Goal: Task Accomplishment & Management: Manage account settings

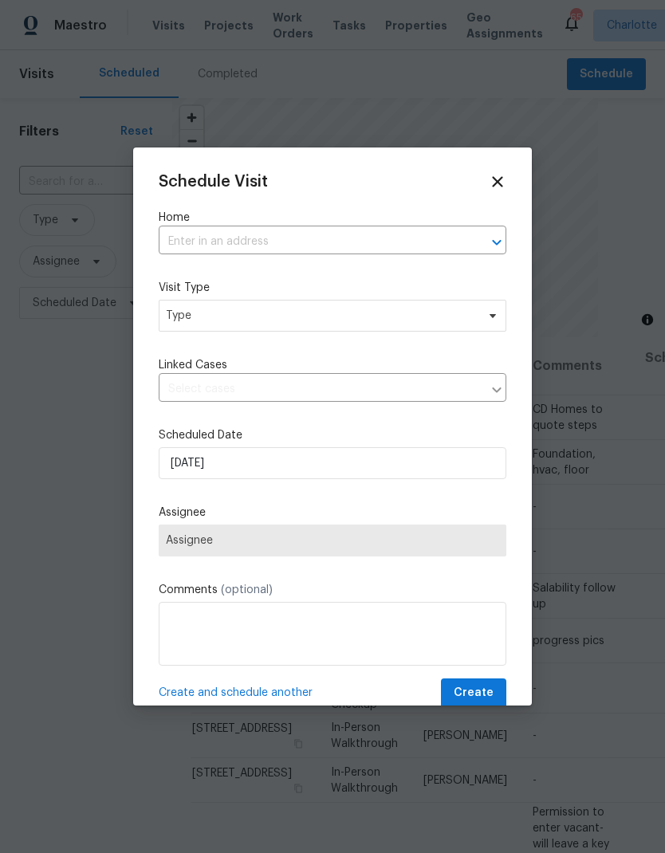
click at [489, 237] on icon "Open" at bounding box center [496, 242] width 19 height 19
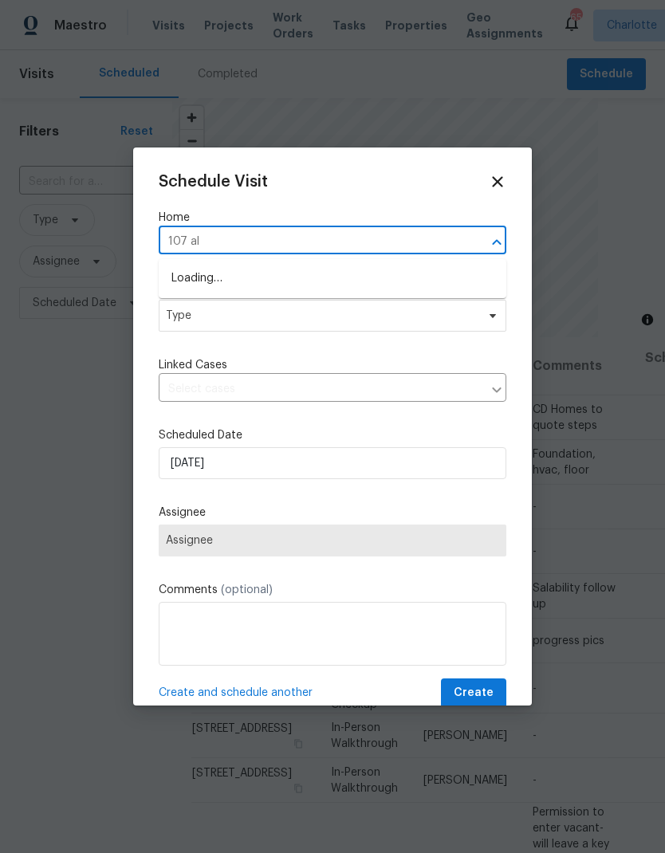
type input "107 alb"
click at [218, 281] on li "[STREET_ADDRESS]" at bounding box center [333, 278] width 348 height 27
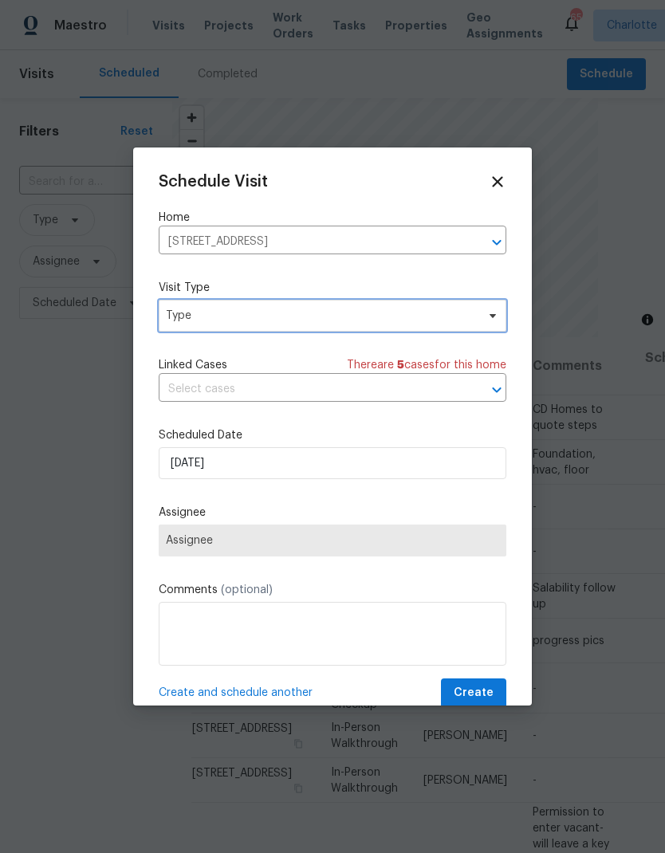
click at [494, 317] on icon at bounding box center [493, 316] width 6 height 4
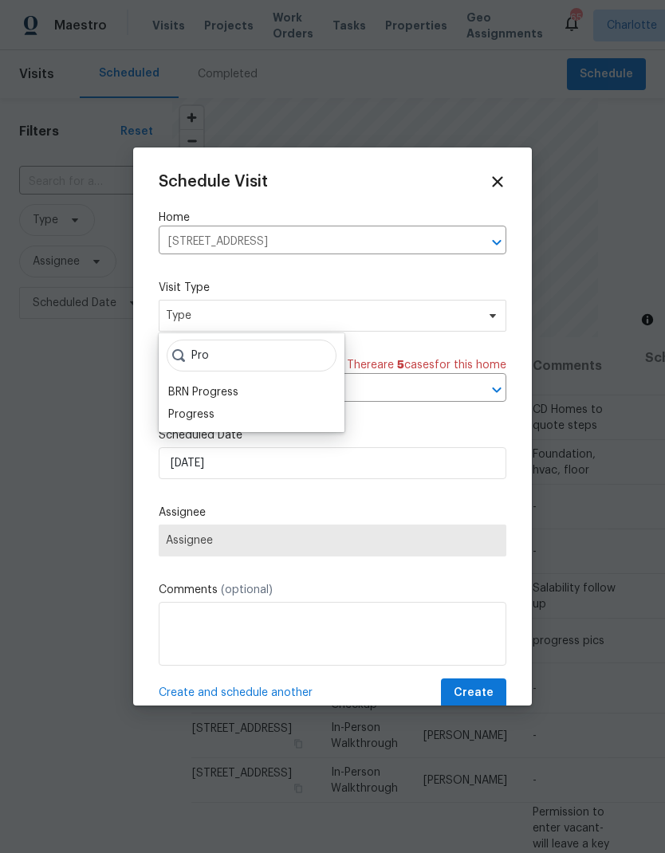
type input "Pro"
click at [186, 420] on div "Progress" at bounding box center [191, 415] width 46 height 16
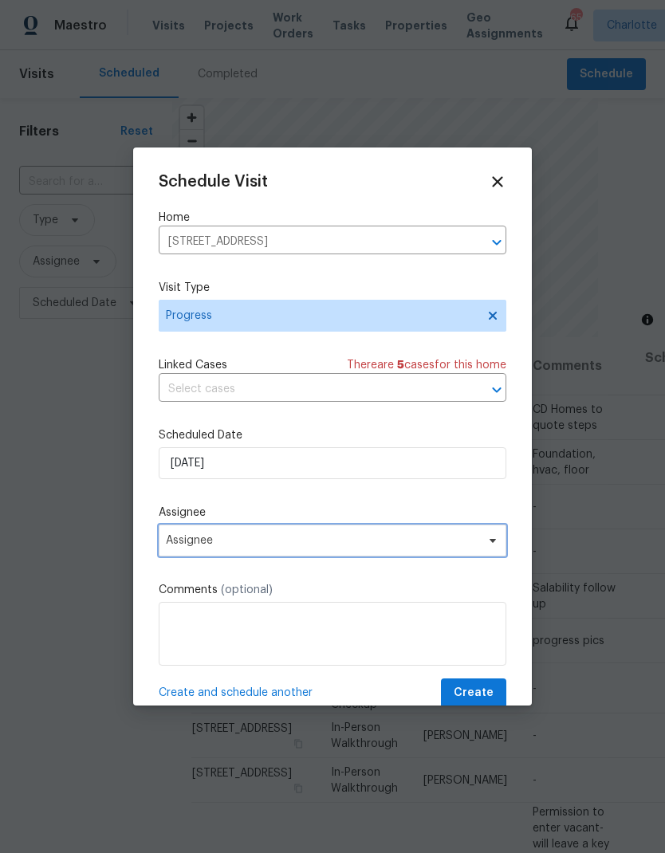
click at [466, 547] on span "Assignee" at bounding box center [322, 540] width 313 height 13
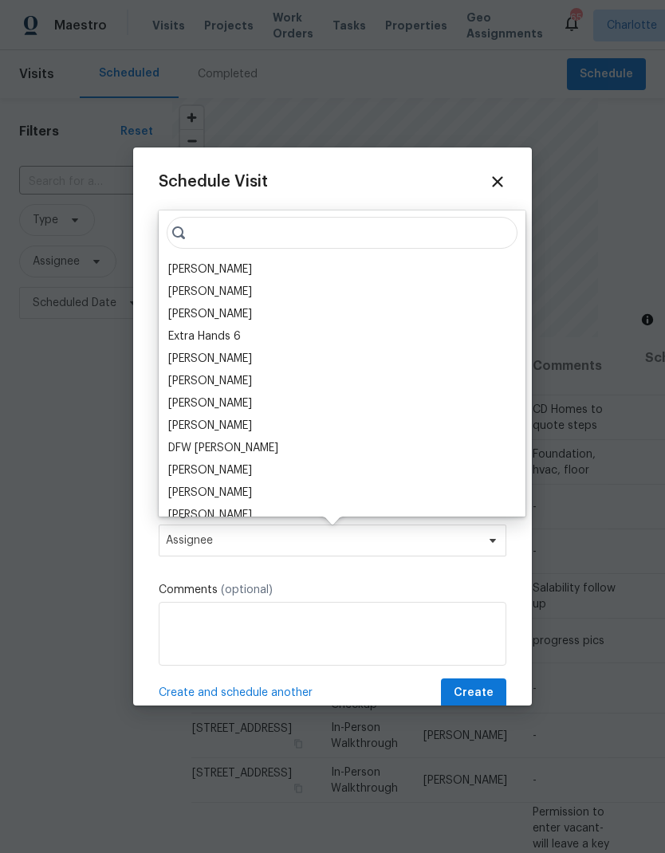
click at [187, 269] on div "[PERSON_NAME]" at bounding box center [210, 270] width 84 height 16
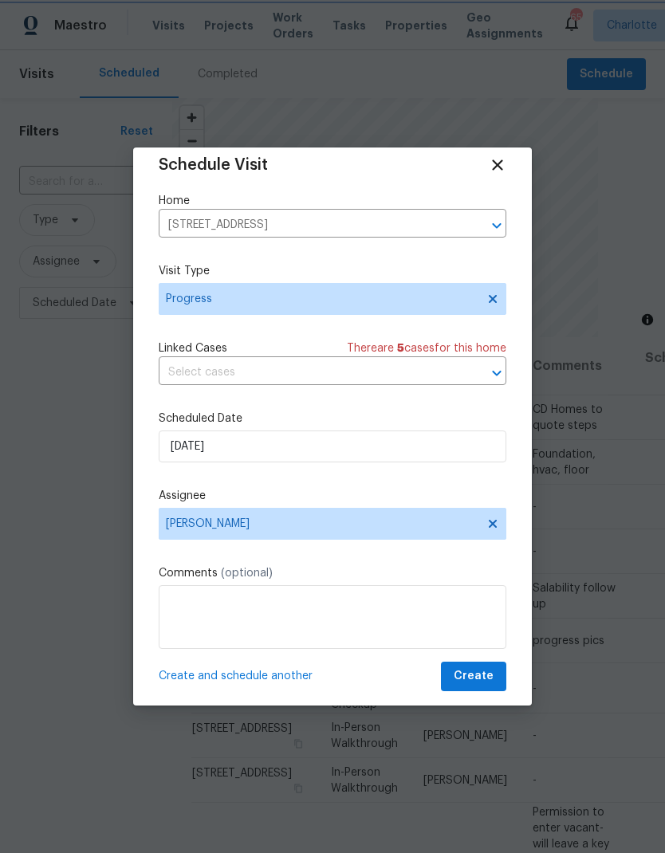
scroll to position [28, 0]
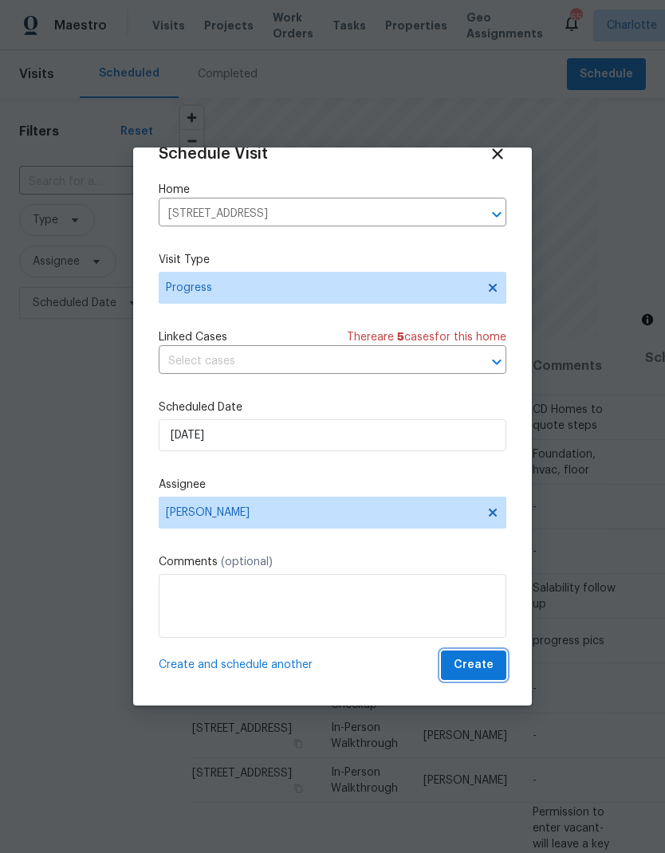
click at [483, 663] on span "Create" at bounding box center [474, 665] width 40 height 20
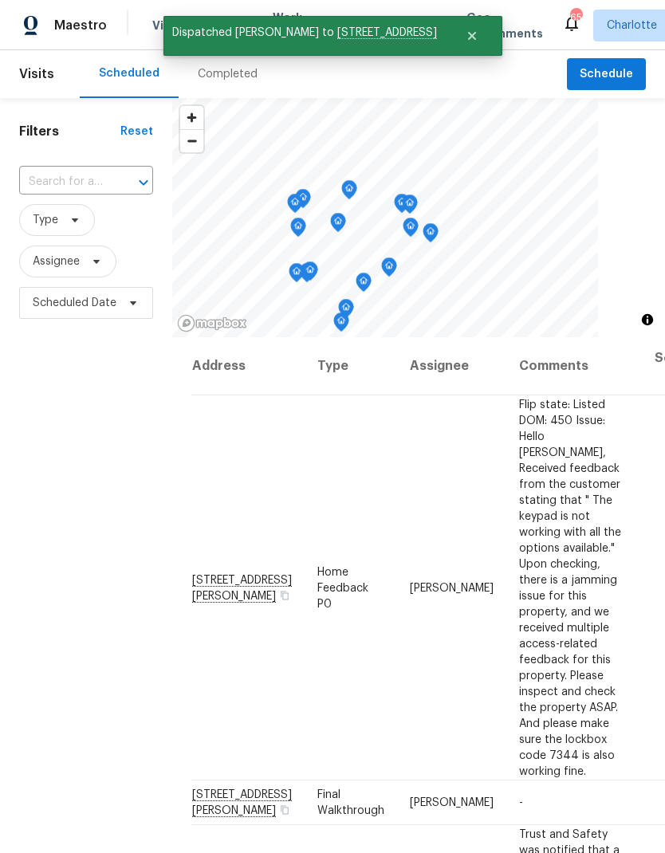
click at [50, 460] on div "Filters Reset ​ Type Assignee Scheduled Date" at bounding box center [86, 559] width 172 height 922
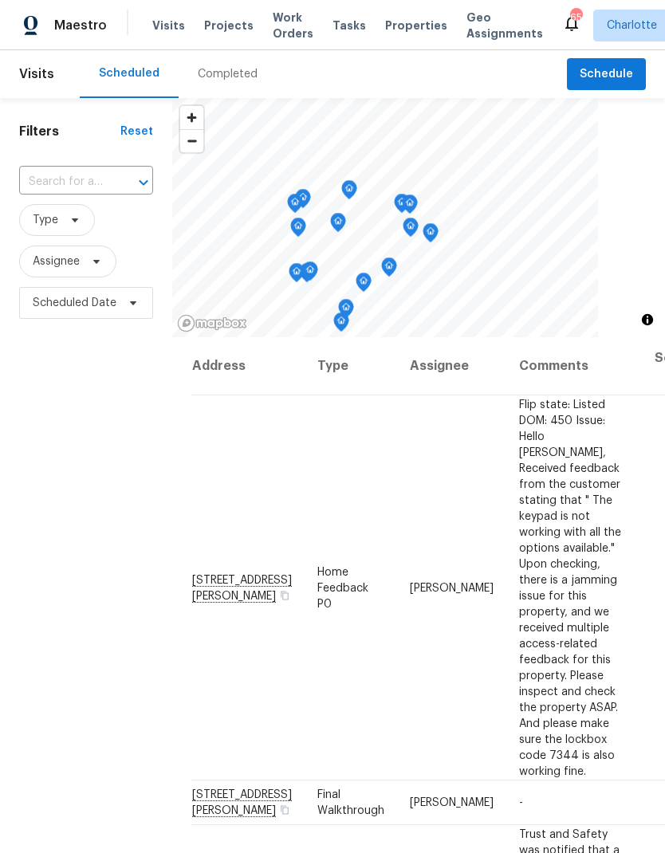
scroll to position [0, 0]
click at [210, 25] on span "Projects" at bounding box center [228, 26] width 49 height 16
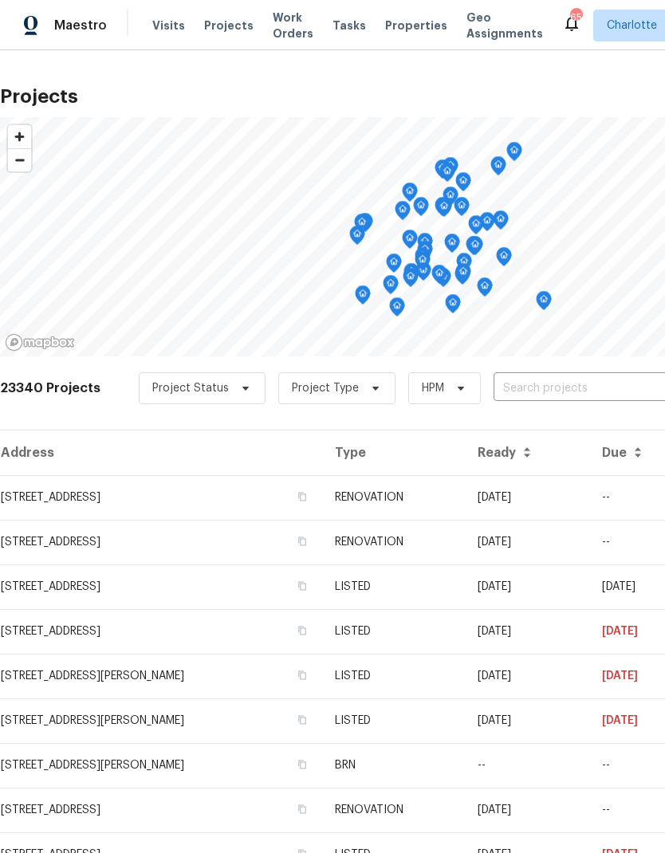
click at [573, 390] on input "text" at bounding box center [585, 388] width 183 height 25
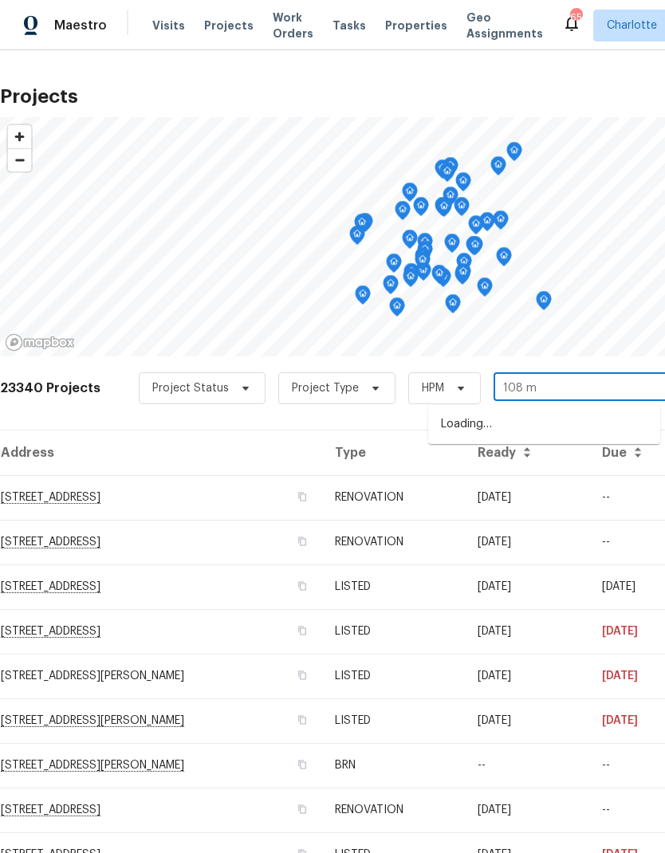
type input "108 mi"
click at [509, 431] on li "108 Mistywood Dr, Mount Holly, NC 28120" at bounding box center [544, 424] width 232 height 27
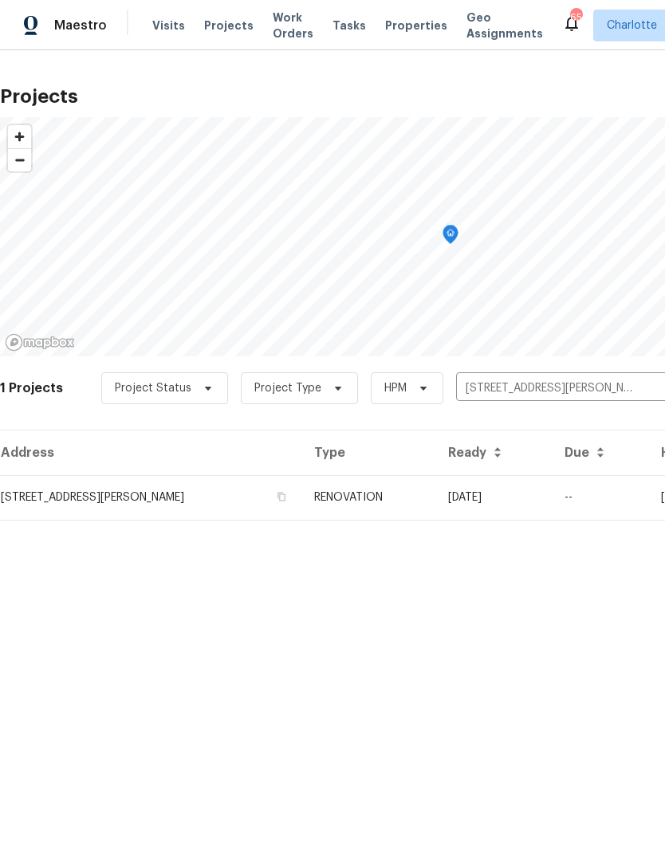
click at [549, 493] on td "09/10/25" at bounding box center [493, 497] width 116 height 45
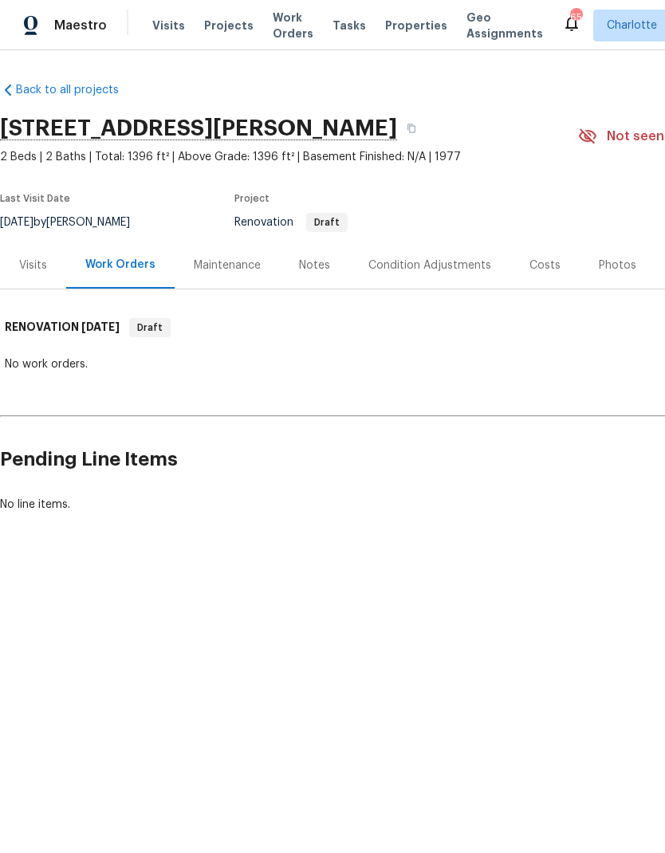
click at [299, 262] on div "Notes" at bounding box center [314, 266] width 31 height 16
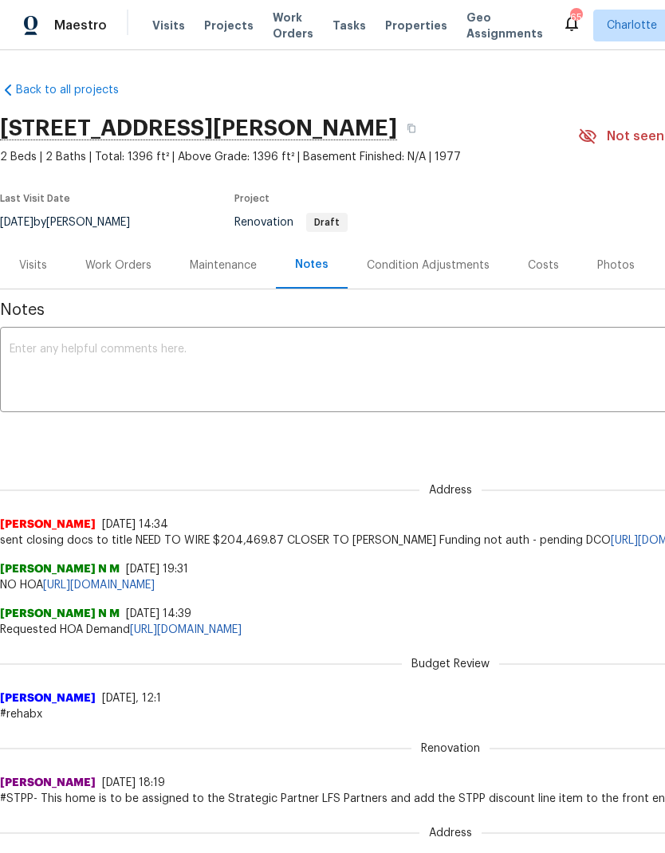
click at [546, 265] on div "Costs" at bounding box center [543, 266] width 31 height 16
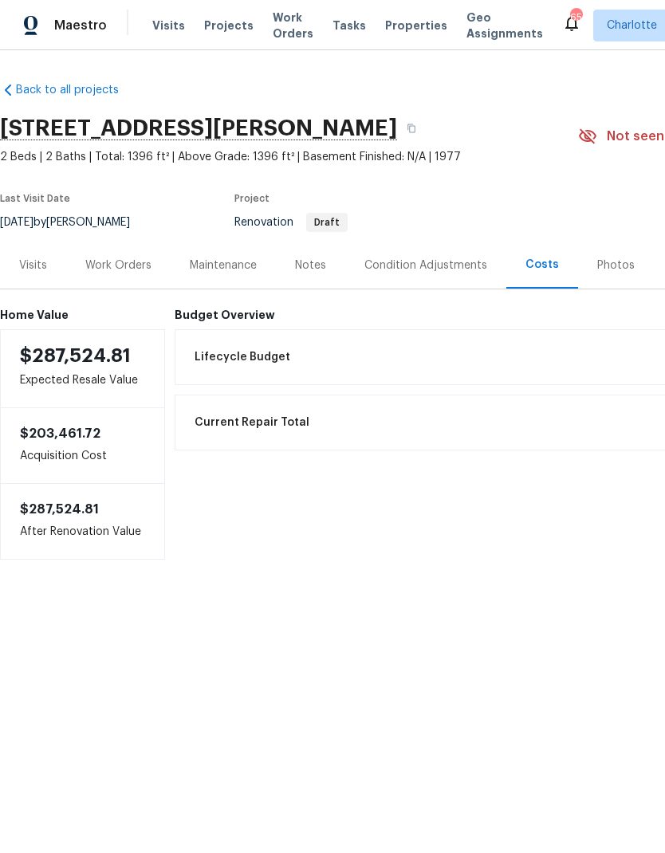
click at [124, 274] on div "Work Orders" at bounding box center [118, 265] width 104 height 47
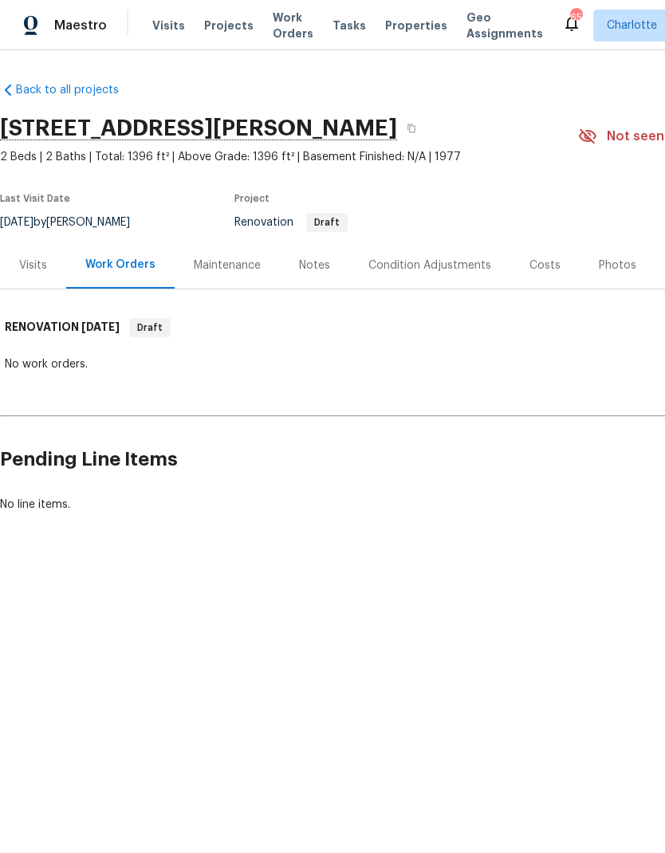
click at [467, 262] on div "Condition Adjustments" at bounding box center [429, 266] width 123 height 16
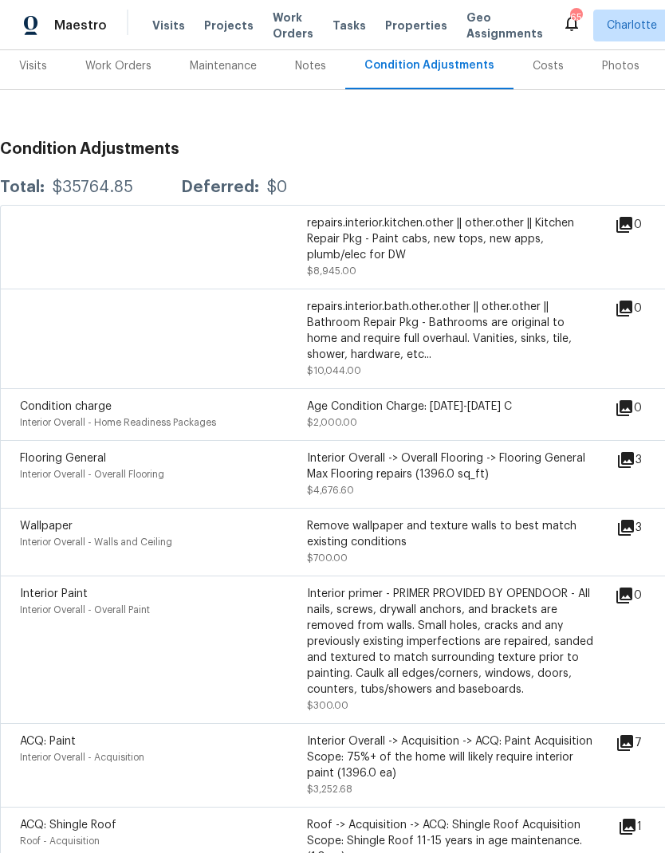
scroll to position [214, 0]
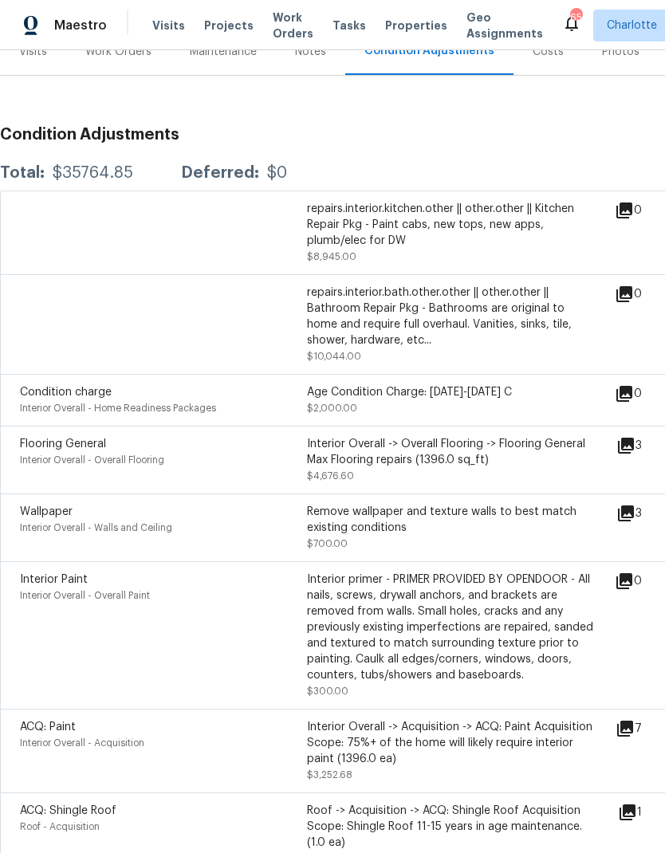
click at [634, 446] on icon at bounding box center [626, 446] width 16 height 16
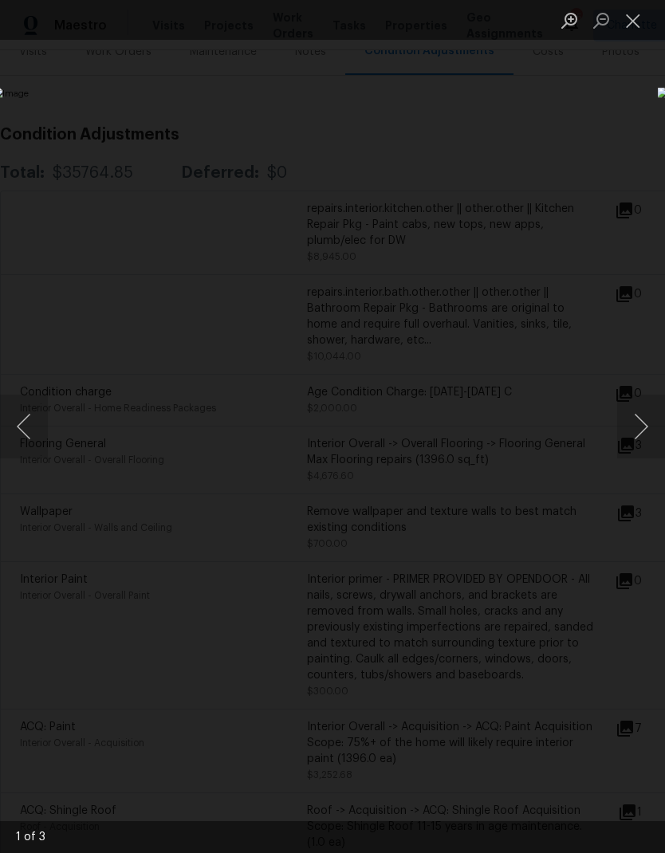
click at [646, 429] on button "Next image" at bounding box center [641, 427] width 48 height 64
click at [647, 431] on button "Next image" at bounding box center [641, 427] width 48 height 64
click at [645, 431] on button "Next image" at bounding box center [641, 427] width 48 height 64
click at [643, 436] on button "Next image" at bounding box center [641, 427] width 48 height 64
click at [625, 169] on div "Lightbox" at bounding box center [332, 426] width 665 height 853
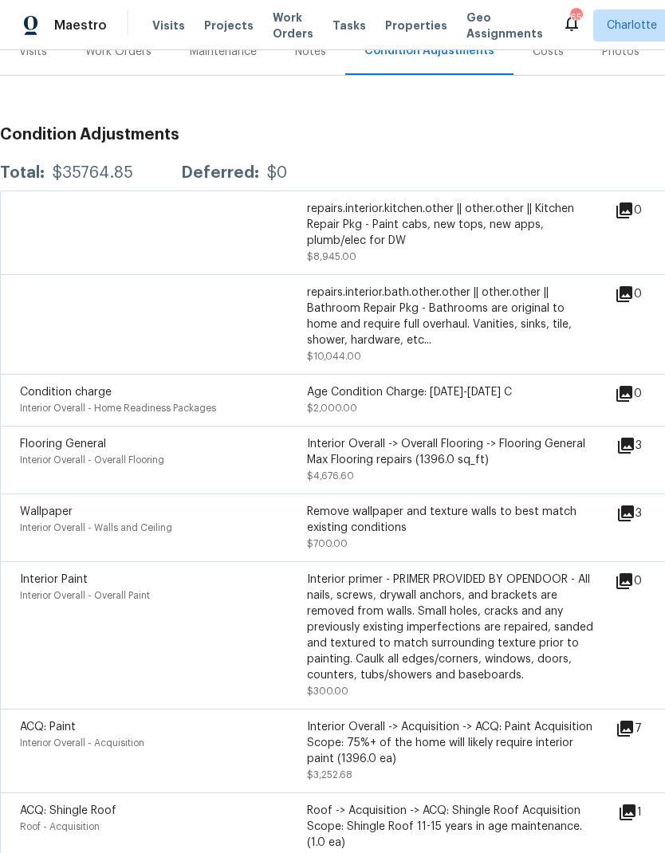
click at [634, 513] on icon at bounding box center [626, 513] width 16 height 16
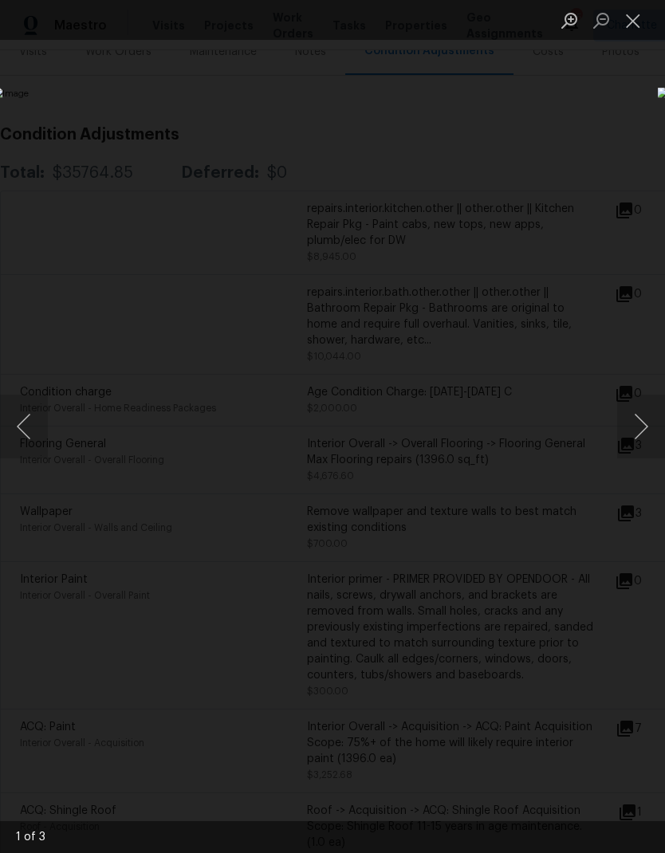
click at [651, 429] on button "Next image" at bounding box center [641, 427] width 48 height 64
click at [647, 431] on button "Next image" at bounding box center [641, 427] width 48 height 64
click at [625, 164] on div "Lightbox" at bounding box center [332, 426] width 665 height 853
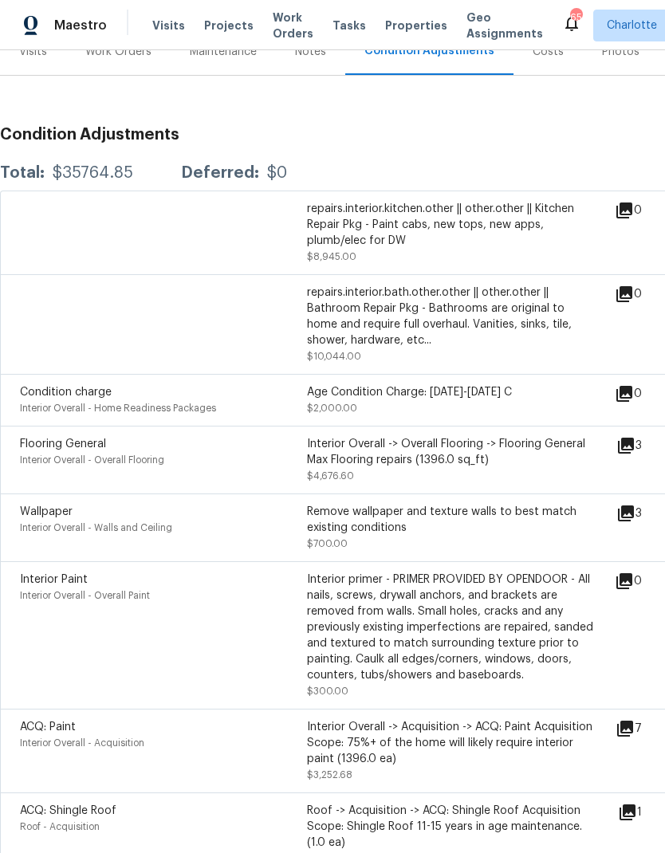
click at [568, 383] on div "Condition charge Interior Overall - Home Readiness Packages Age Condition Charg…" at bounding box center [450, 400] width 901 height 52
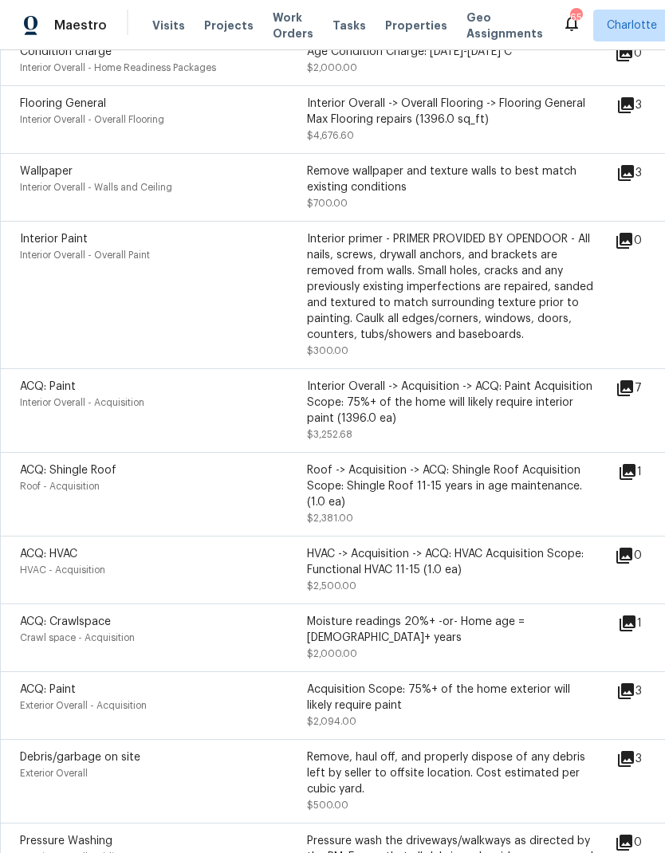
scroll to position [557, 0]
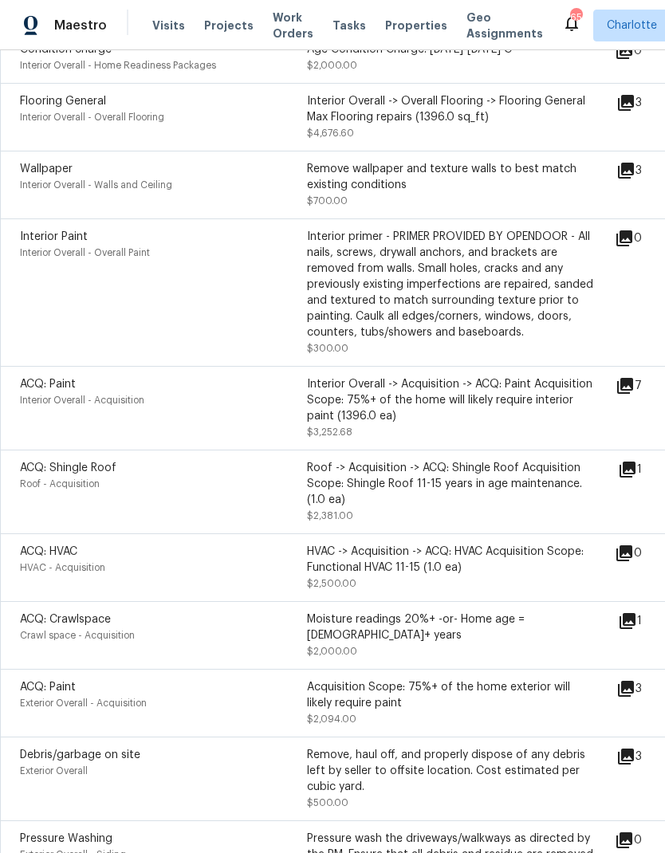
click at [635, 384] on icon at bounding box center [625, 385] width 19 height 19
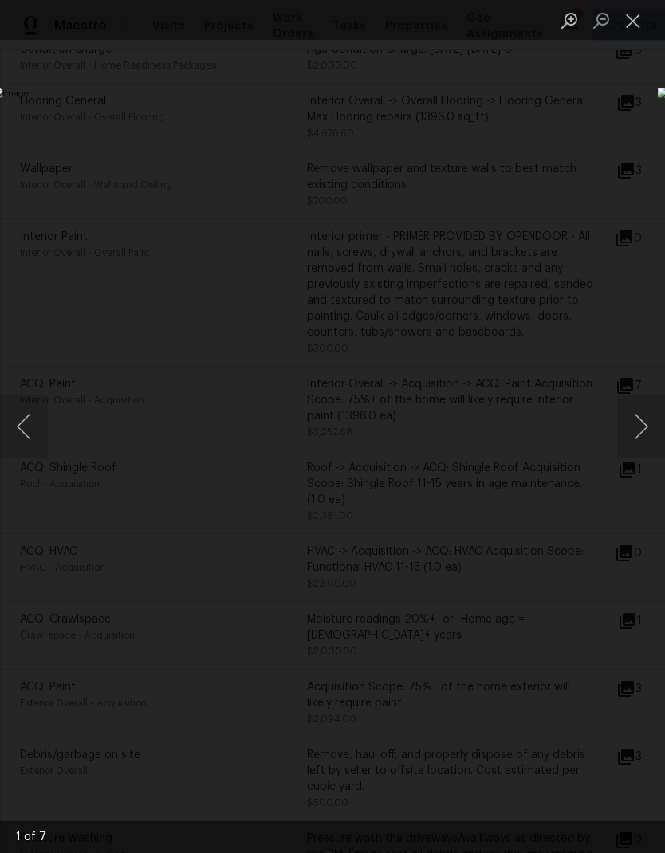
click at [649, 425] on button "Next image" at bounding box center [641, 427] width 48 height 64
click at [647, 425] on button "Next image" at bounding box center [641, 427] width 48 height 64
click at [646, 431] on button "Next image" at bounding box center [641, 427] width 48 height 64
click at [588, 174] on div "Lightbox" at bounding box center [332, 426] width 665 height 853
click at [617, 192] on div "Lightbox" at bounding box center [332, 426] width 665 height 853
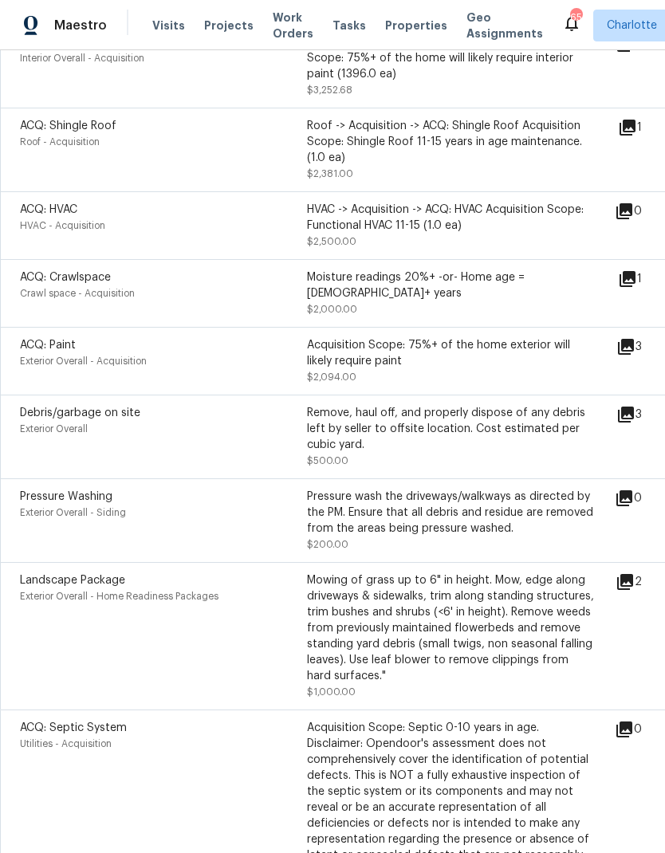
scroll to position [899, 0]
click at [634, 406] on icon at bounding box center [626, 414] width 16 height 16
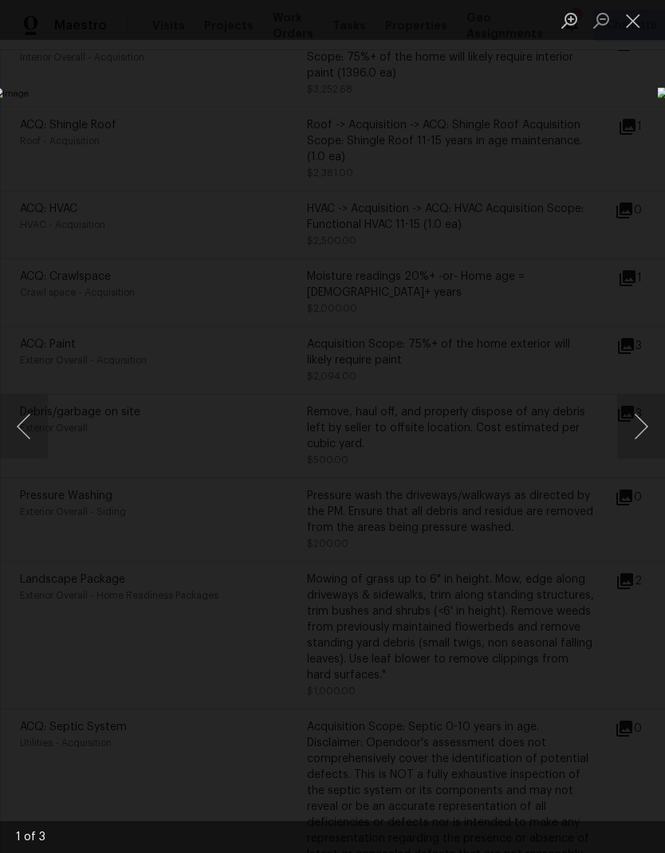
click at [647, 435] on button "Next image" at bounding box center [641, 427] width 48 height 64
click at [651, 439] on button "Next image" at bounding box center [641, 427] width 48 height 64
click at [647, 439] on button "Next image" at bounding box center [641, 427] width 48 height 64
click at [615, 169] on div "Lightbox" at bounding box center [332, 426] width 665 height 853
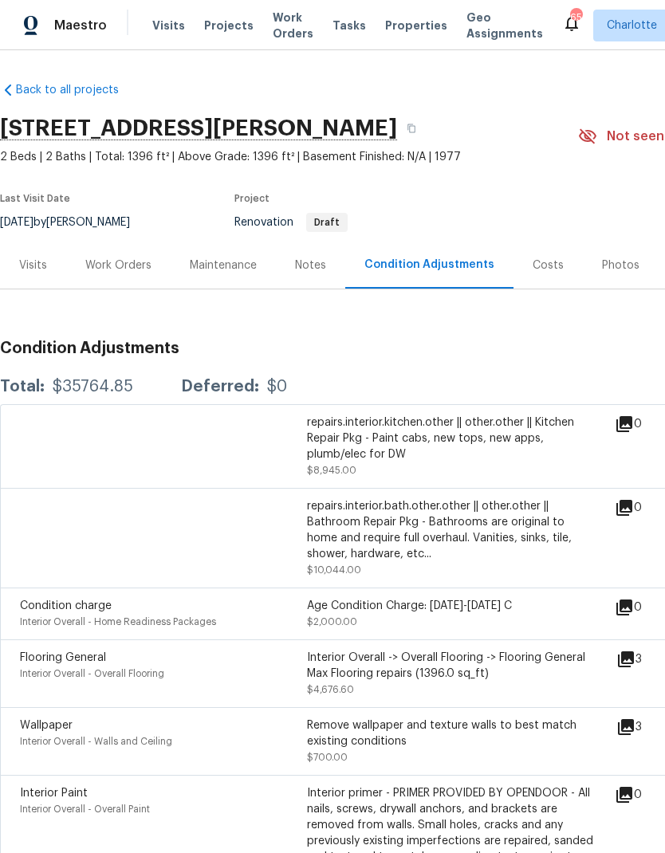
scroll to position [0, 0]
click at [100, 273] on div "Work Orders" at bounding box center [118, 265] width 104 height 47
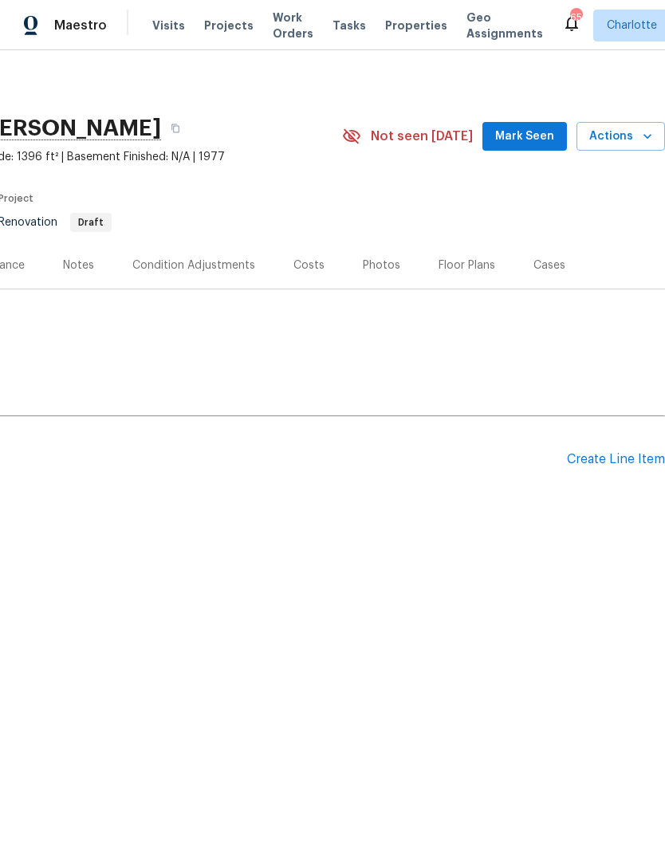
scroll to position [0, 236]
click at [604, 459] on div "Create Line Item" at bounding box center [616, 459] width 98 height 15
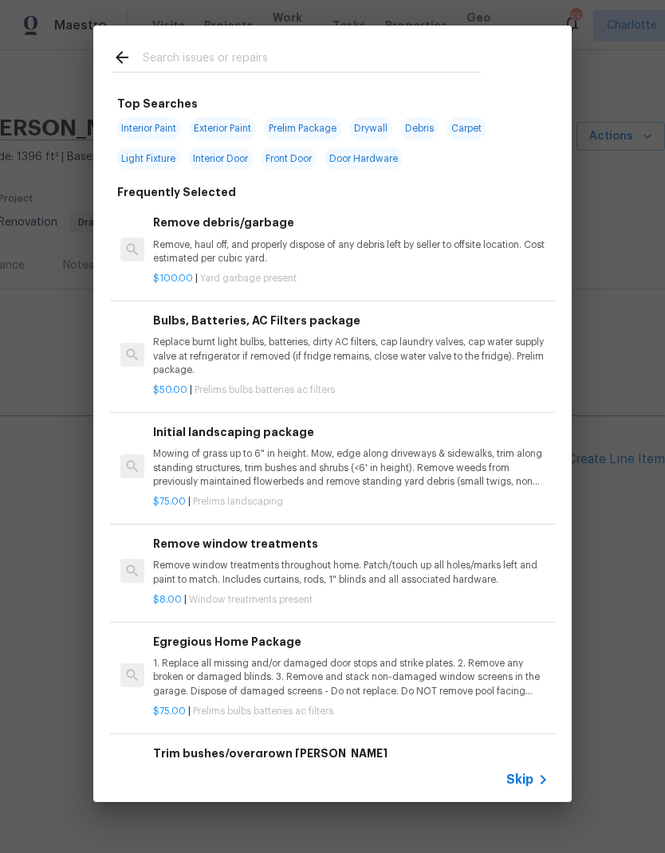
click at [131, 53] on icon at bounding box center [121, 57] width 19 height 19
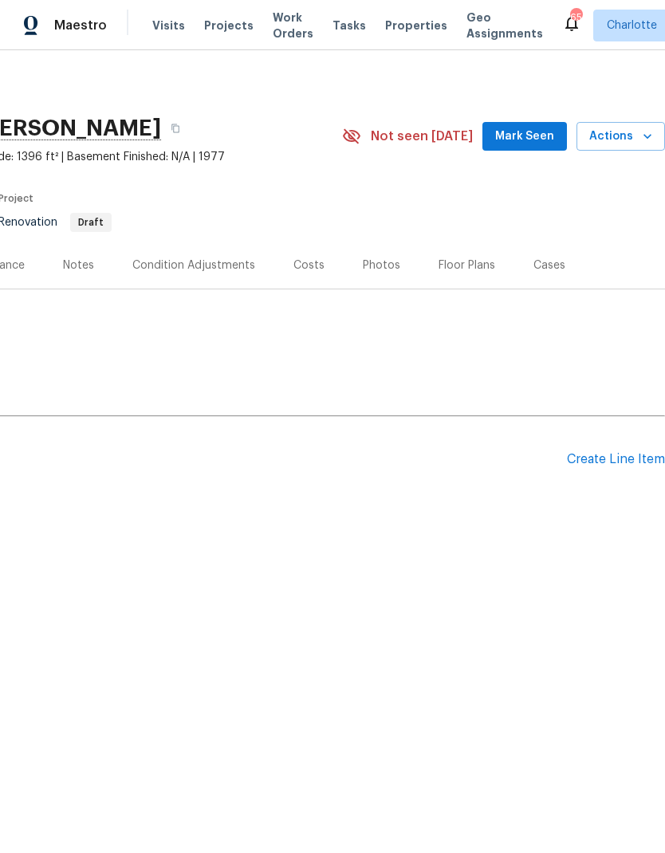
click at [598, 465] on div "Create Line Item" at bounding box center [616, 459] width 98 height 15
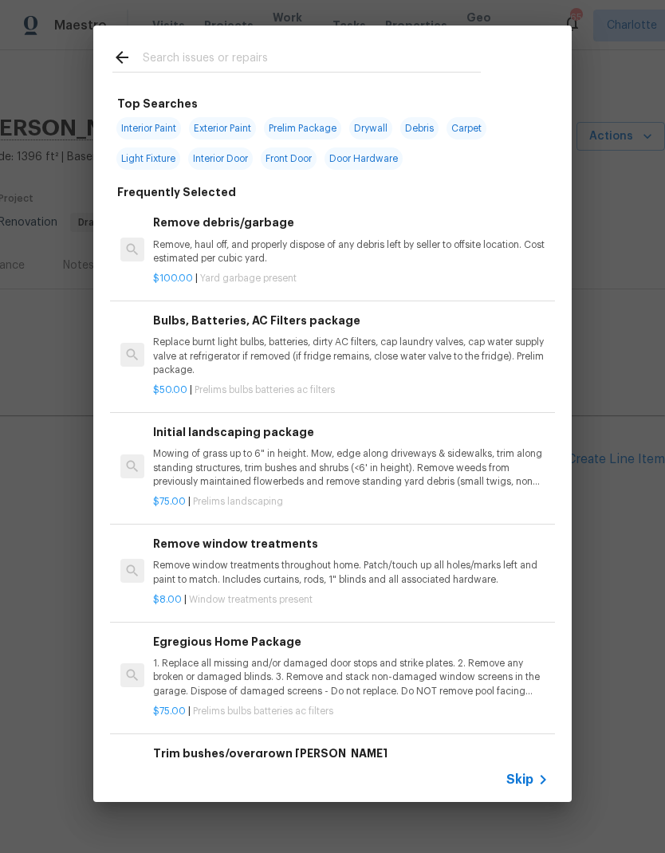
click at [171, 57] on input "text" at bounding box center [312, 60] width 338 height 24
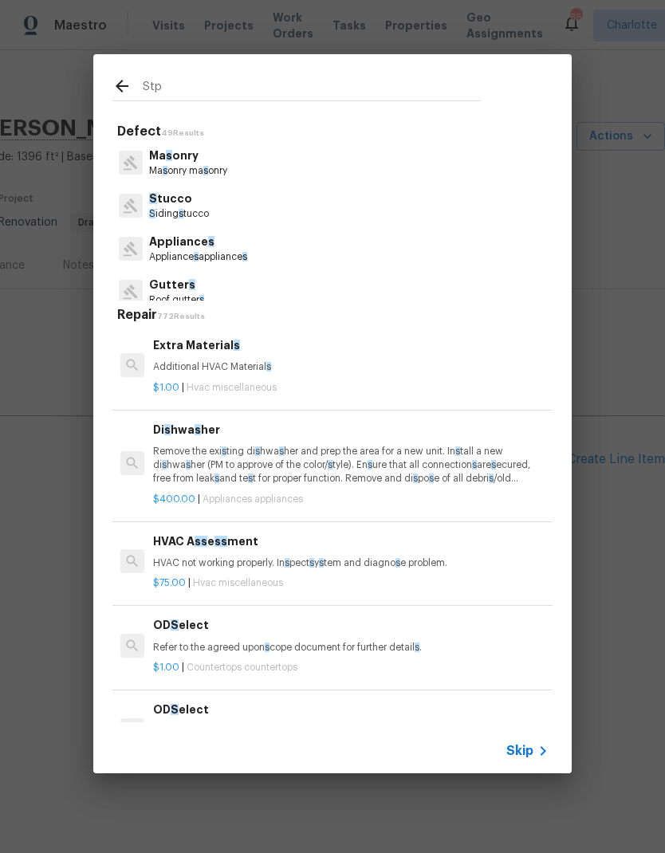
type input "Stpp"
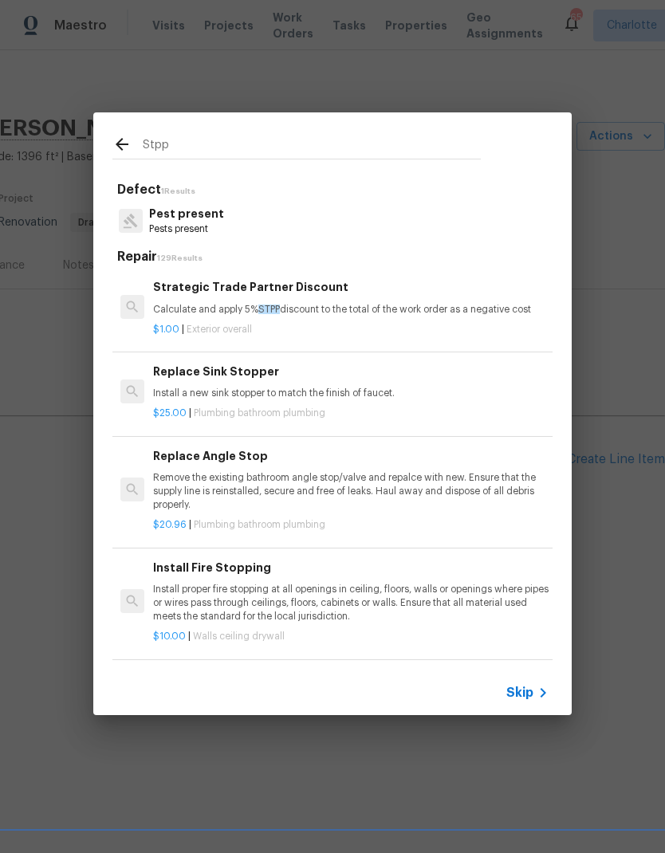
click at [194, 305] on p "Calculate and apply 5% STPP discount to the total of the work order as a negati…" at bounding box center [350, 310] width 395 height 14
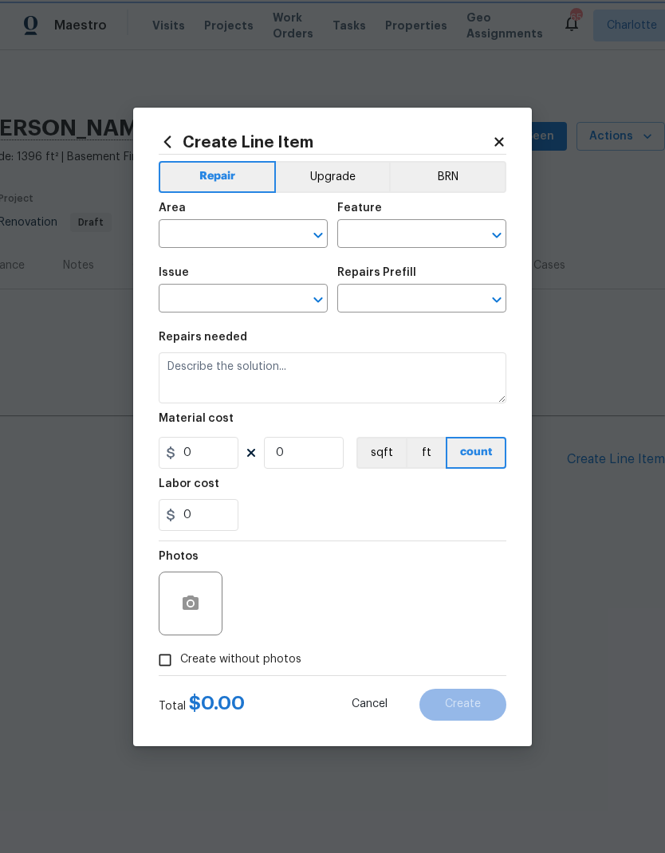
type input "Overall Exterior"
type input "Strategic Trade Partner Discount $1.00"
type textarea "Calculate and apply 5% STPP discount to the total of the work order as a negati…"
type input "1"
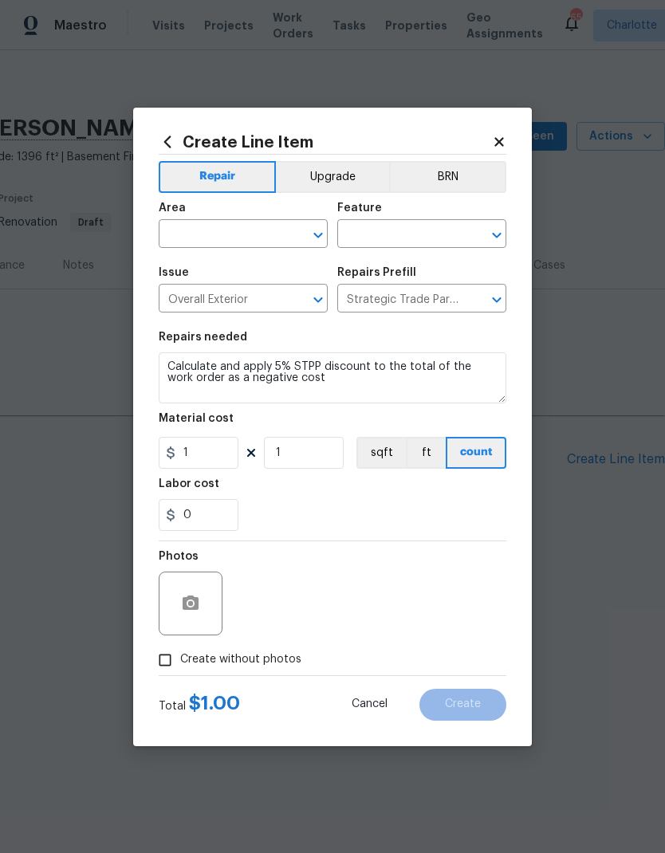
click at [180, 231] on input "text" at bounding box center [221, 235] width 124 height 25
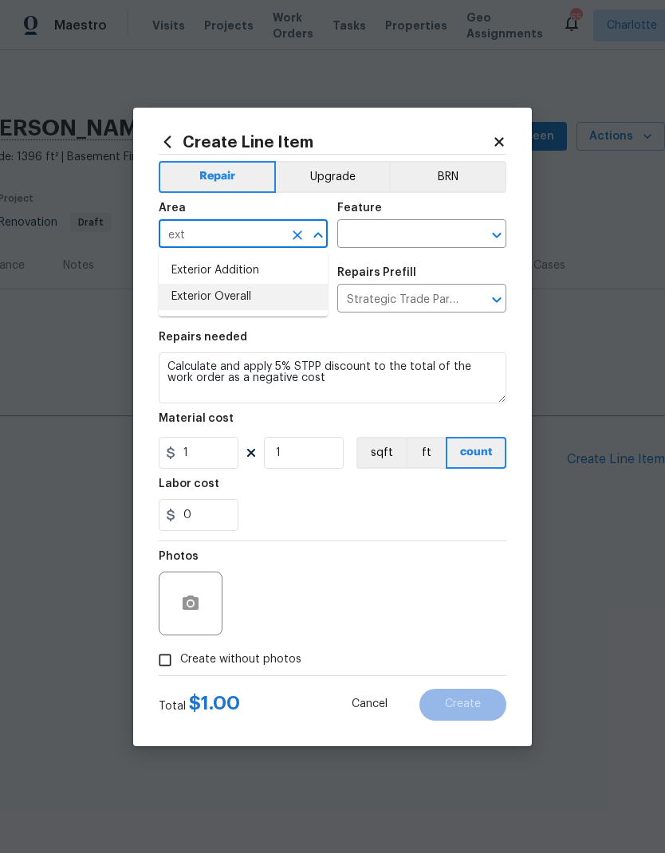
click at [184, 297] on li "Exterior Overall" at bounding box center [243, 297] width 169 height 26
type input "Exterior Overall"
click at [434, 224] on input "text" at bounding box center [399, 235] width 124 height 25
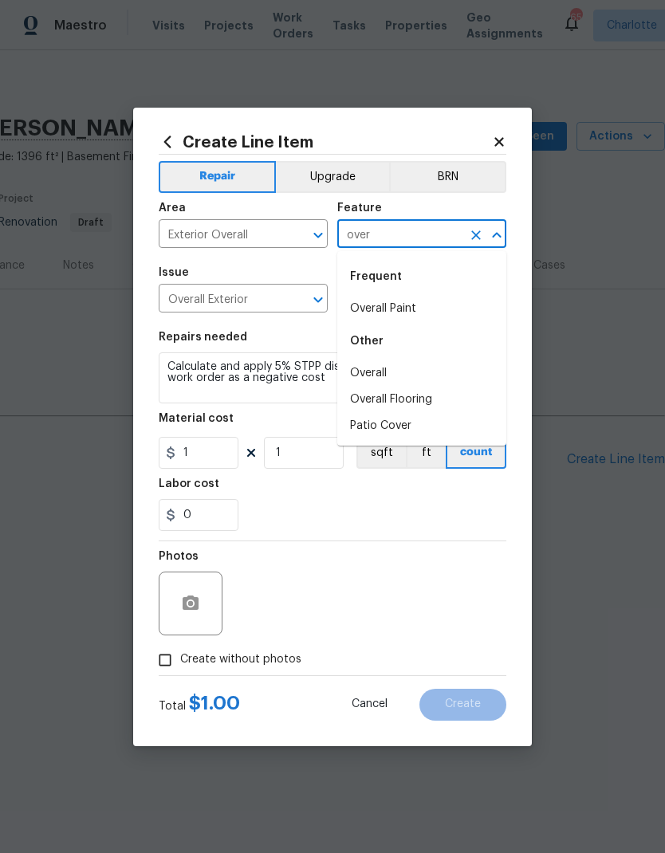
click at [386, 364] on li "Overall" at bounding box center [421, 373] width 169 height 26
type input "Overall"
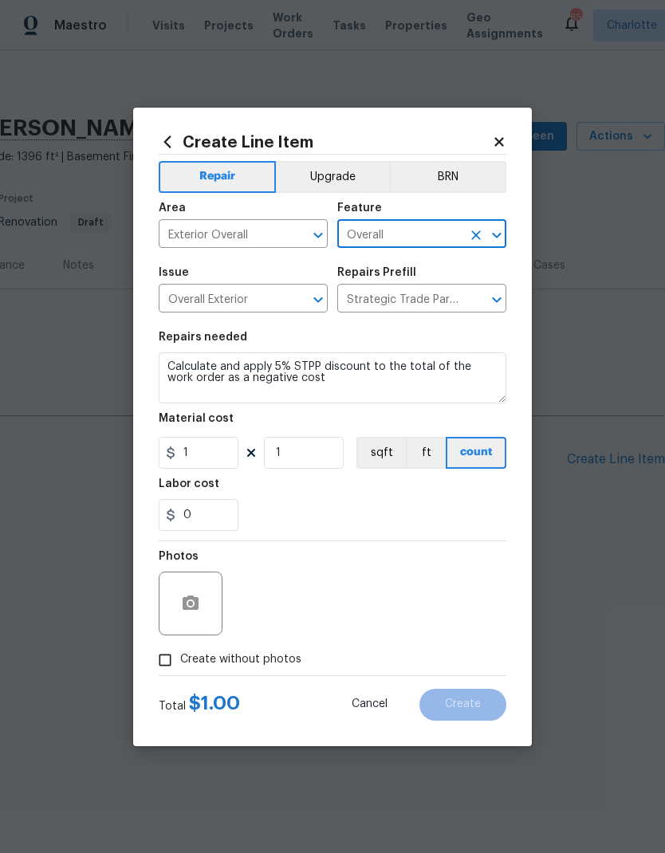
click at [394, 508] on div "0" at bounding box center [333, 515] width 348 height 32
click at [165, 661] on input "Create without photos" at bounding box center [165, 660] width 30 height 30
checkbox input "true"
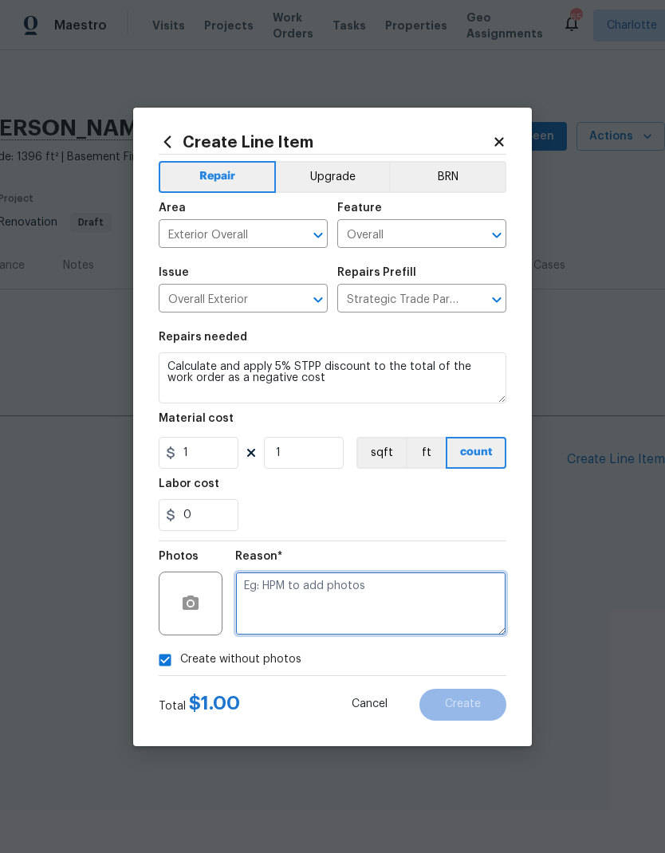
click at [294, 589] on textarea at bounding box center [370, 604] width 271 height 64
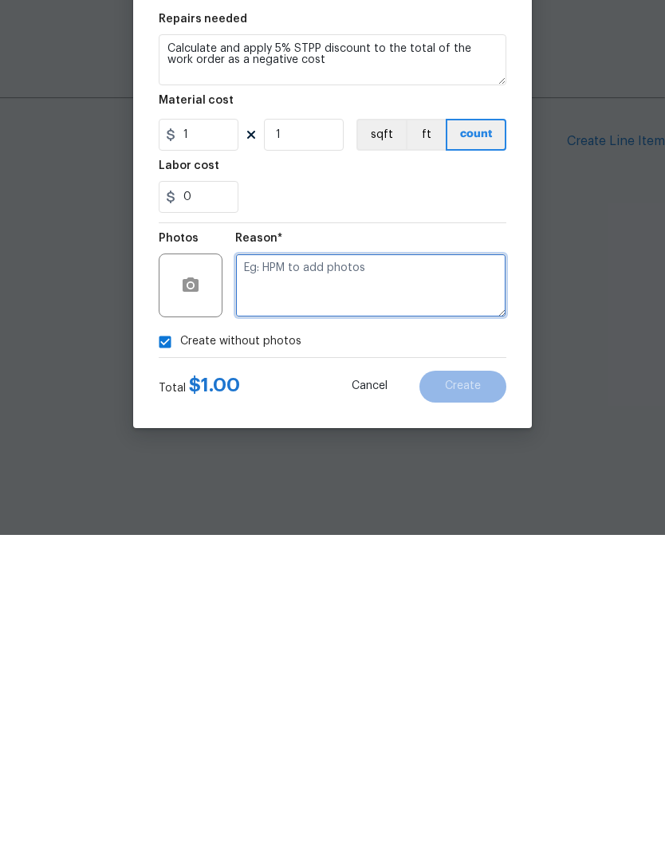
type textarea "M"
type textarea "NA"
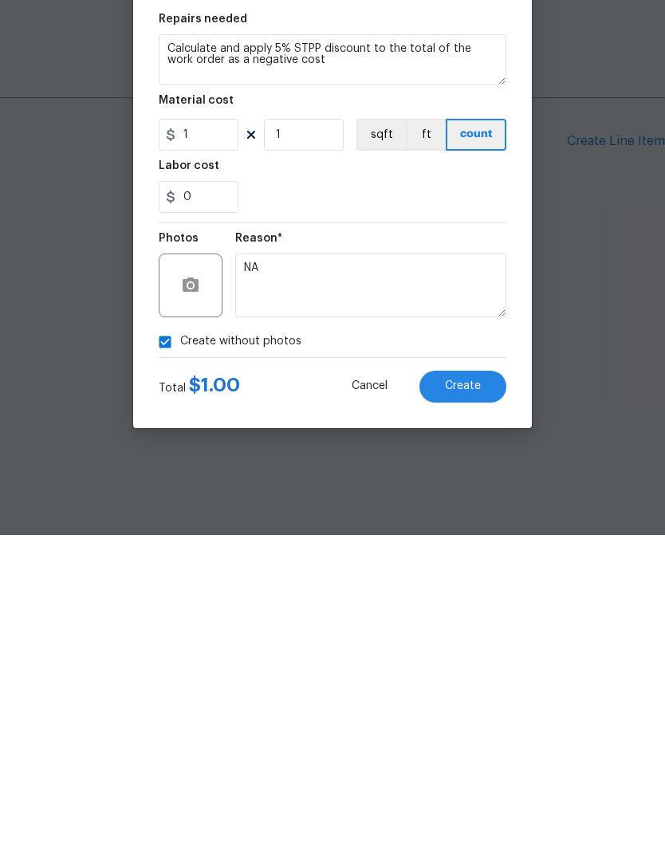
click at [483, 689] on button "Create" at bounding box center [462, 705] width 87 height 32
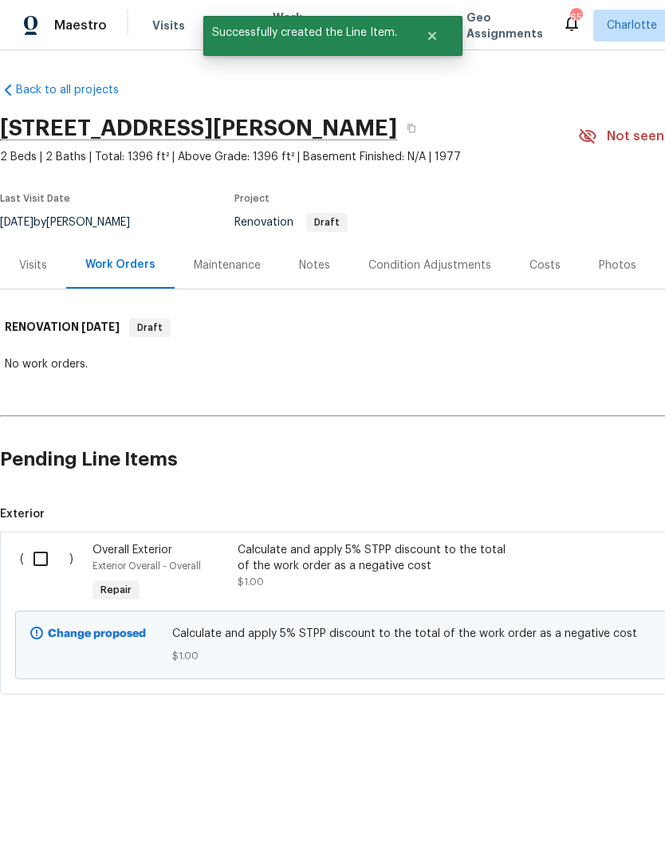
scroll to position [0, 0]
click at [41, 557] on input "checkbox" at bounding box center [46, 558] width 45 height 33
checkbox input "true"
click at [608, 825] on button "Create Work Order" at bounding box center [574, 813] width 132 height 29
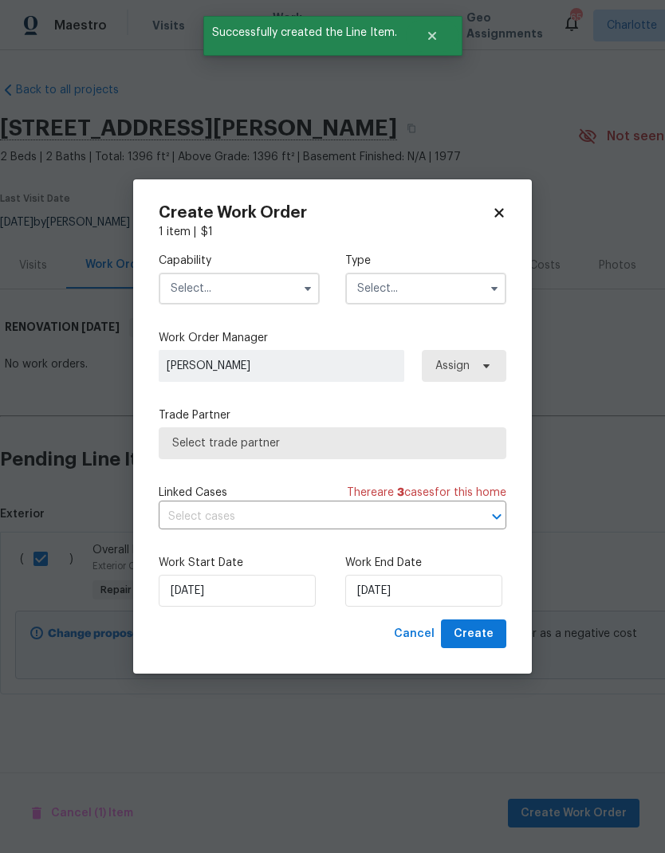
click at [295, 289] on input "text" at bounding box center [239, 289] width 161 height 32
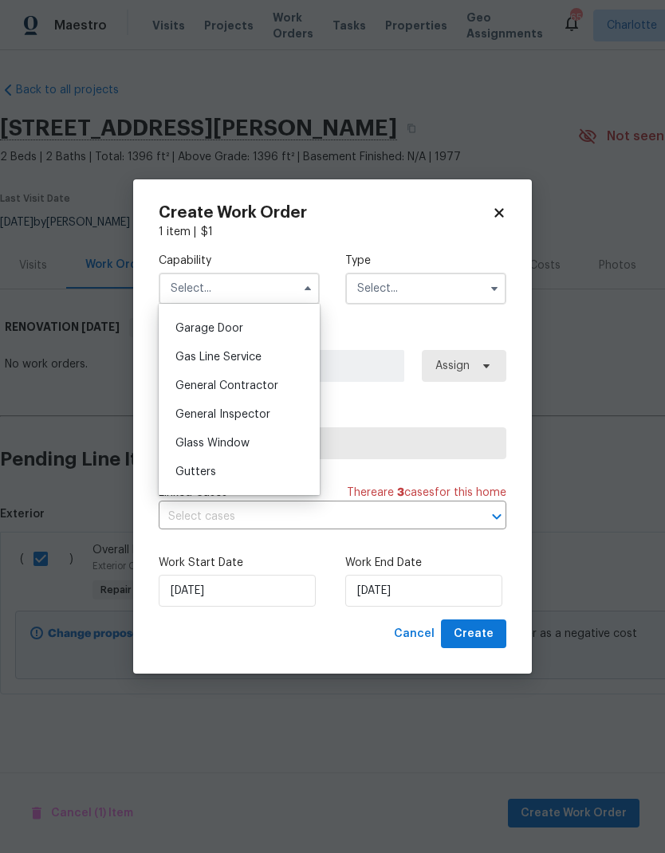
scroll to position [691, 0]
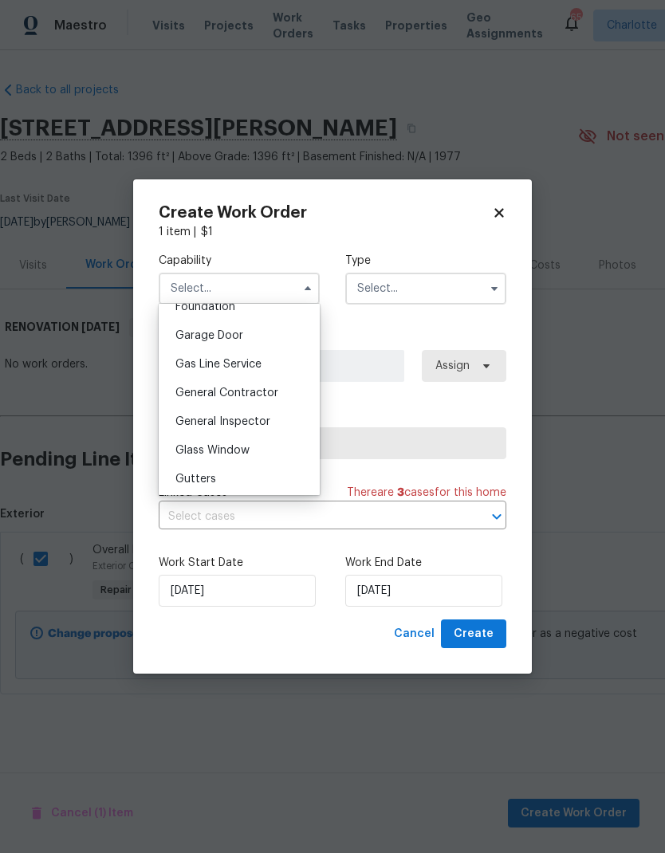
click at [272, 383] on div "General Contractor" at bounding box center [239, 393] width 153 height 29
type input "General Contractor"
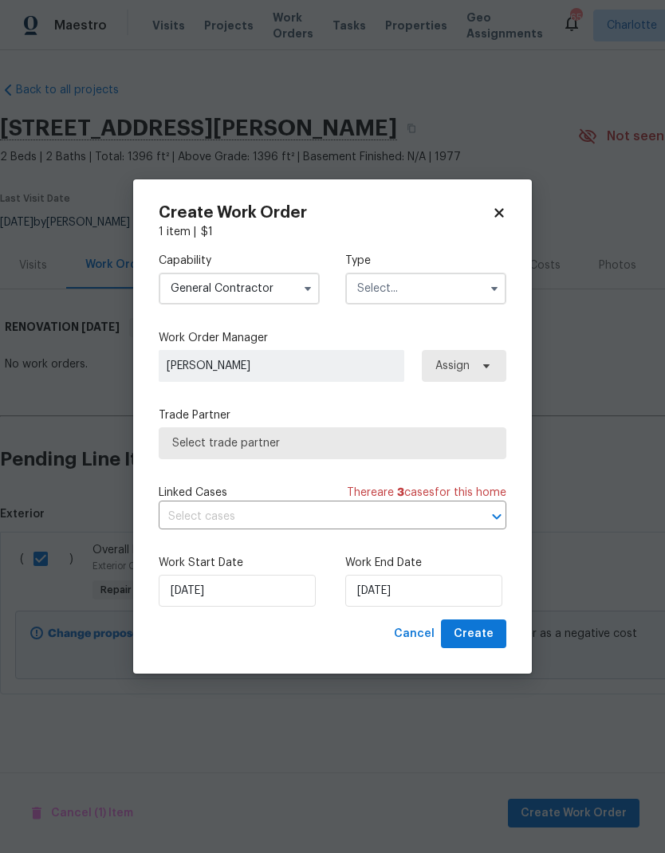
click at [451, 293] on input "text" at bounding box center [425, 289] width 161 height 32
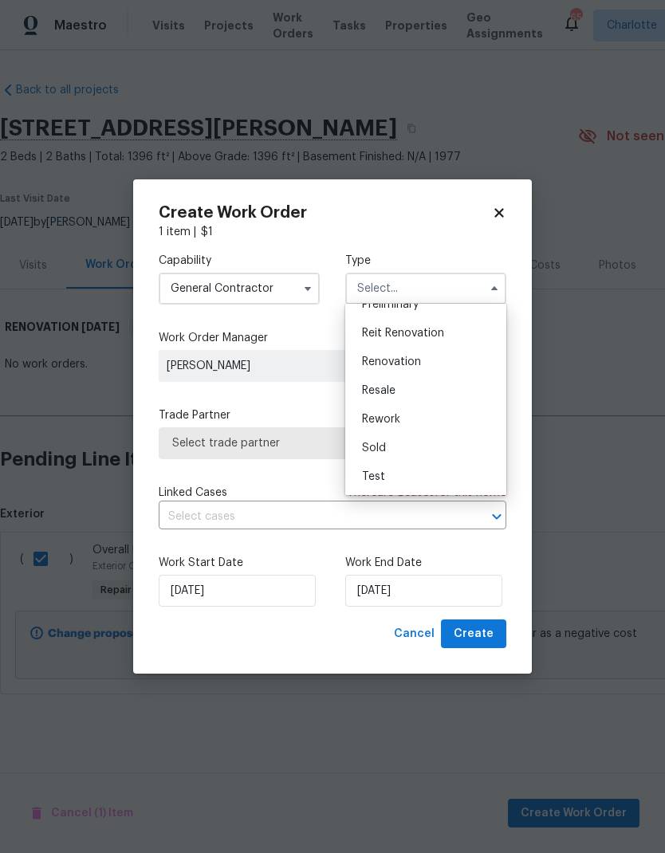
scroll to position [362, 0]
click at [404, 364] on span "Renovation" at bounding box center [391, 361] width 59 height 11
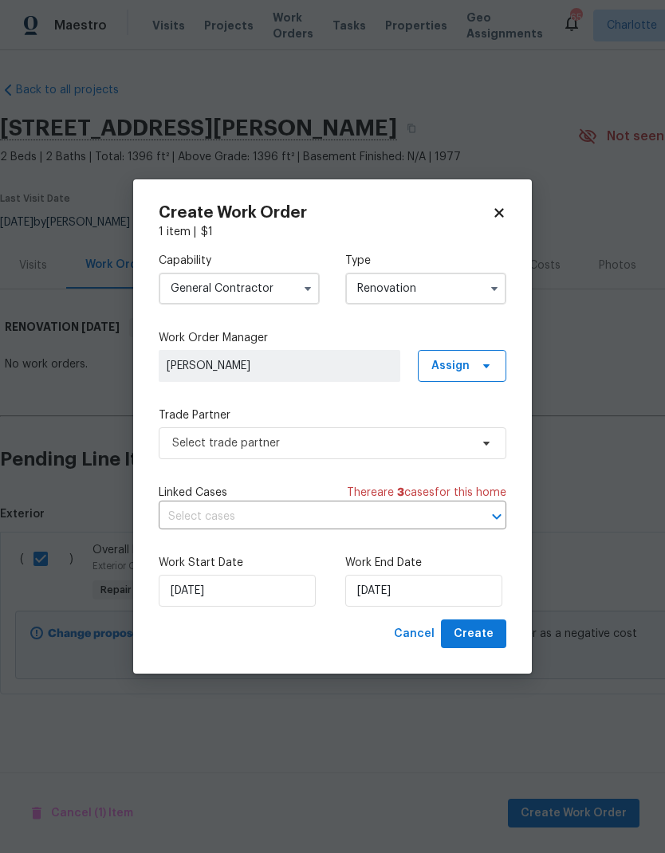
type input "Renovation"
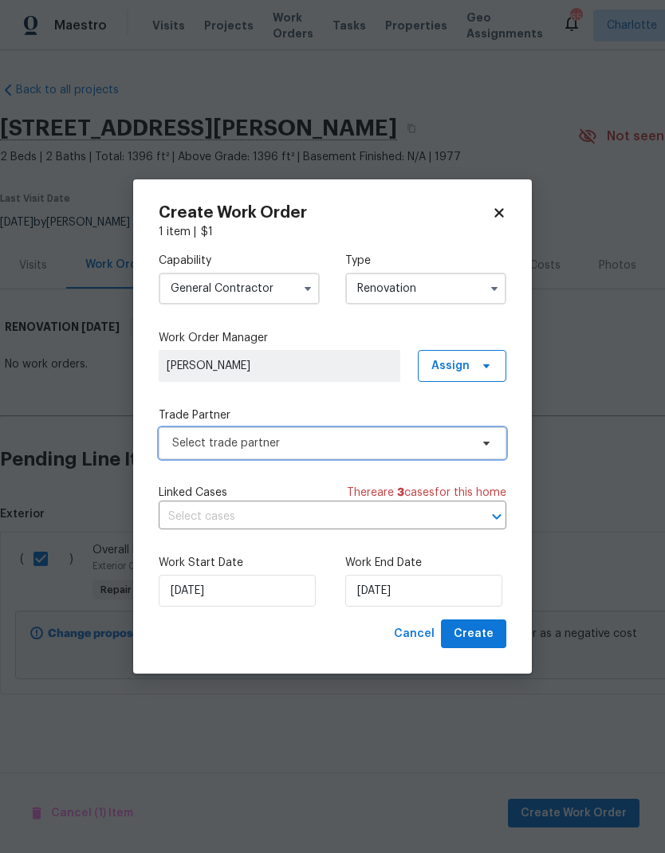
click at [479, 446] on span at bounding box center [484, 443] width 18 height 13
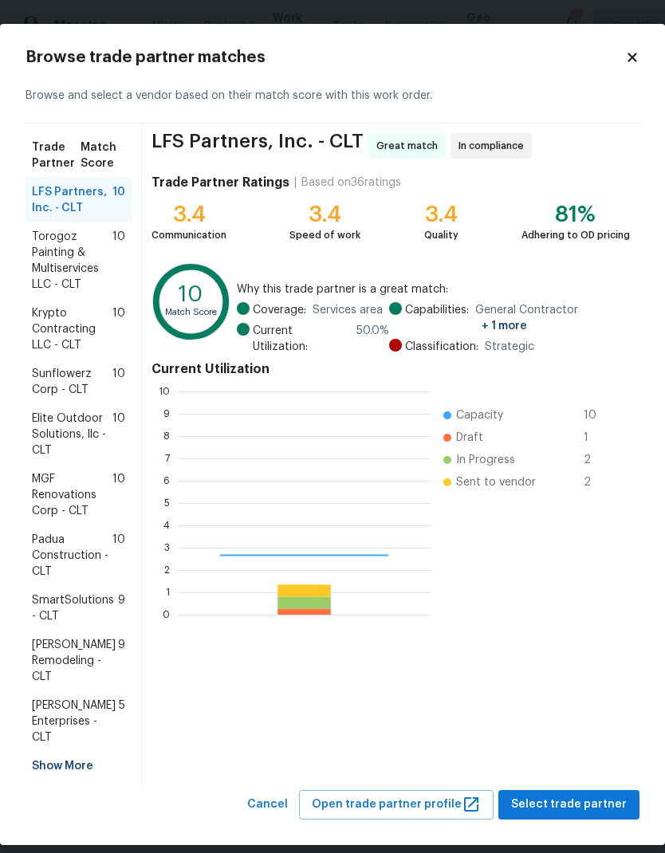
scroll to position [223, 253]
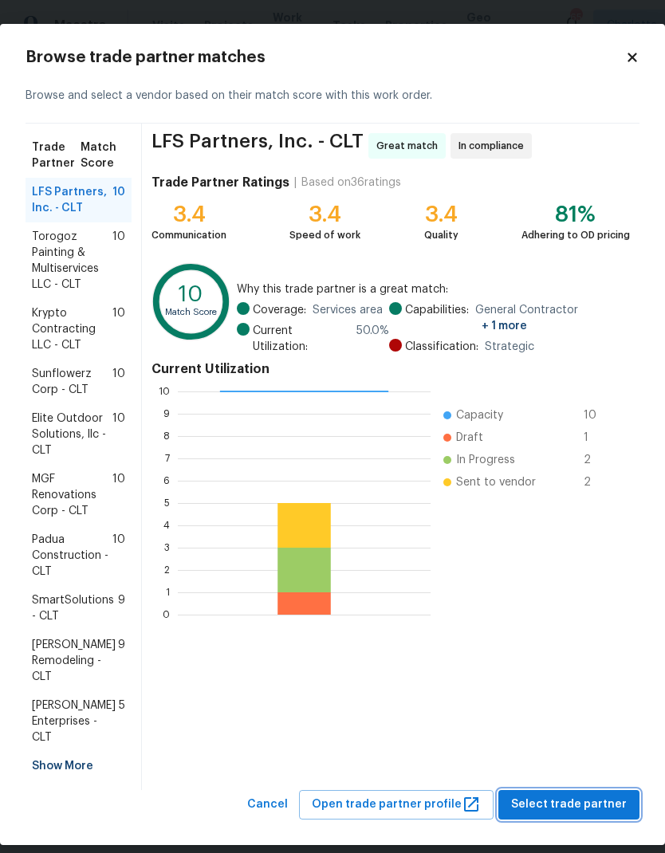
click at [580, 802] on span "Select trade partner" at bounding box center [569, 805] width 116 height 20
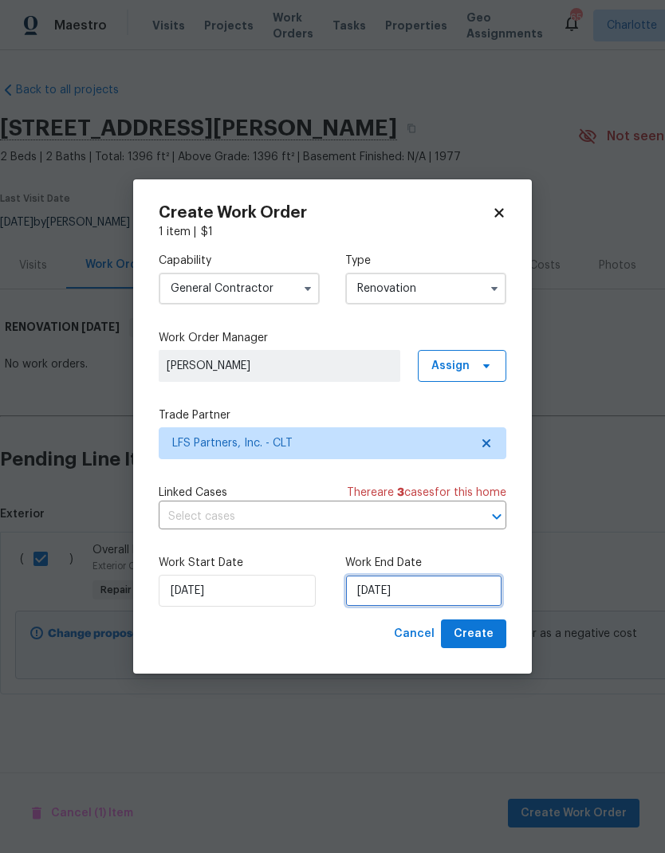
click at [438, 589] on input "9/10/2025" at bounding box center [423, 591] width 157 height 32
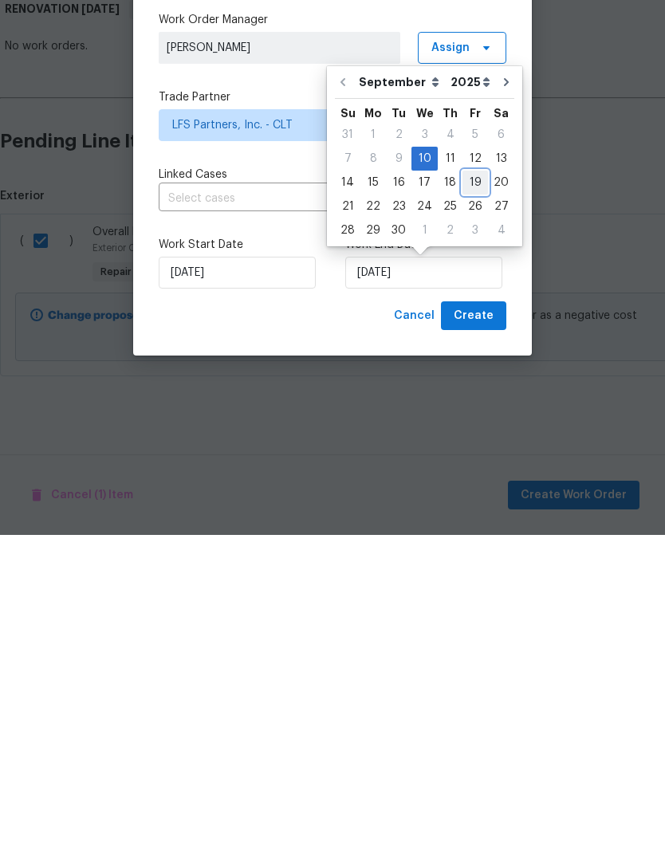
click at [477, 490] on div "19" at bounding box center [475, 501] width 26 height 22
type input "9/19/2025"
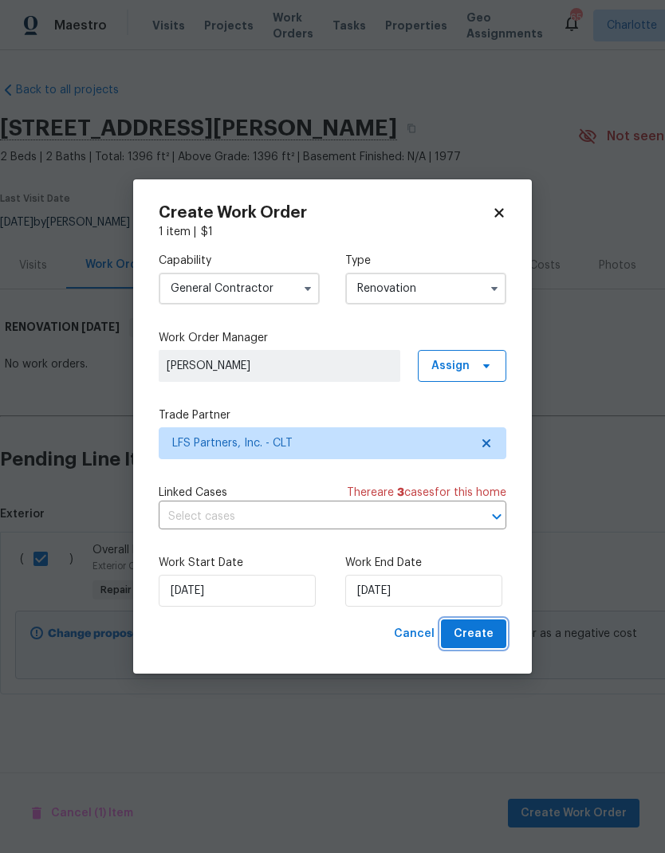
click at [486, 643] on span "Create" at bounding box center [474, 634] width 40 height 20
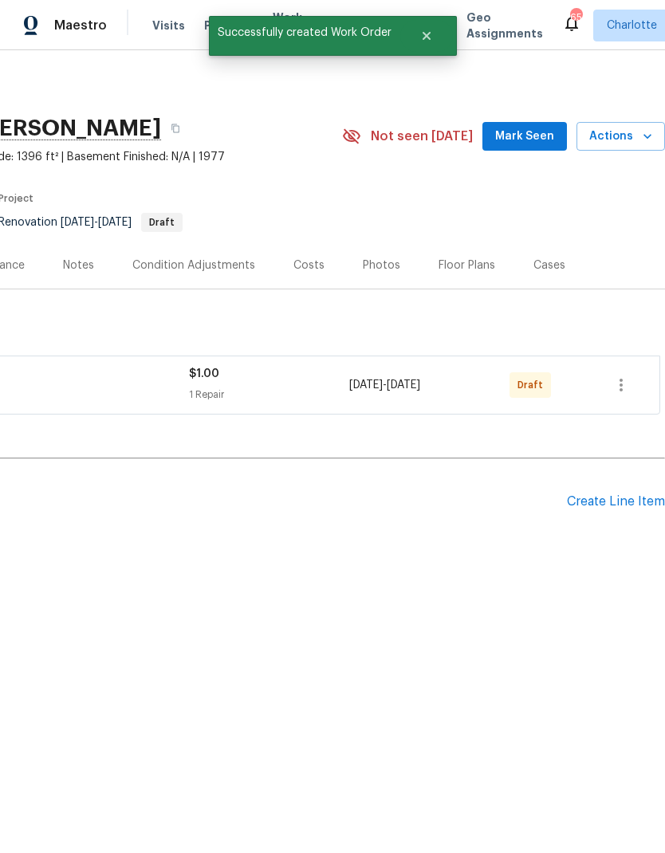
scroll to position [0, 236]
click at [629, 380] on icon "button" at bounding box center [621, 385] width 19 height 19
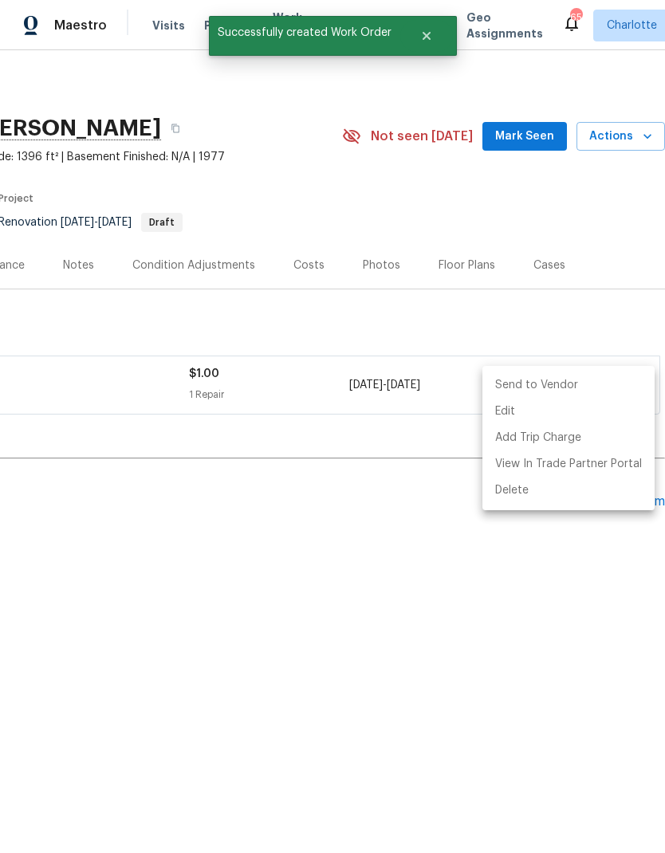
click at [548, 377] on li "Send to Vendor" at bounding box center [568, 385] width 172 height 26
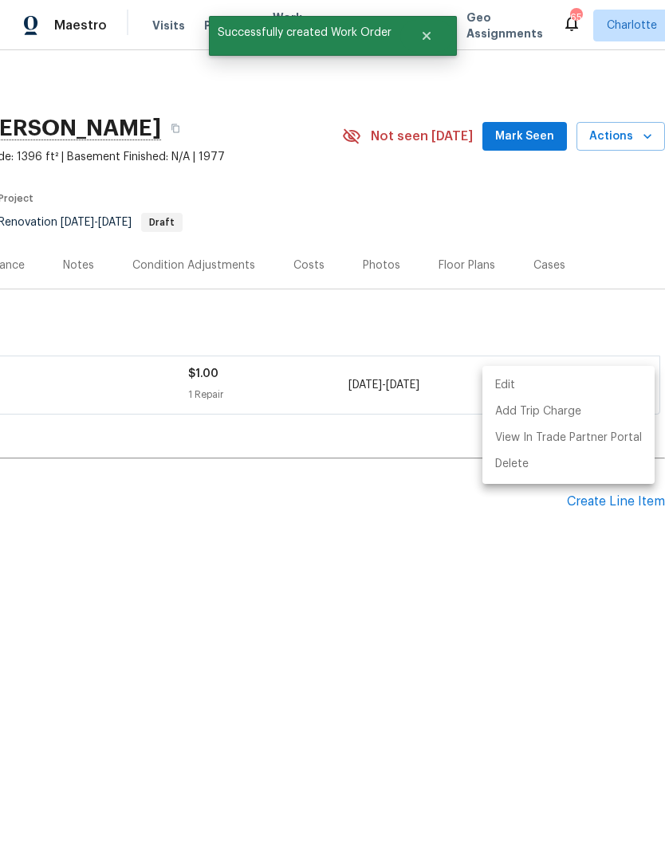
click at [516, 625] on div at bounding box center [332, 426] width 665 height 853
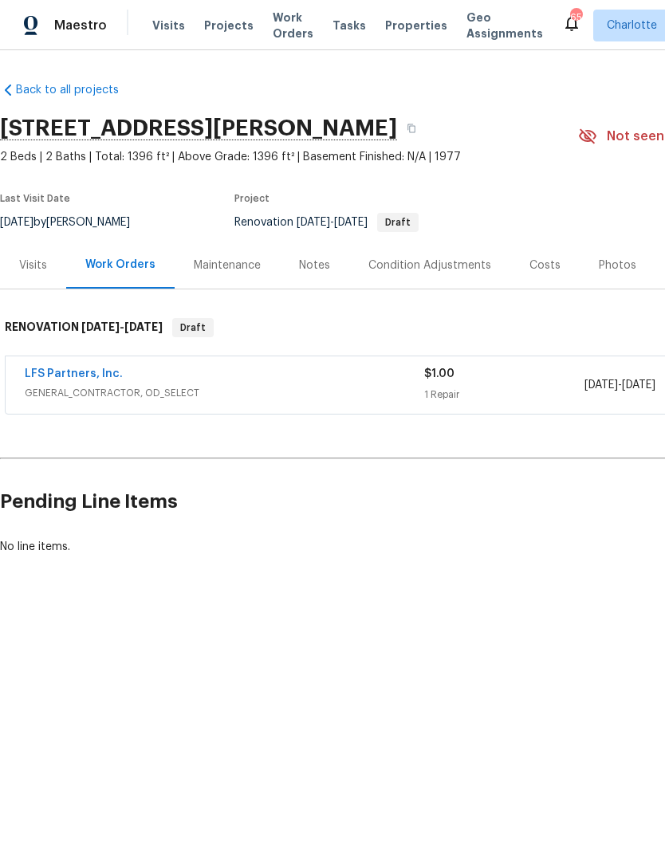
scroll to position [0, 0]
click at [212, 26] on span "Projects" at bounding box center [228, 26] width 49 height 16
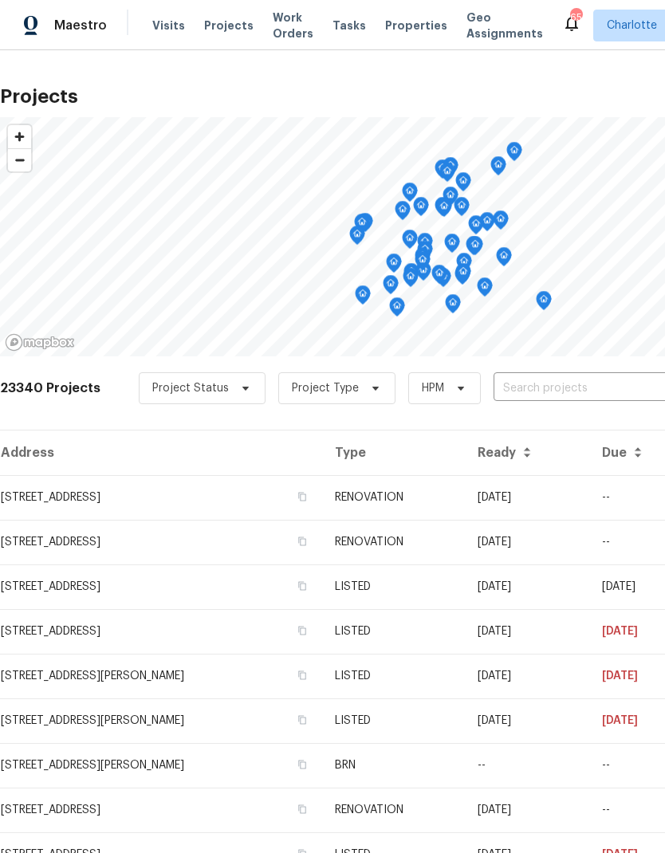
click at [590, 388] on input "text" at bounding box center [585, 388] width 183 height 25
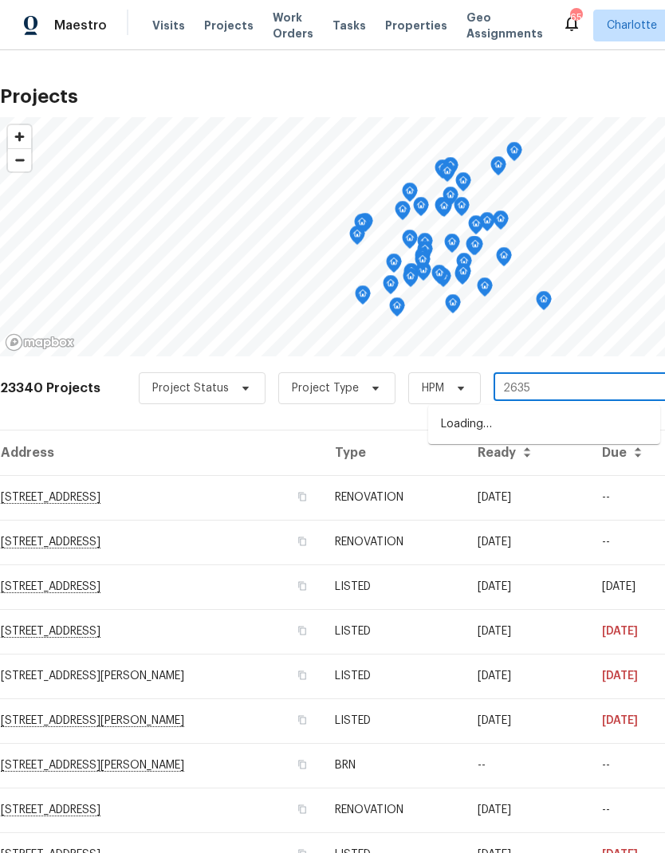
type input "2635"
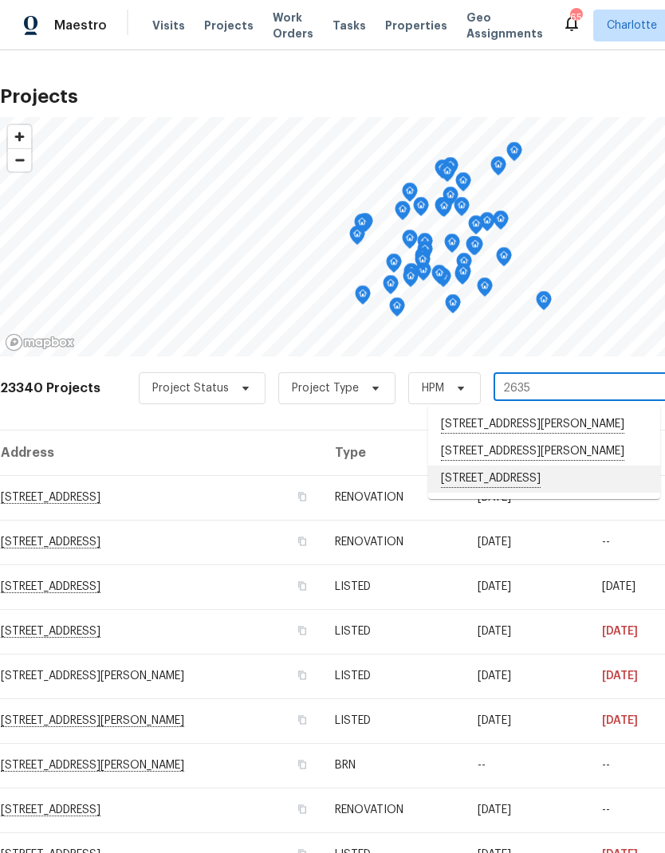
click at [536, 493] on li "2635 Providence Dr, Gastonia, NC 28052" at bounding box center [544, 479] width 232 height 27
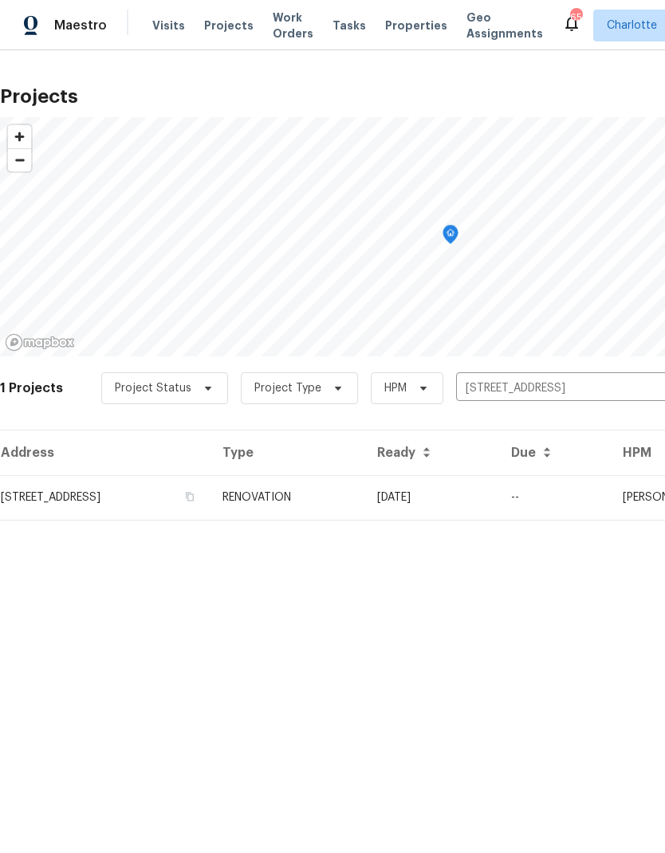
click at [498, 495] on td "09/11/25" at bounding box center [431, 497] width 134 height 45
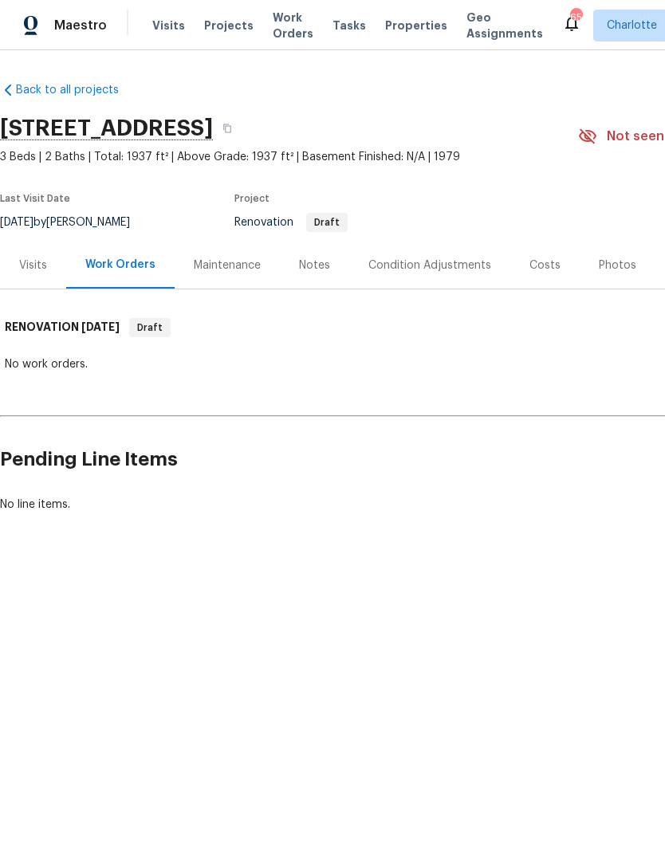
click at [307, 265] on div "Notes" at bounding box center [314, 266] width 31 height 16
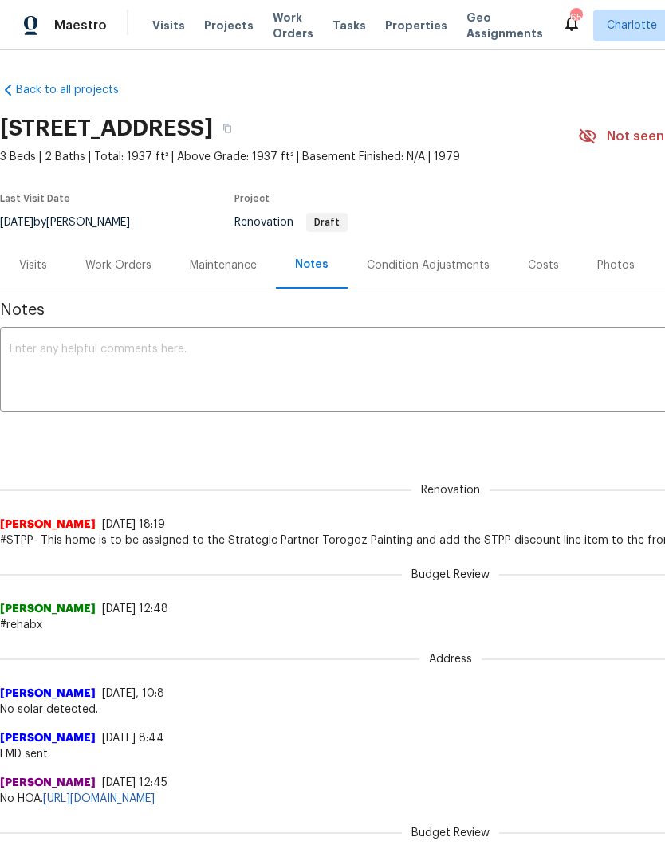
click at [551, 260] on div "Costs" at bounding box center [543, 266] width 31 height 16
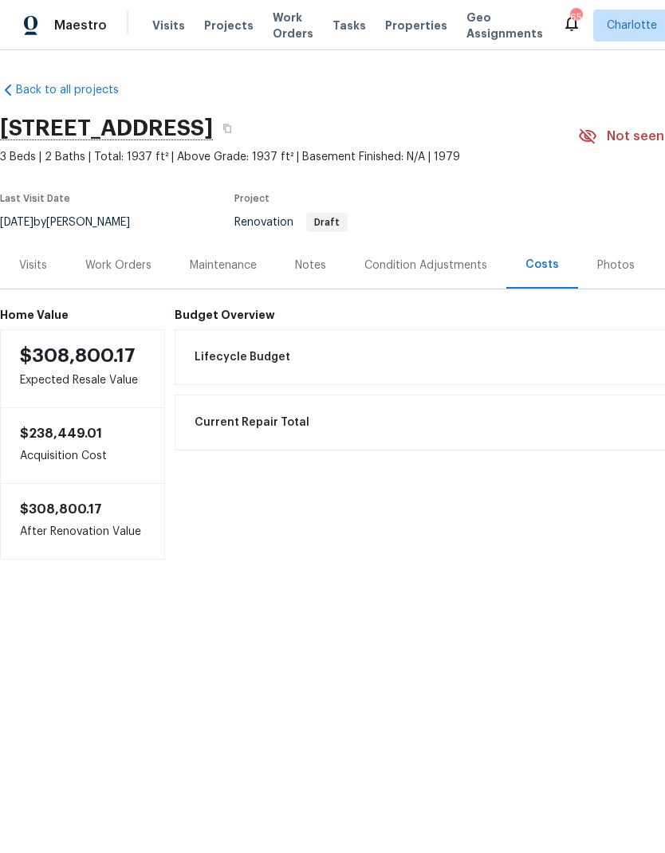
click at [108, 265] on div "Work Orders" at bounding box center [118, 266] width 66 height 16
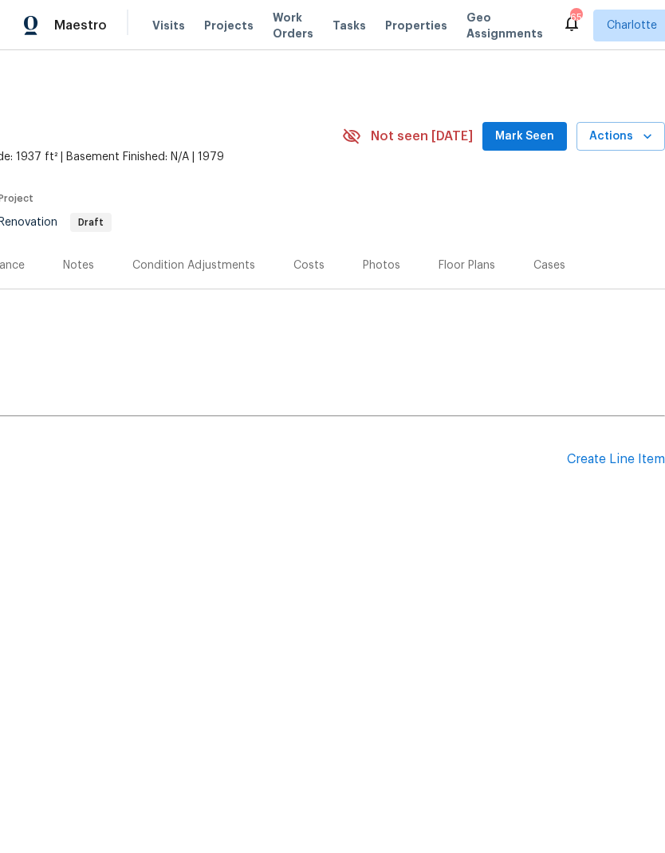
scroll to position [0, 236]
click at [604, 454] on div "Create Line Item" at bounding box center [616, 459] width 98 height 15
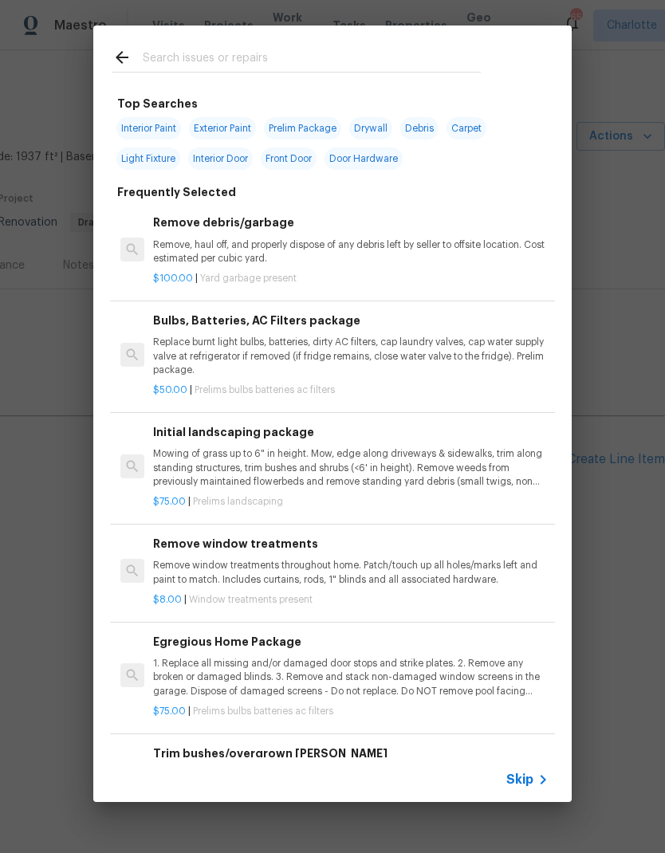
click at [150, 54] on input "text" at bounding box center [312, 60] width 338 height 24
type input "Stpp"
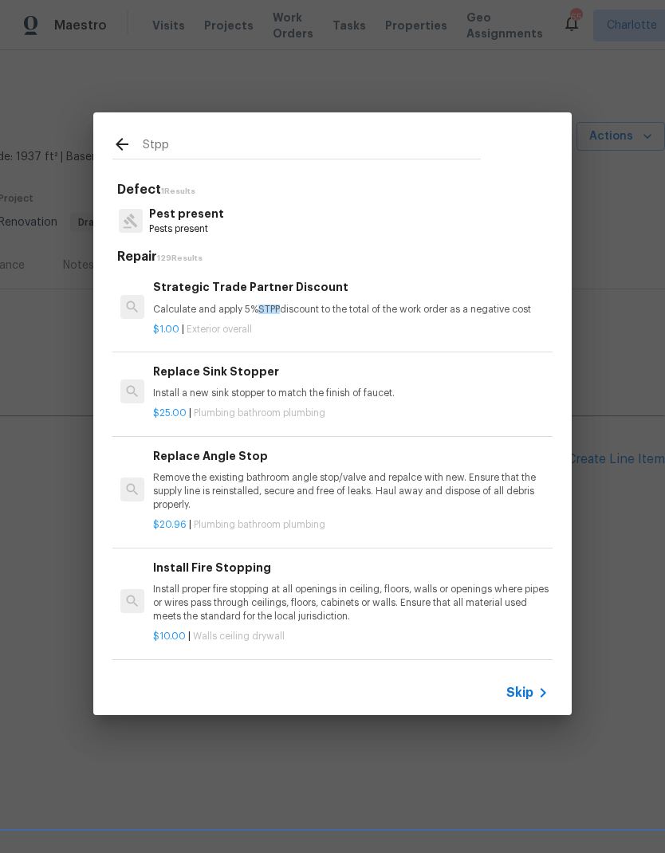
click at [179, 308] on p "Calculate and apply 5% STPP discount to the total of the work order as a negati…" at bounding box center [350, 310] width 395 height 14
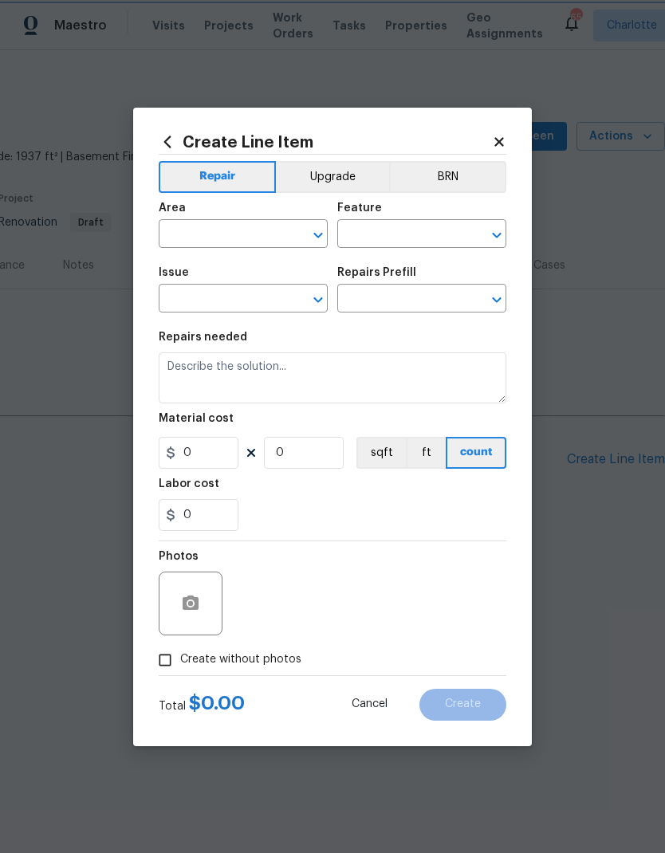
type input "Overall Exterior"
type input "Strategic Trade Partner Discount $1.00"
type textarea "Calculate and apply 5% STPP discount to the total of the work order as a negati…"
type input "1"
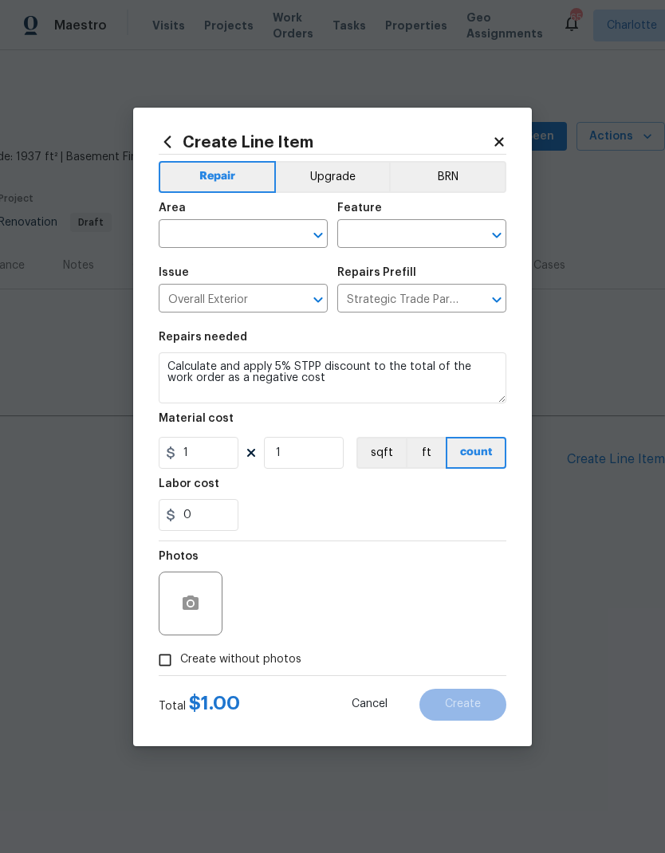
click at [177, 240] on input "text" at bounding box center [221, 235] width 124 height 25
type input "r"
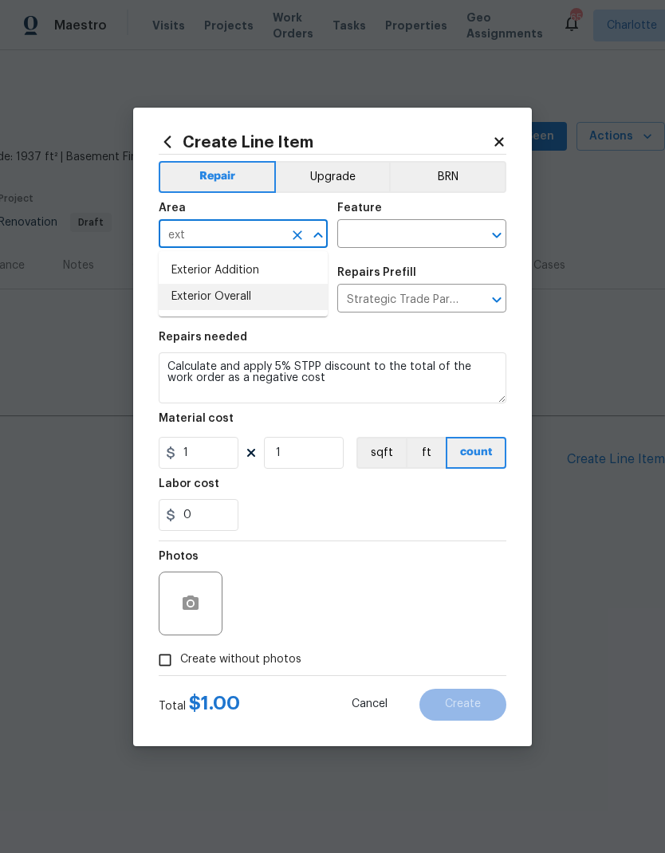
click at [182, 307] on li "Exterior Overall" at bounding box center [243, 297] width 169 height 26
type input "Exterior Overall"
click at [446, 240] on input "text" at bounding box center [399, 235] width 124 height 25
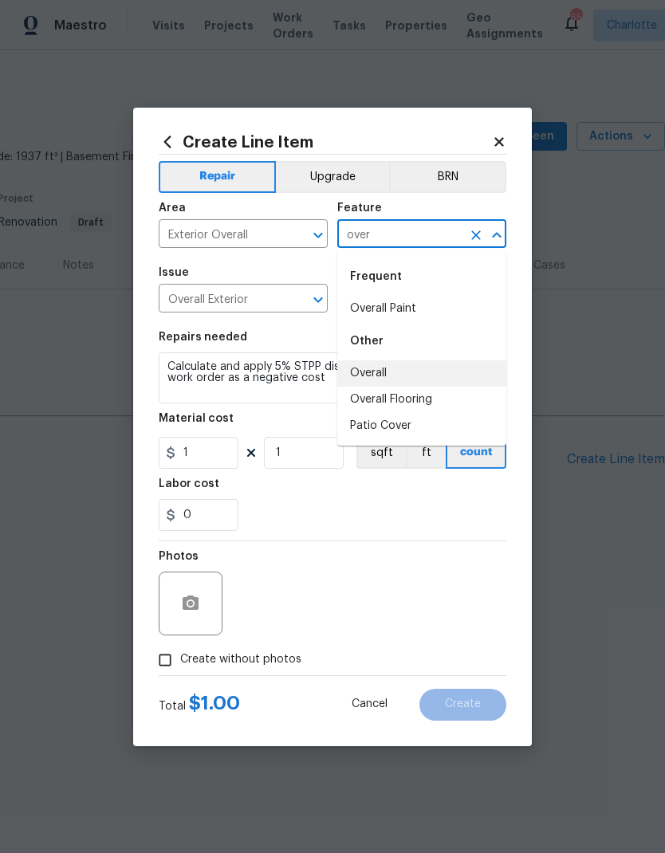
click at [399, 368] on li "Overall" at bounding box center [421, 373] width 169 height 26
type input "Overall"
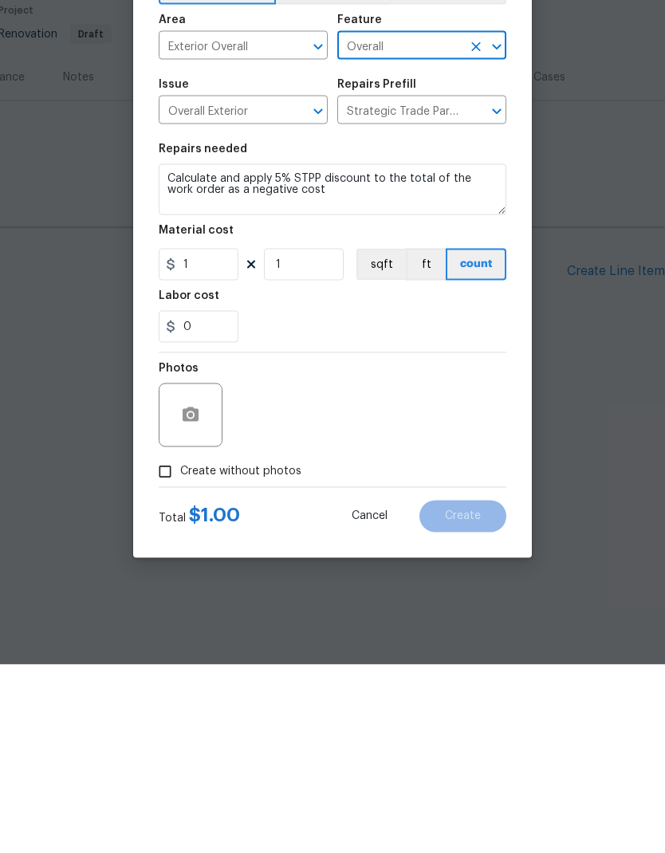
click at [170, 645] on input "Create without photos" at bounding box center [165, 660] width 30 height 30
checkbox input "true"
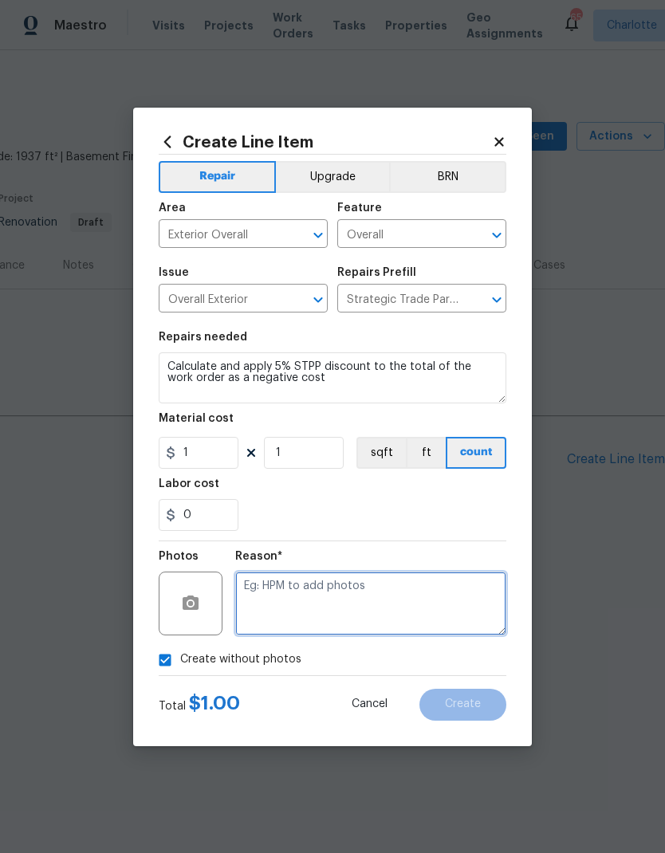
click at [318, 592] on textarea at bounding box center [370, 604] width 271 height 64
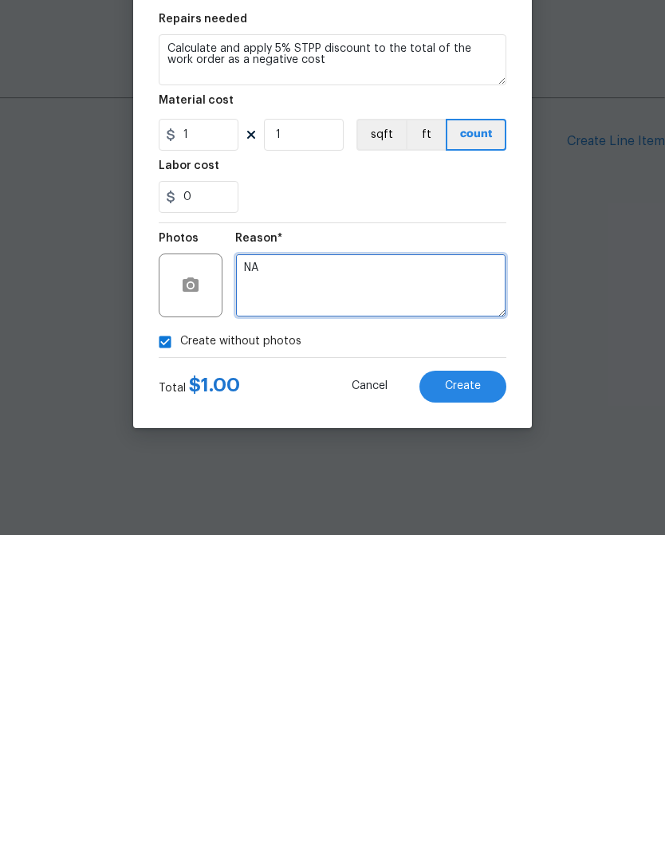
type textarea "NA"
click at [482, 689] on button "Create" at bounding box center [462, 705] width 87 height 32
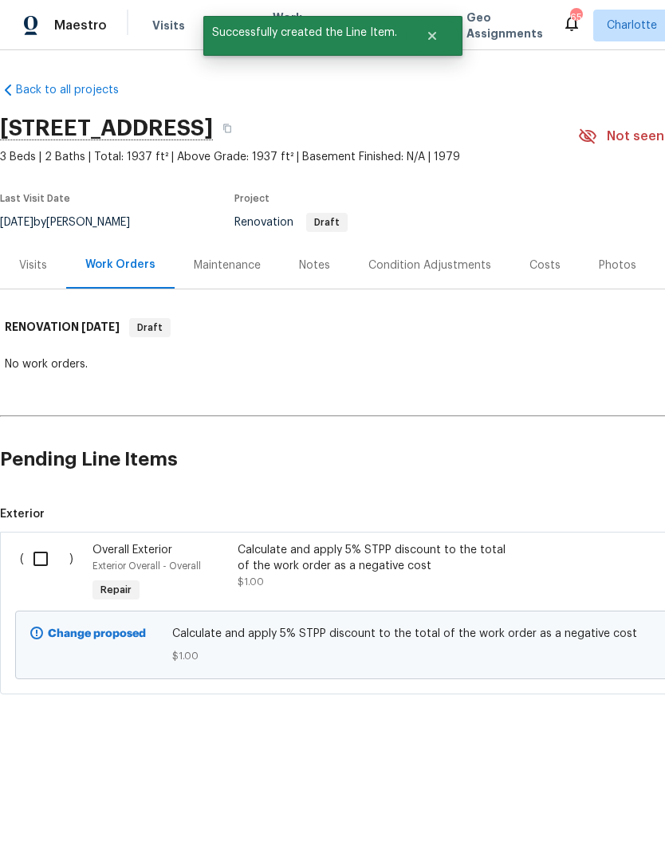
scroll to position [0, 0]
click at [33, 552] on input "checkbox" at bounding box center [46, 558] width 45 height 33
checkbox input "true"
click at [589, 816] on span "Create Work Order" at bounding box center [574, 814] width 106 height 20
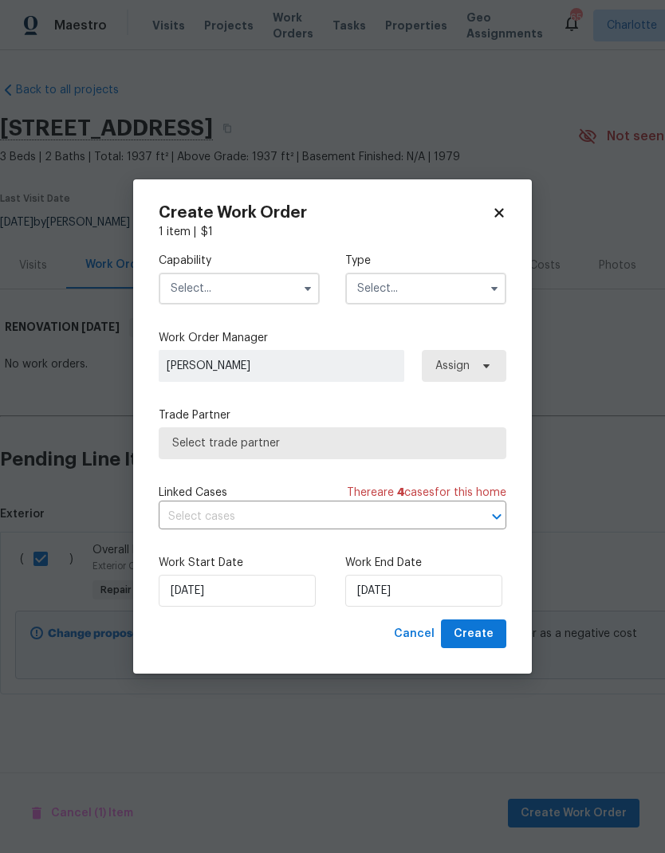
click at [191, 273] on input "text" at bounding box center [239, 289] width 161 height 32
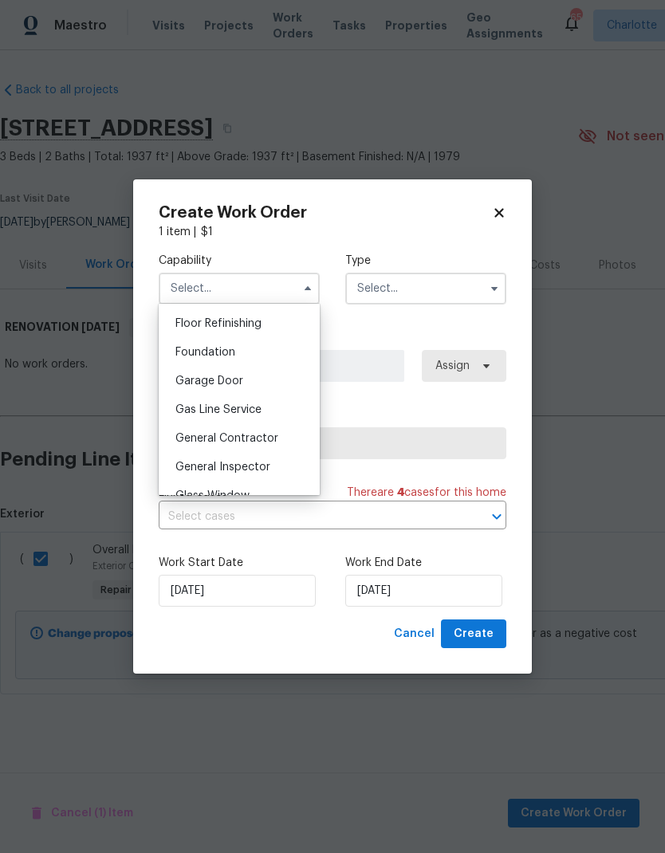
scroll to position [655, 0]
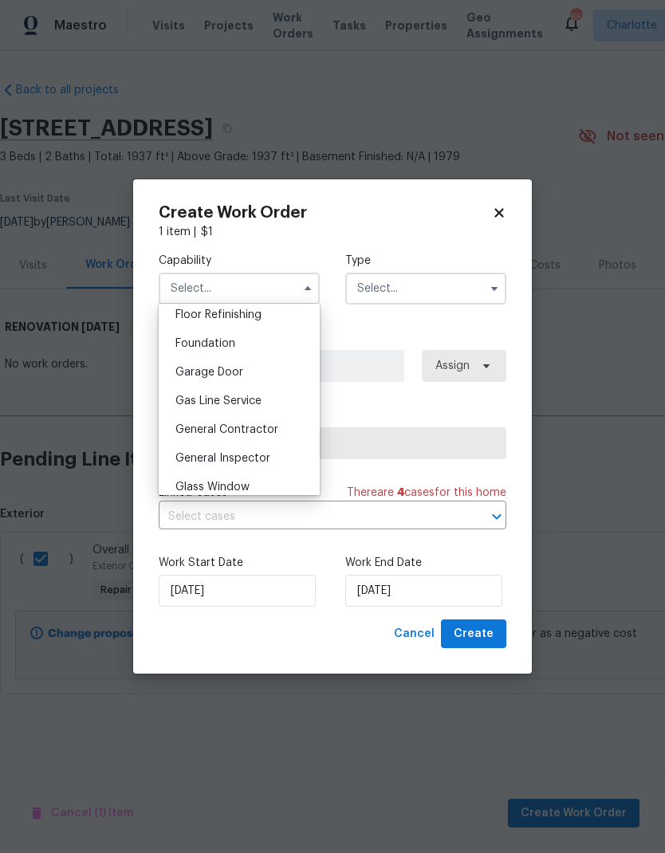
click at [191, 430] on span "General Contractor" at bounding box center [226, 429] width 103 height 11
type input "General Contractor"
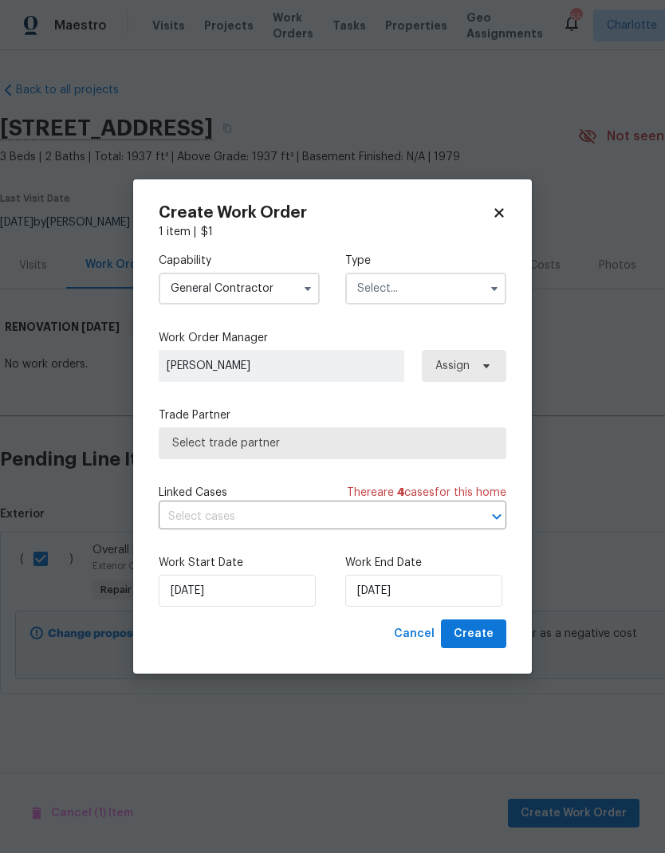
click at [470, 284] on input "text" at bounding box center [425, 289] width 161 height 32
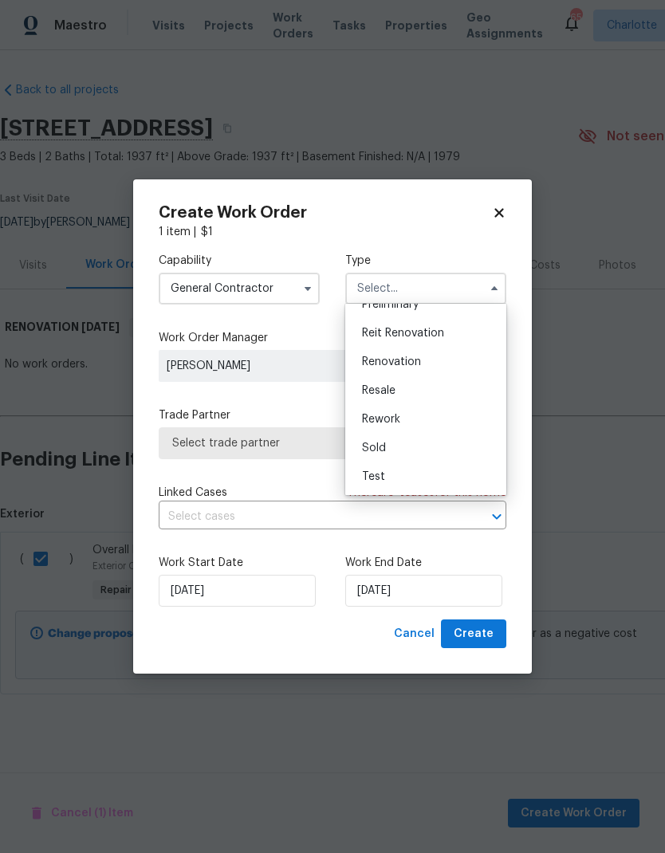
scroll to position [362, 0]
click at [419, 364] on span "Renovation" at bounding box center [391, 361] width 59 height 11
type input "Renovation"
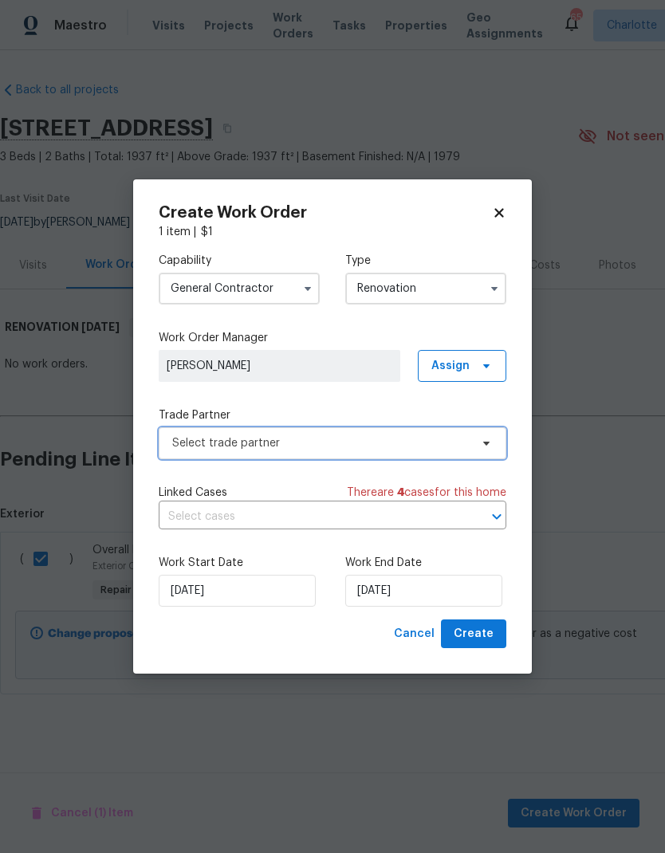
click at [485, 442] on icon at bounding box center [486, 444] width 6 height 4
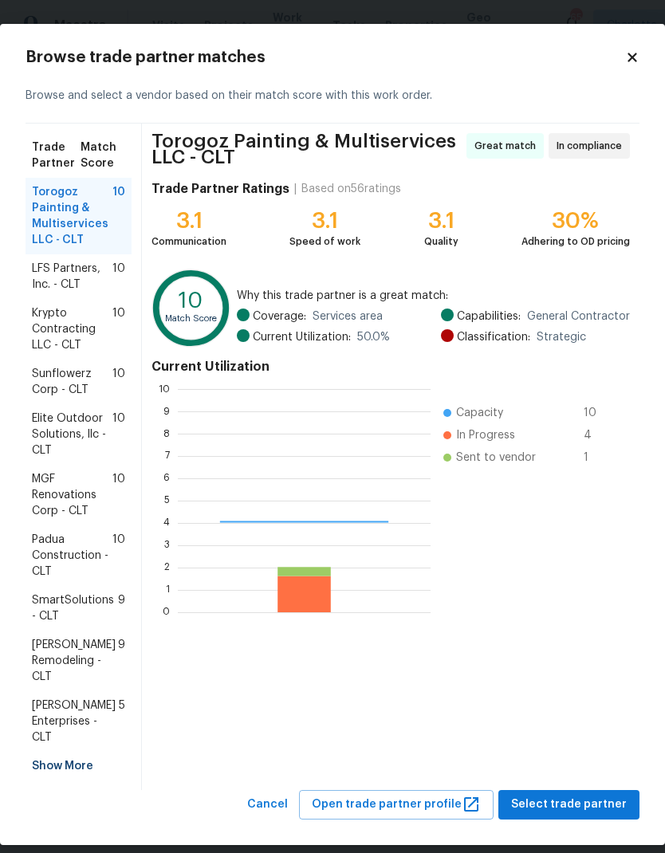
scroll to position [223, 253]
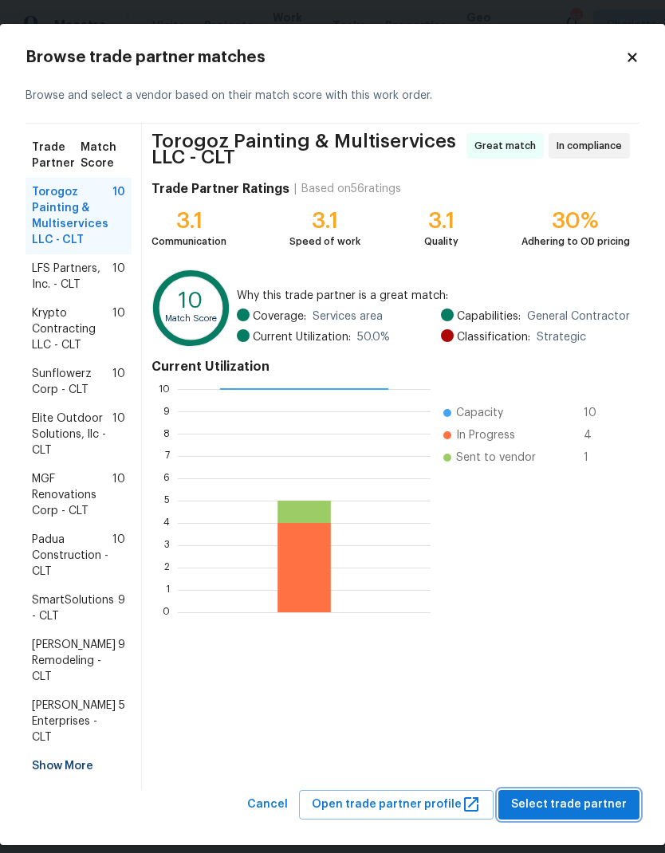
click at [584, 796] on span "Select trade partner" at bounding box center [569, 805] width 116 height 20
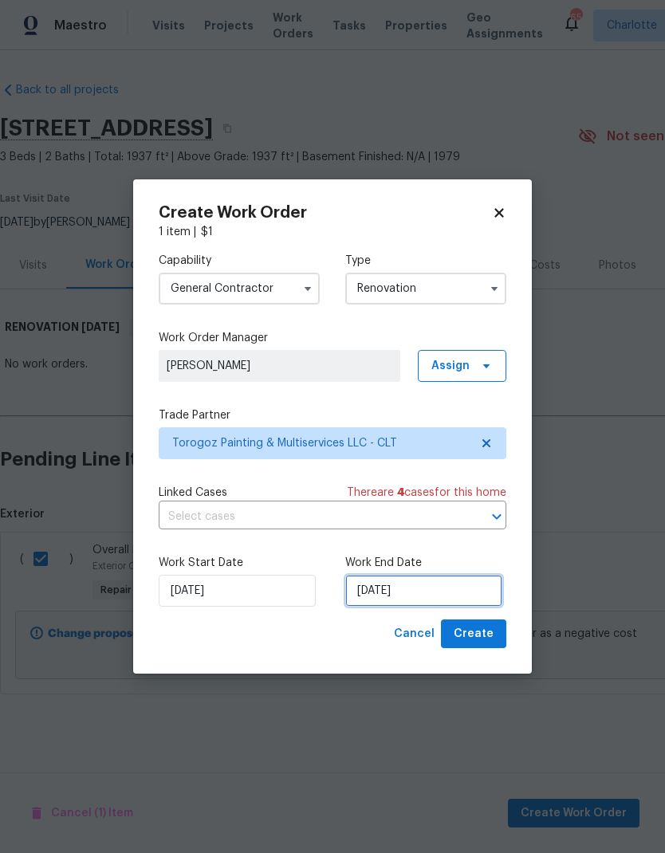
click at [435, 592] on input "9/11/2025" at bounding box center [423, 591] width 157 height 32
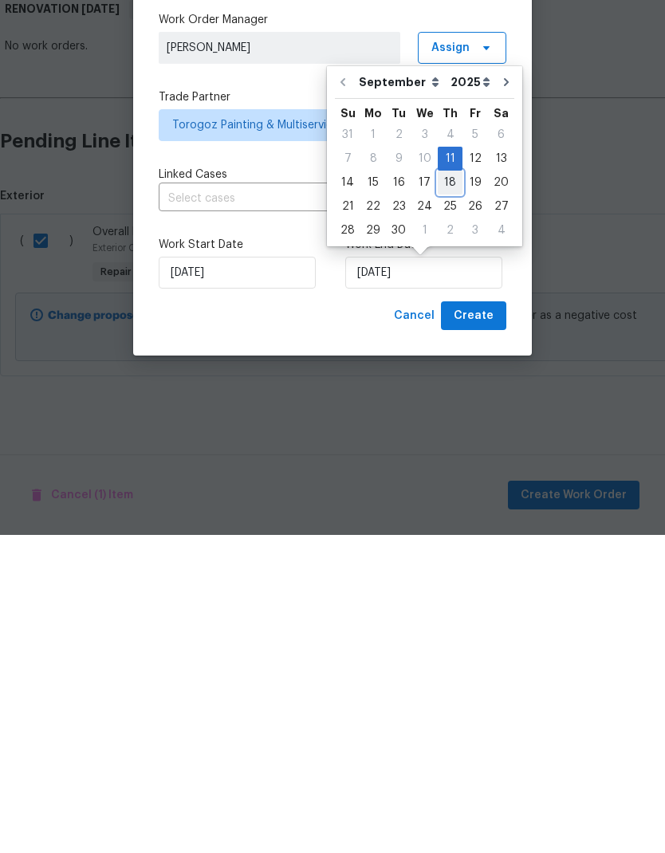
click at [446, 490] on div "18" at bounding box center [450, 501] width 25 height 22
type input "9/18/2025"
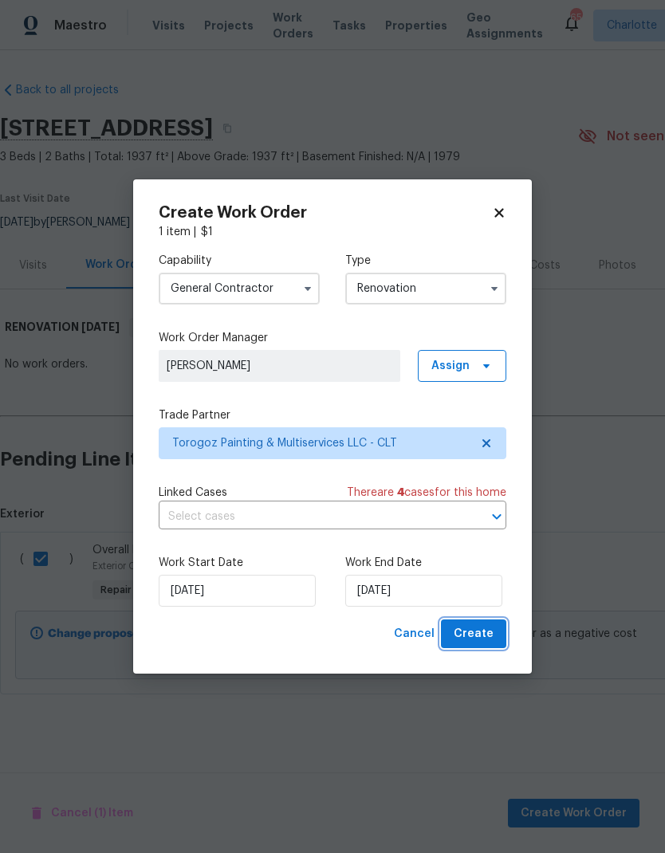
click at [483, 638] on span "Create" at bounding box center [474, 634] width 40 height 20
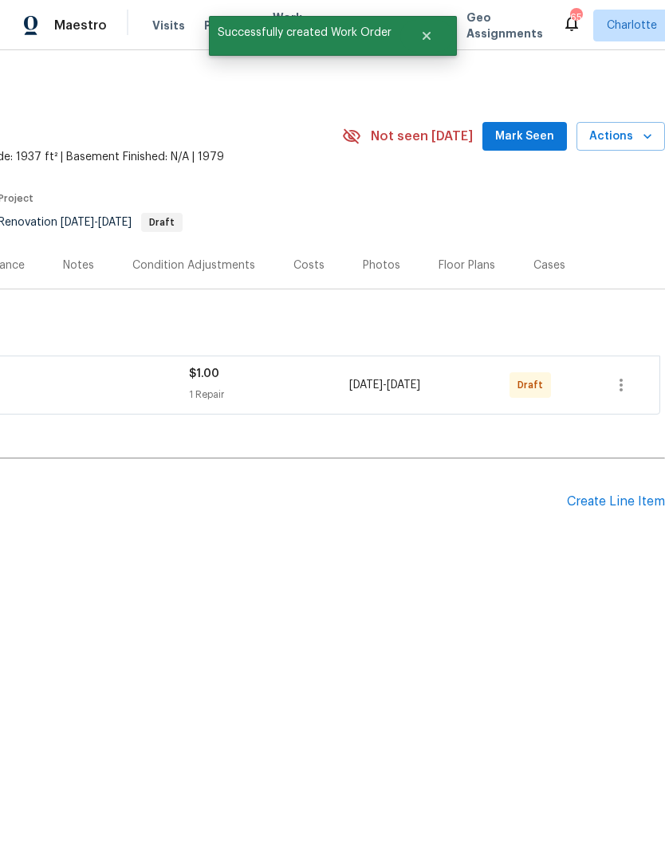
scroll to position [0, 236]
click at [624, 382] on icon "button" at bounding box center [621, 385] width 19 height 19
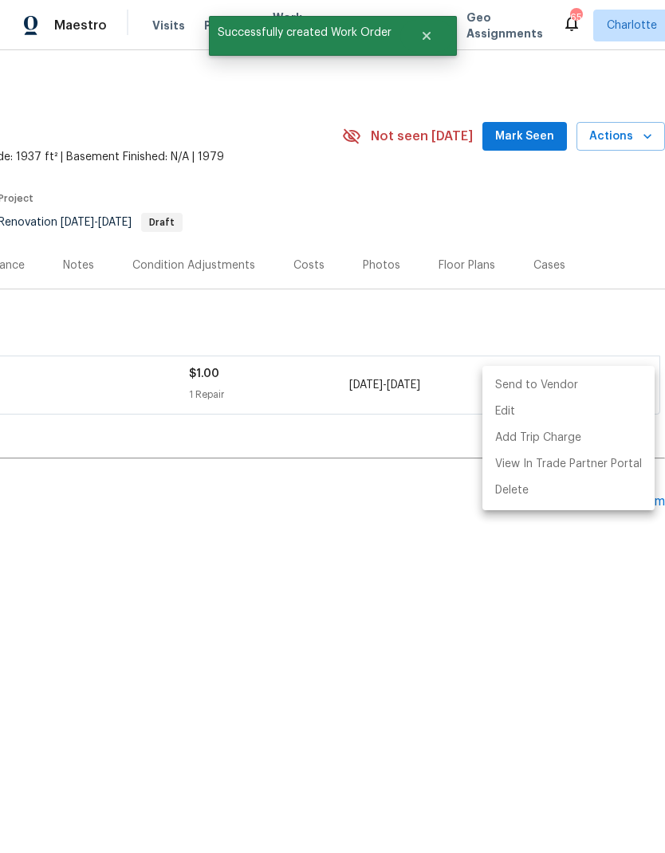
click at [560, 383] on li "Send to Vendor" at bounding box center [568, 385] width 172 height 26
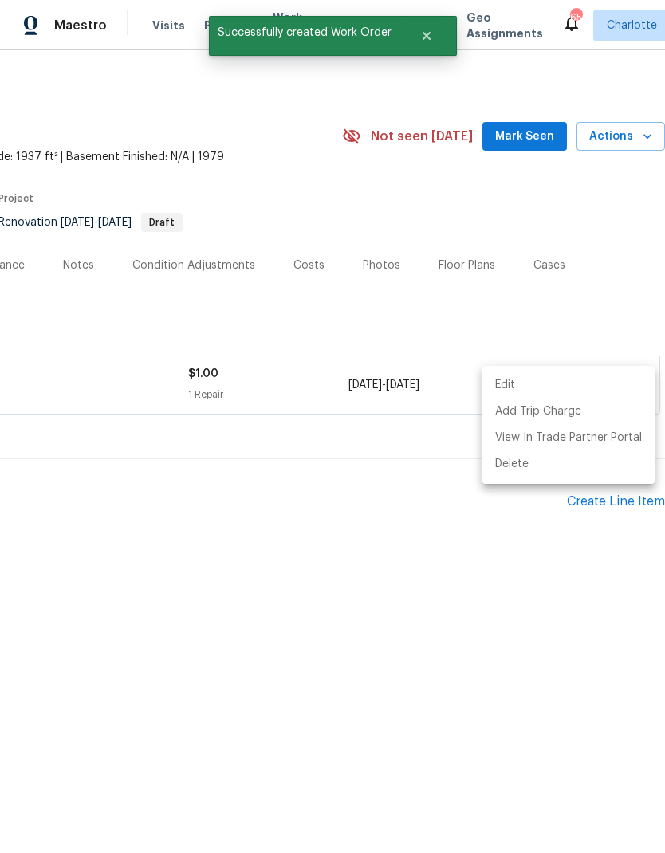
click at [486, 604] on div at bounding box center [332, 426] width 665 height 853
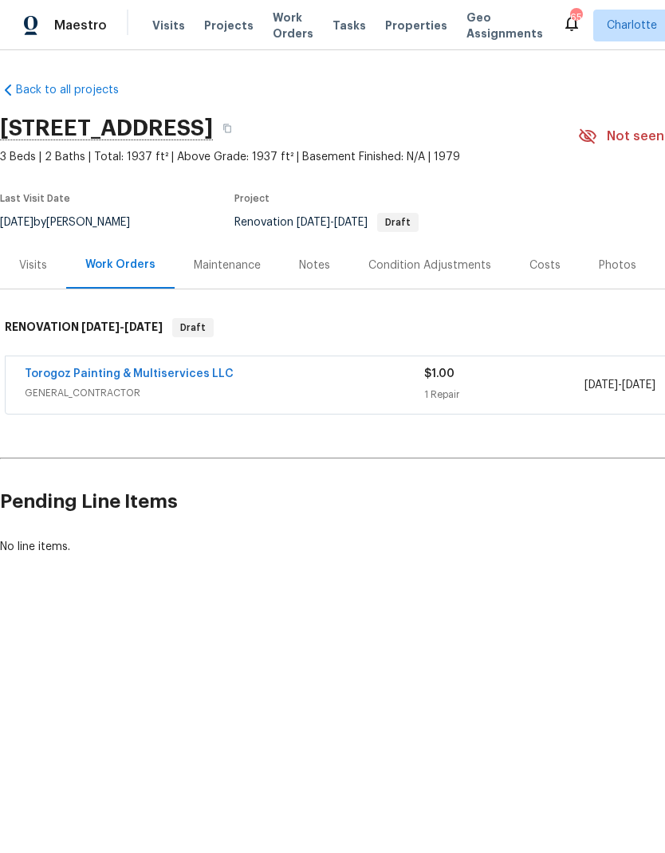
scroll to position [0, 0]
click at [458, 258] on div "Condition Adjustments" at bounding box center [429, 266] width 123 height 16
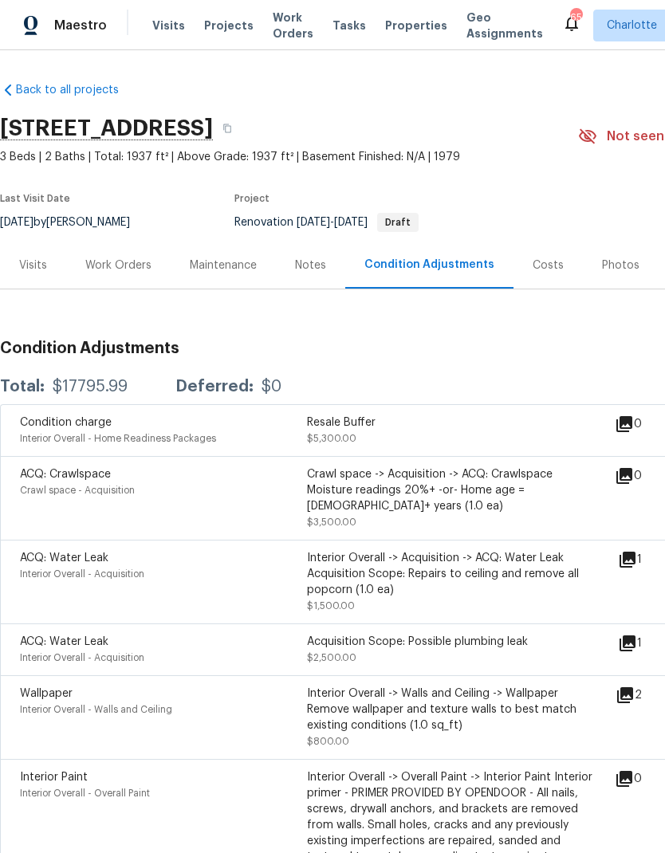
click at [634, 565] on icon at bounding box center [627, 560] width 16 height 16
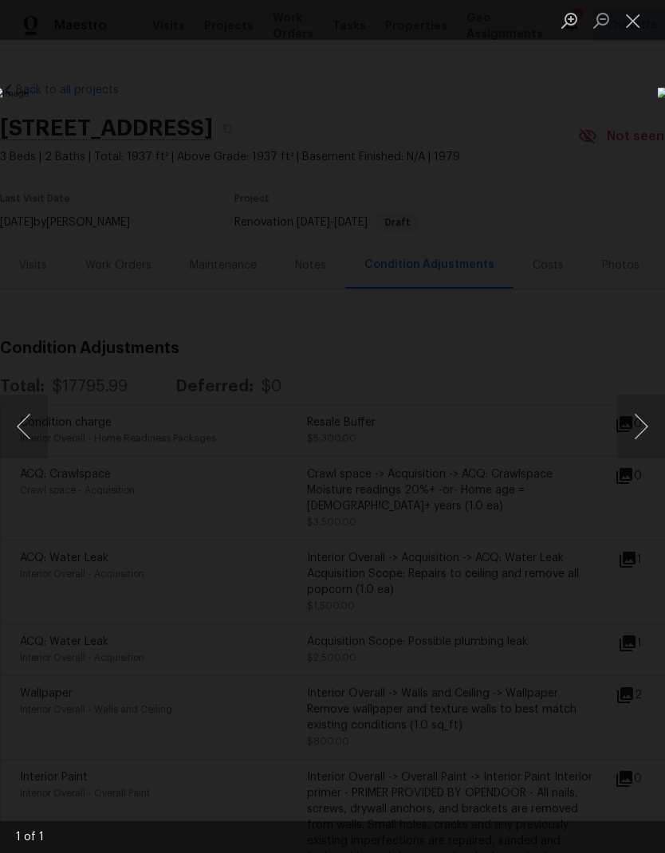
click at [618, 195] on div "Lightbox" at bounding box center [332, 426] width 665 height 853
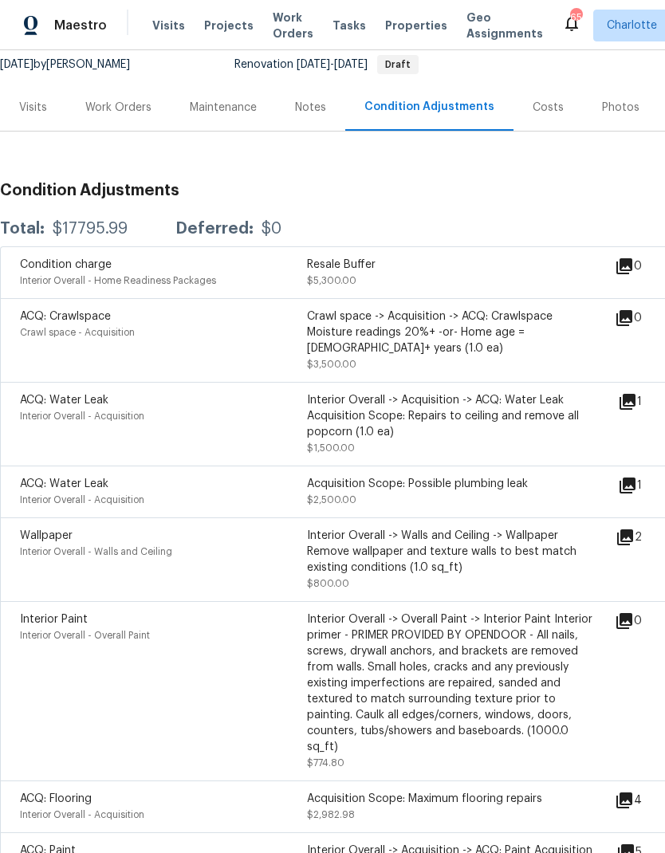
scroll to position [159, 0]
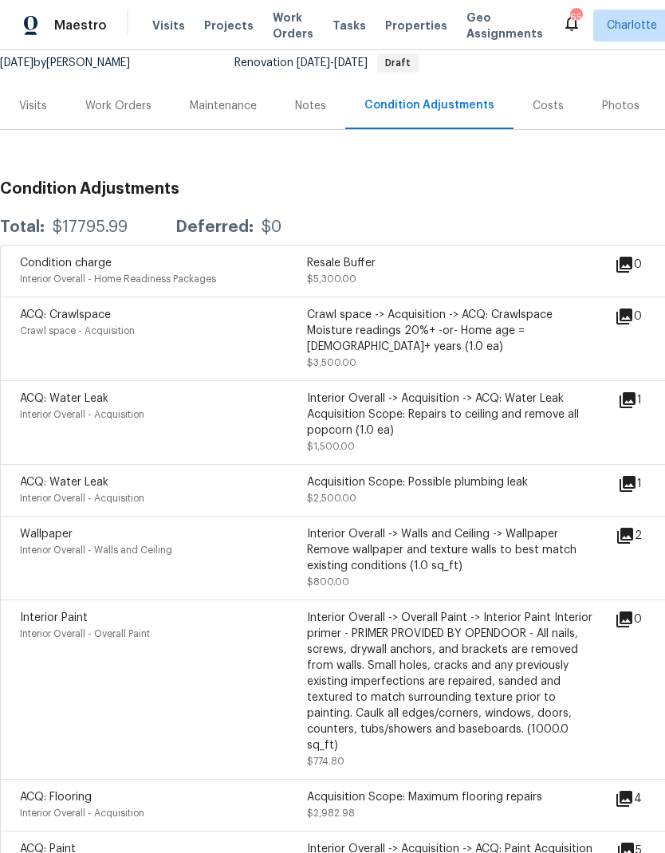
click at [633, 538] on icon at bounding box center [625, 536] width 16 height 16
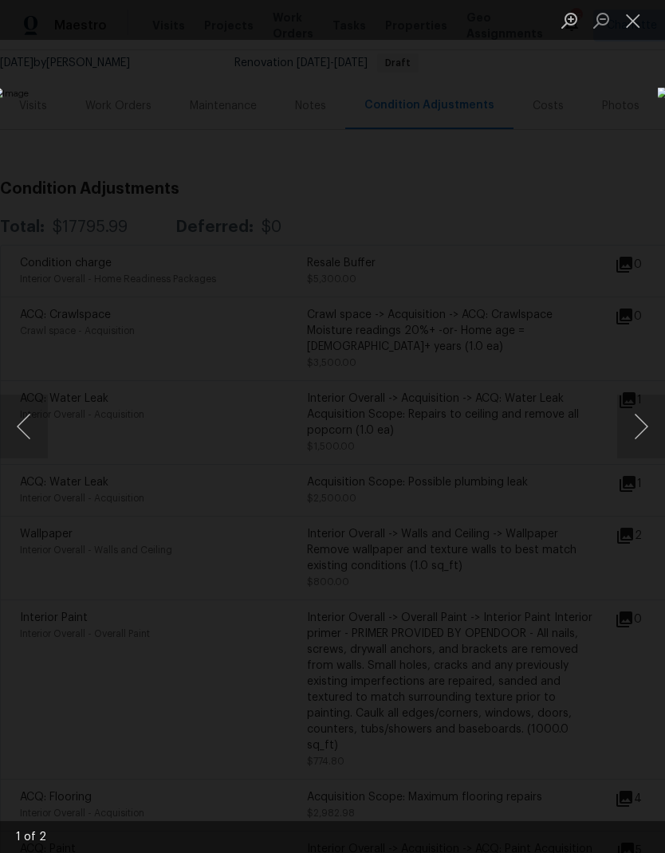
click at [649, 431] on button "Next image" at bounding box center [641, 427] width 48 height 64
click at [645, 435] on button "Next image" at bounding box center [641, 427] width 48 height 64
click at [616, 186] on div "Lightbox" at bounding box center [332, 426] width 665 height 853
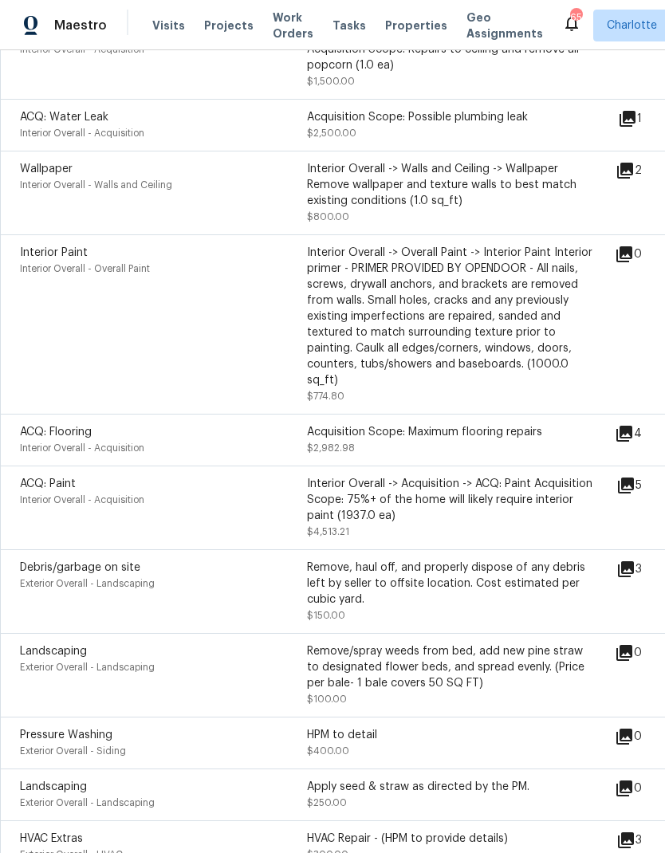
scroll to position [526, 0]
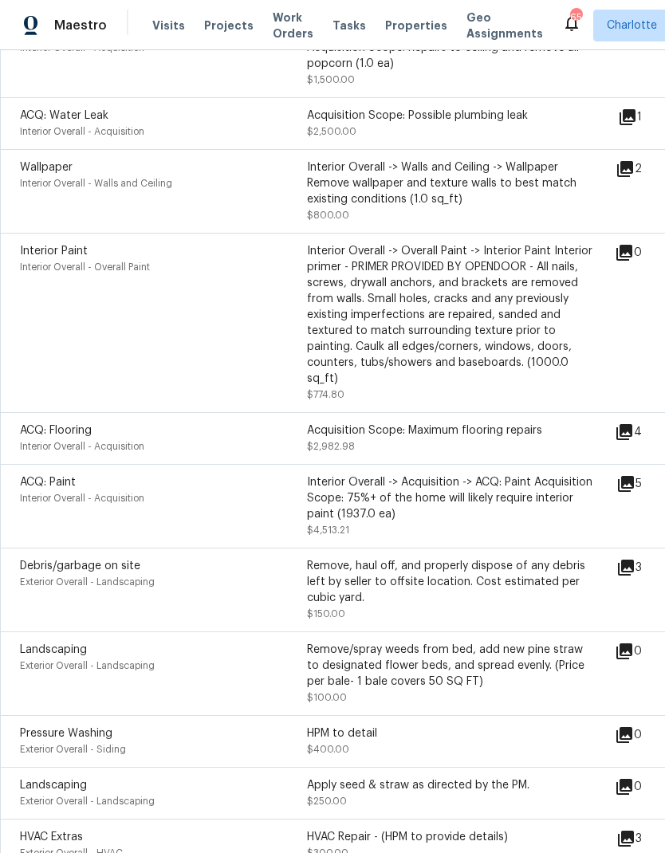
click at [634, 476] on icon at bounding box center [626, 484] width 16 height 16
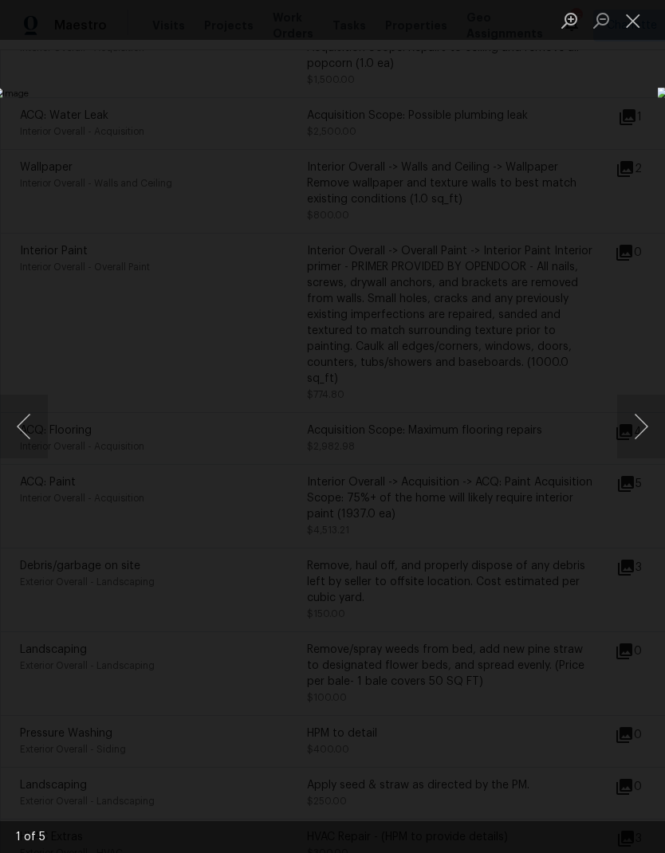
click at [645, 407] on button "Next image" at bounding box center [641, 427] width 48 height 64
click at [645, 423] on button "Next image" at bounding box center [641, 427] width 48 height 64
click at [643, 427] on button "Next image" at bounding box center [641, 427] width 48 height 64
click at [643, 431] on button "Next image" at bounding box center [641, 427] width 48 height 64
click at [617, 183] on div "Lightbox" at bounding box center [332, 426] width 665 height 853
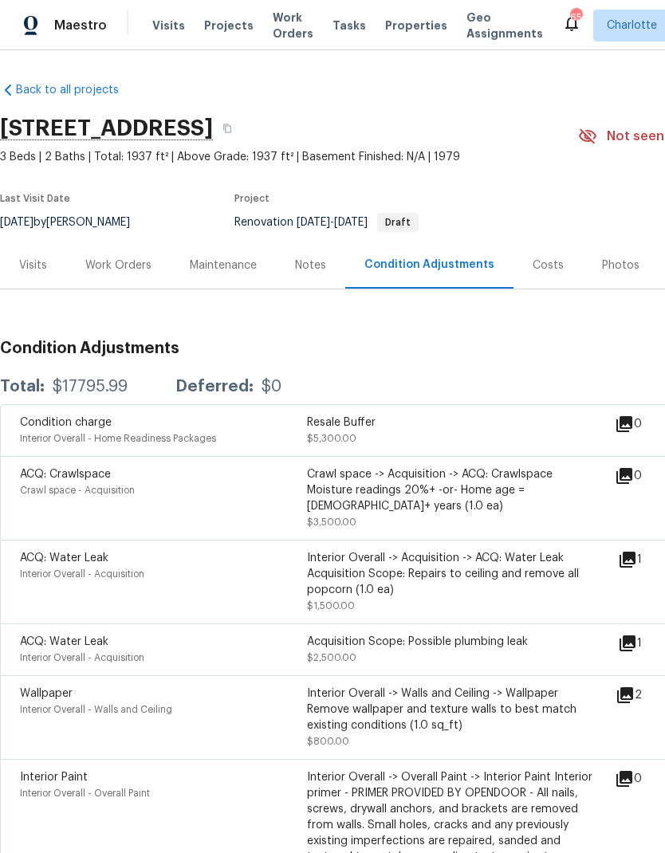
scroll to position [0, 0]
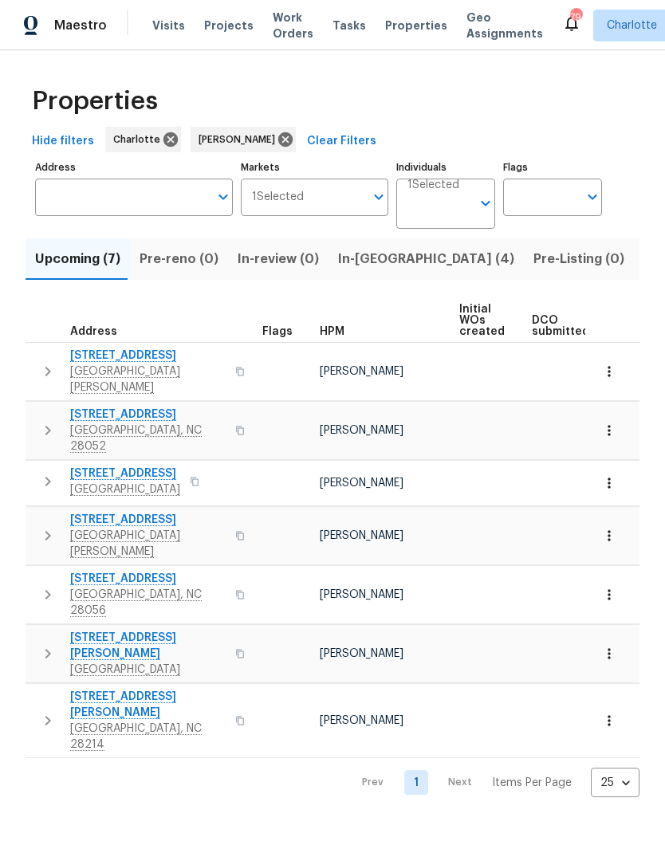
click at [376, 256] on span "In-reno (4)" at bounding box center [426, 259] width 176 height 22
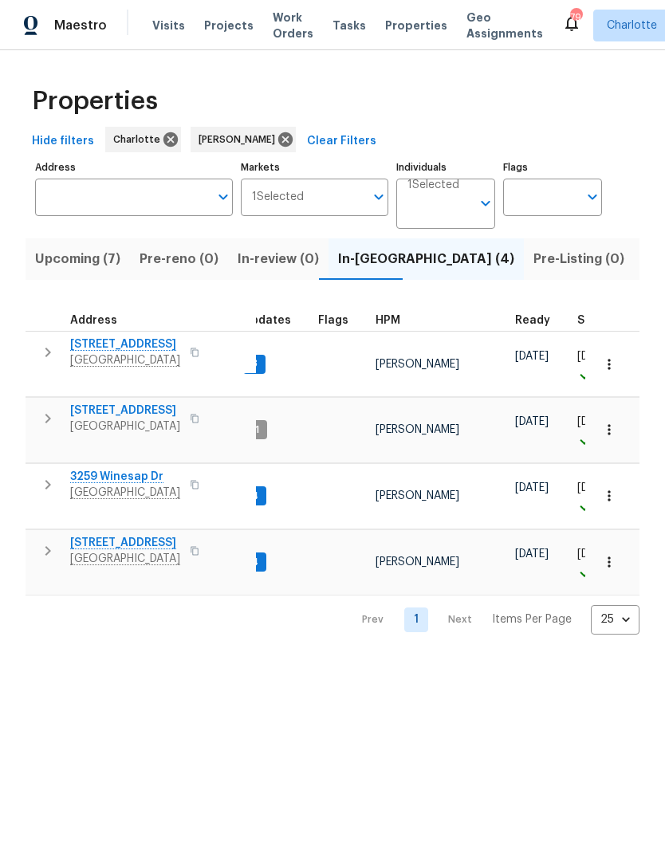
scroll to position [0, 24]
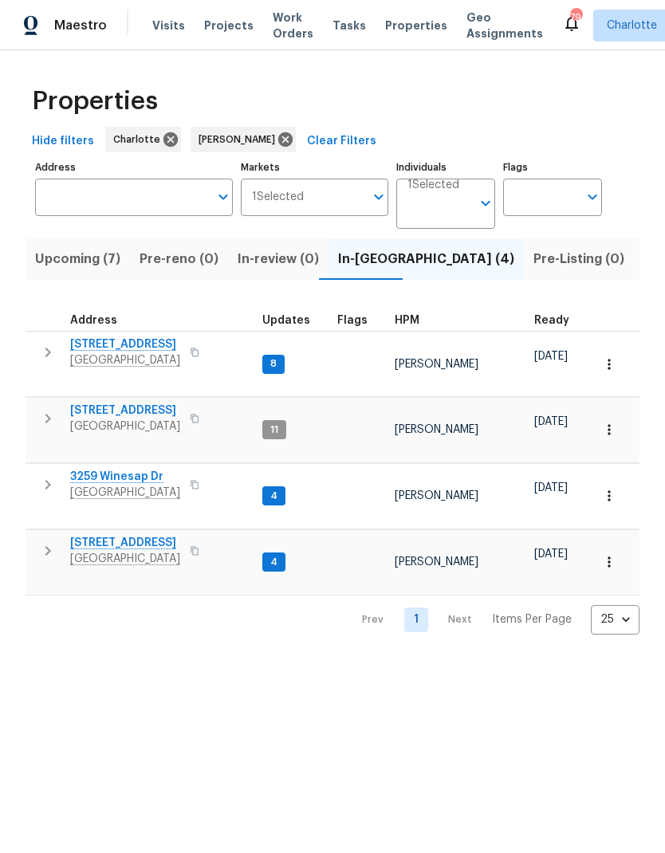
click at [45, 349] on icon "button" at bounding box center [48, 353] width 6 height 10
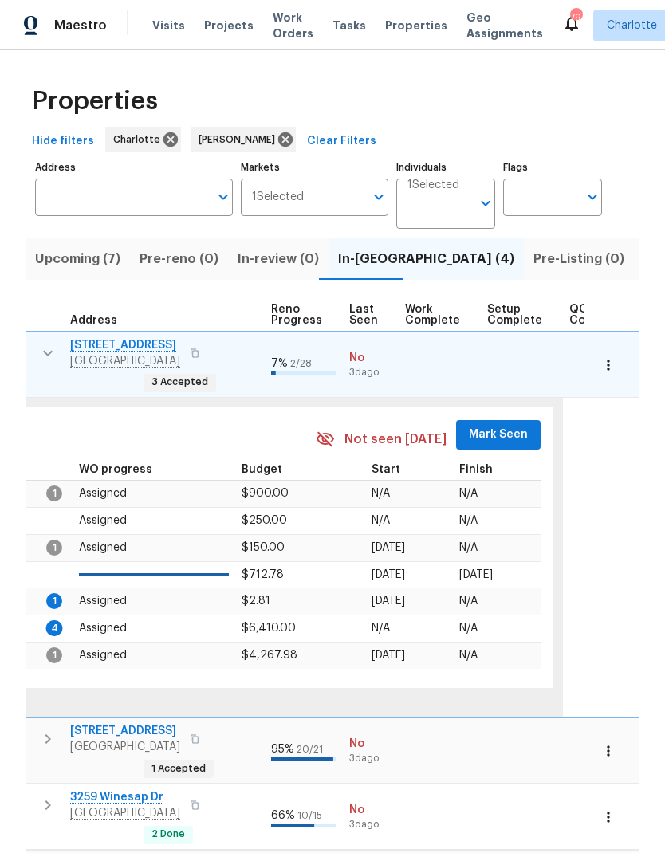
scroll to position [1, 721]
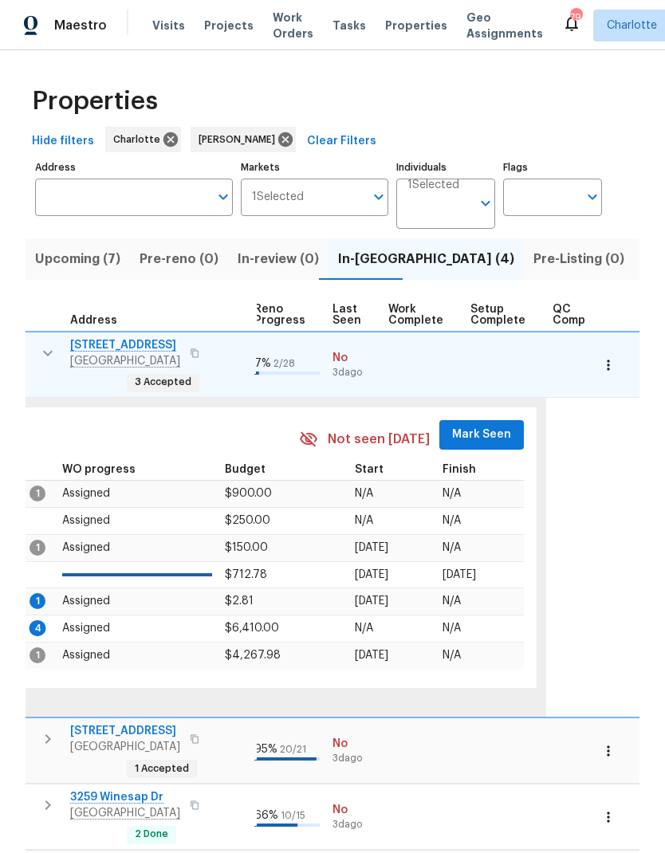
click at [490, 425] on span "Mark Seen" at bounding box center [481, 435] width 59 height 20
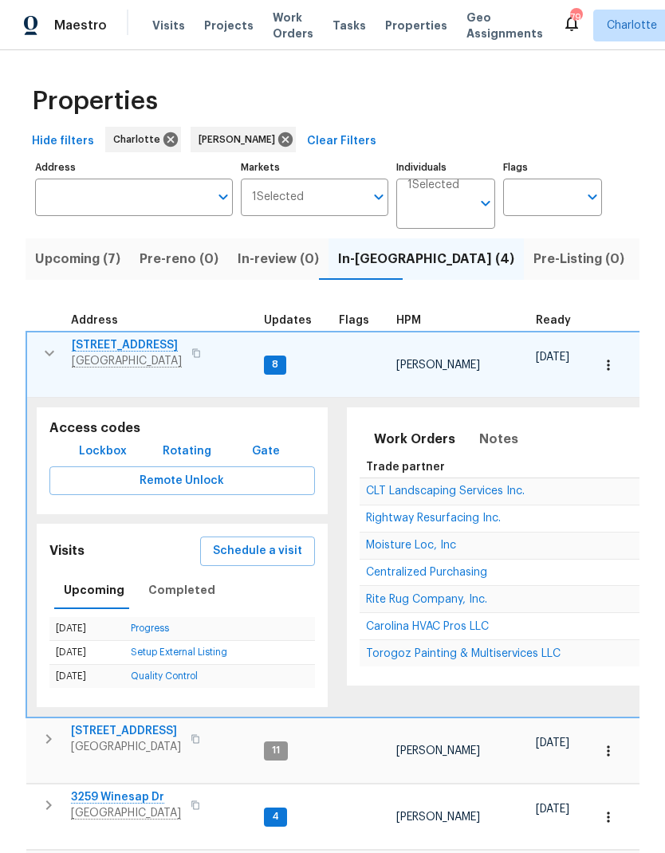
scroll to position [0, 0]
click at [49, 348] on icon "button" at bounding box center [49, 353] width 19 height 19
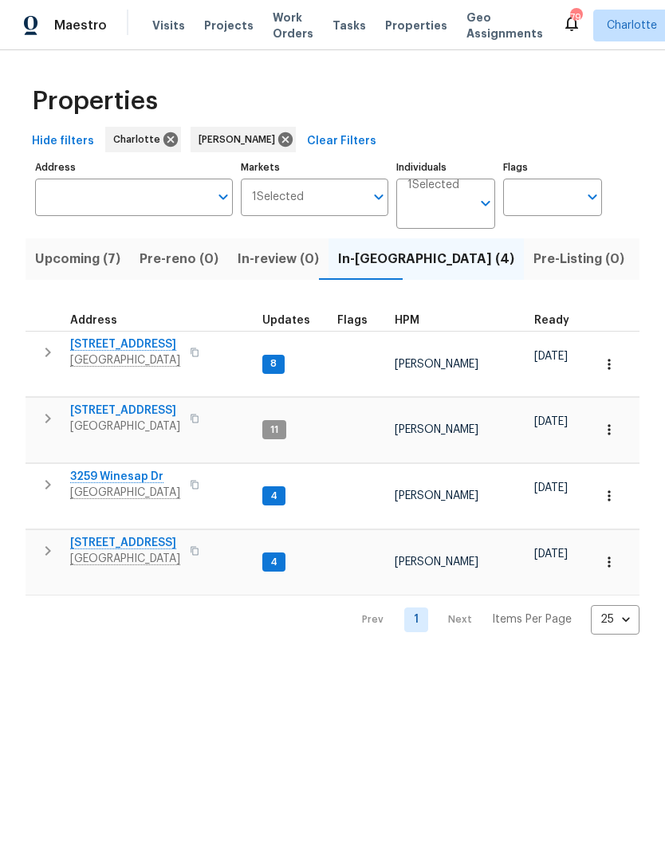
click at [45, 409] on icon "button" at bounding box center [47, 418] width 19 height 19
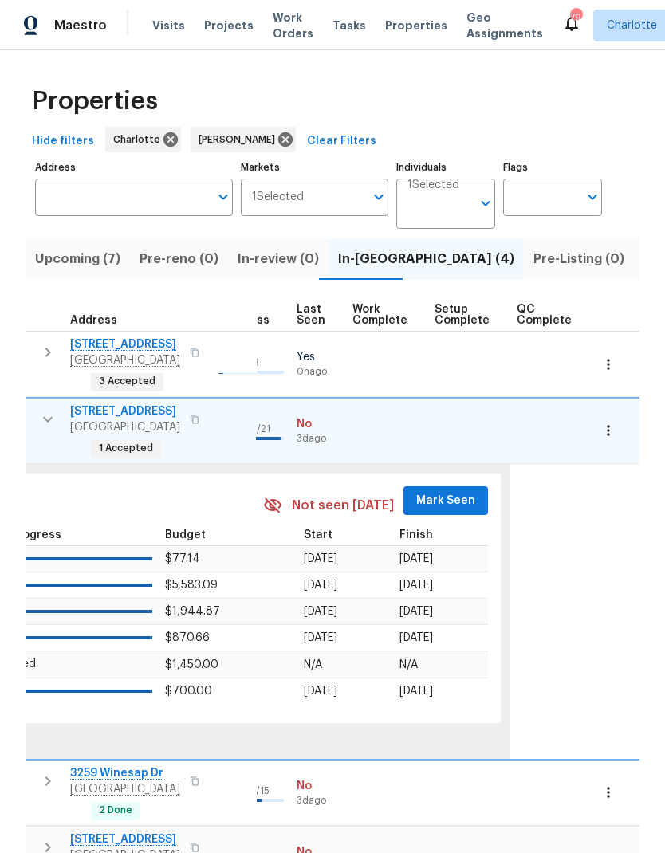
scroll to position [0, 745]
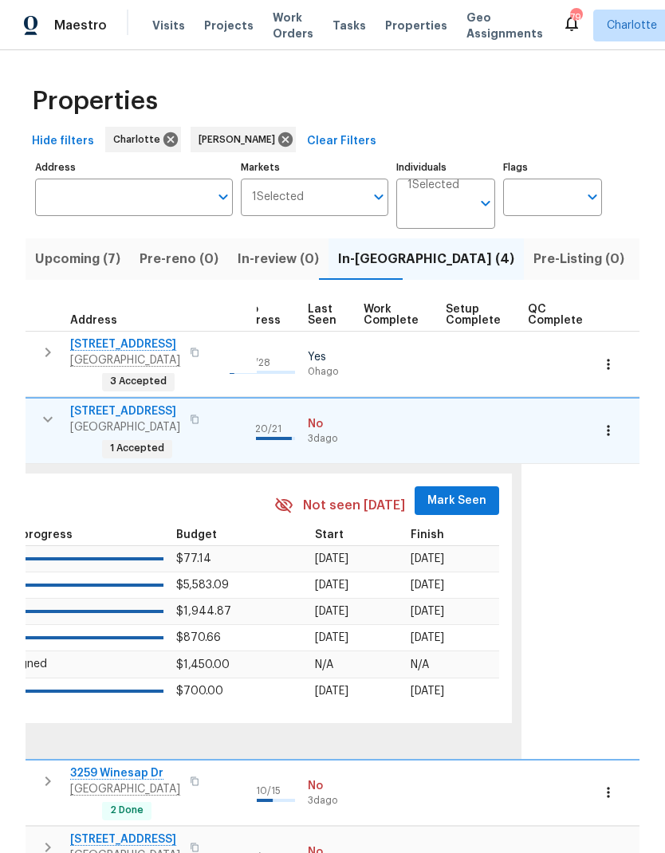
click at [438, 491] on span "Mark Seen" at bounding box center [456, 501] width 59 height 20
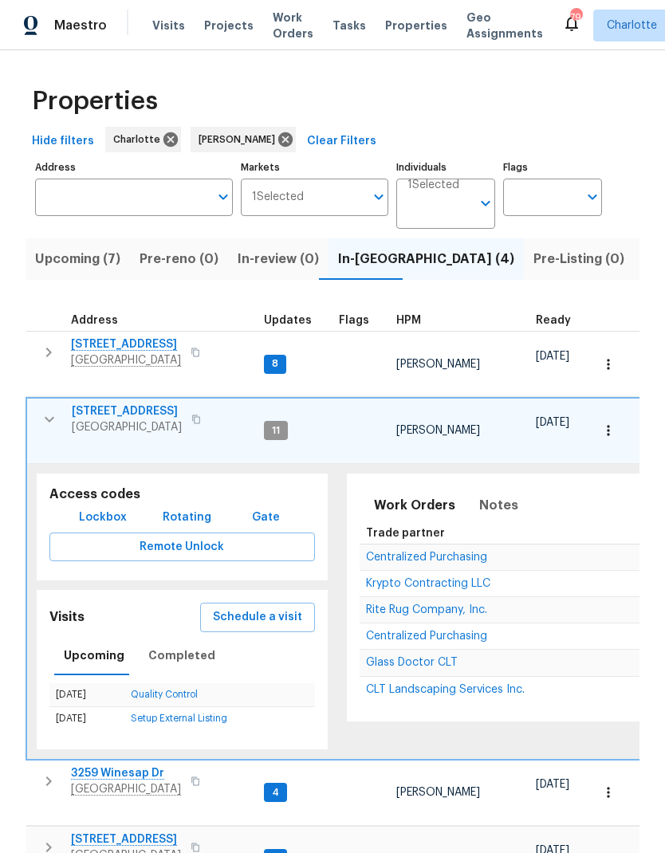
scroll to position [13, 0]
click at [43, 410] on icon "button" at bounding box center [49, 419] width 19 height 19
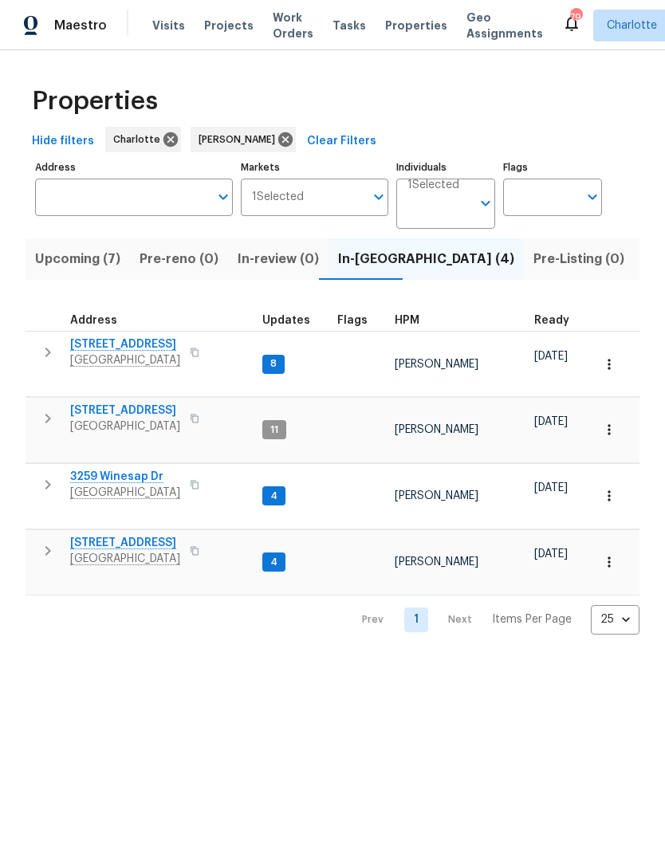
click at [53, 475] on icon "button" at bounding box center [47, 484] width 19 height 19
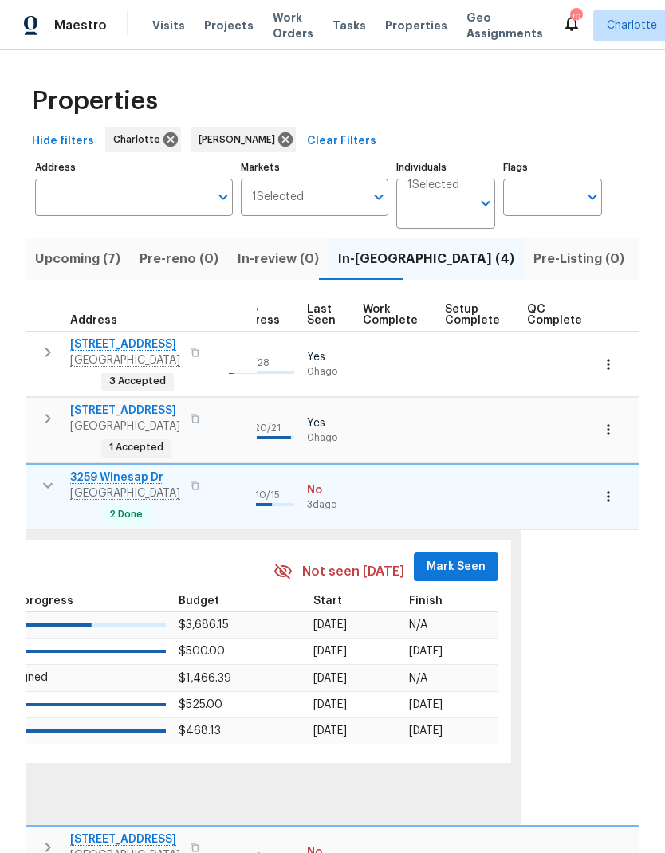
scroll to position [0, 745]
click at [441, 557] on span "Mark Seen" at bounding box center [456, 567] width 59 height 20
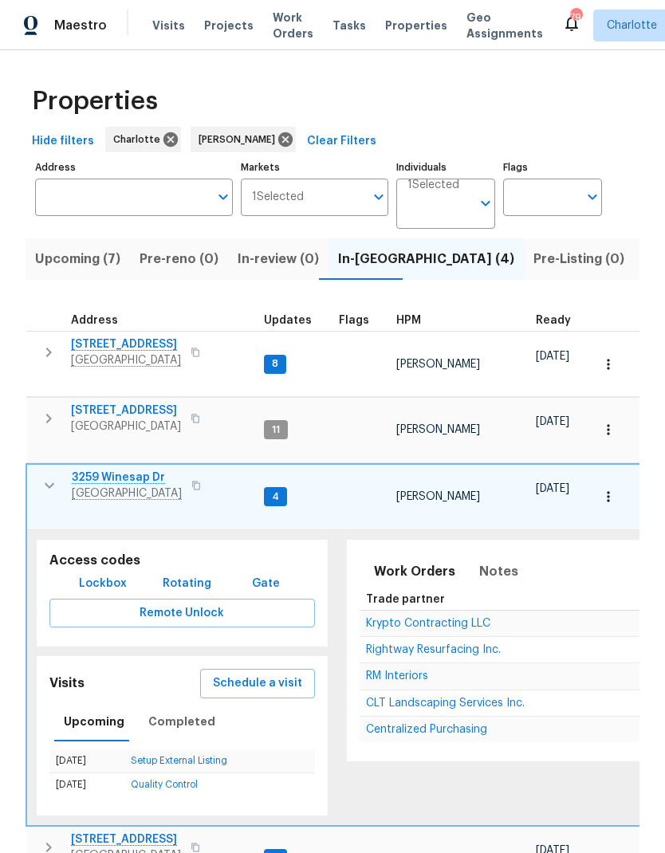
scroll to position [0, 0]
click at [45, 482] on icon "button" at bounding box center [50, 485] width 10 height 6
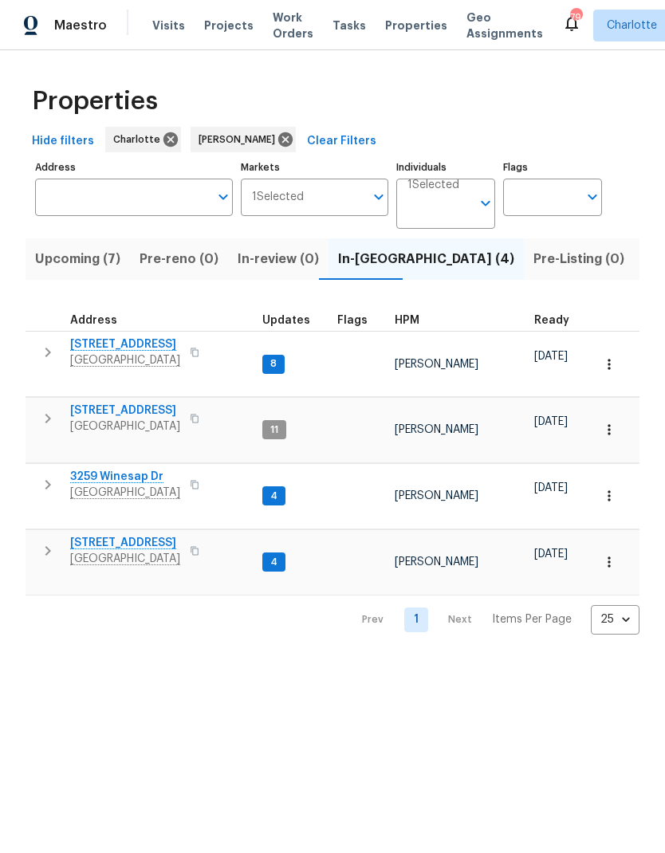
click at [55, 541] on icon "button" at bounding box center [47, 550] width 19 height 19
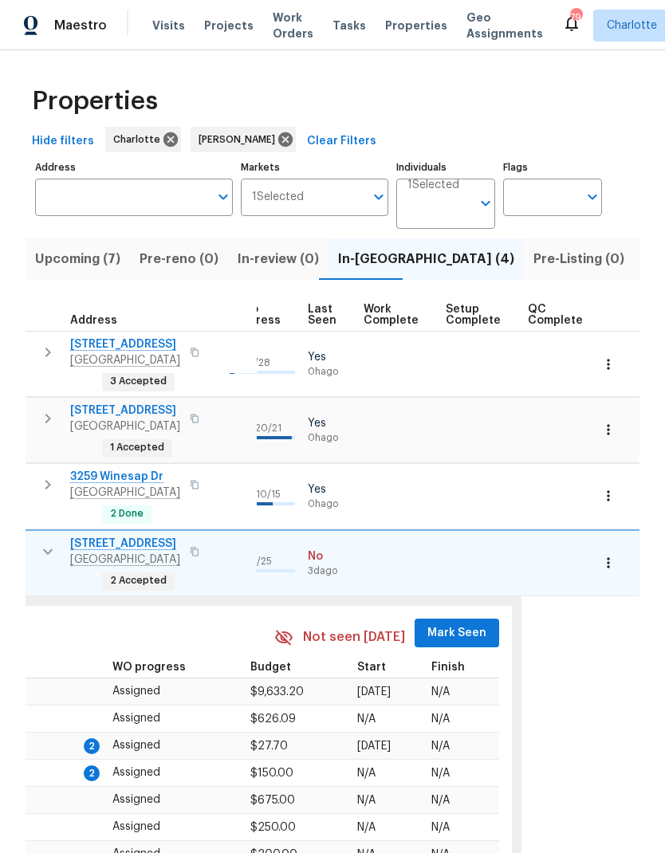
scroll to position [0, 745]
click at [437, 623] on span "Mark Seen" at bounding box center [456, 633] width 59 height 20
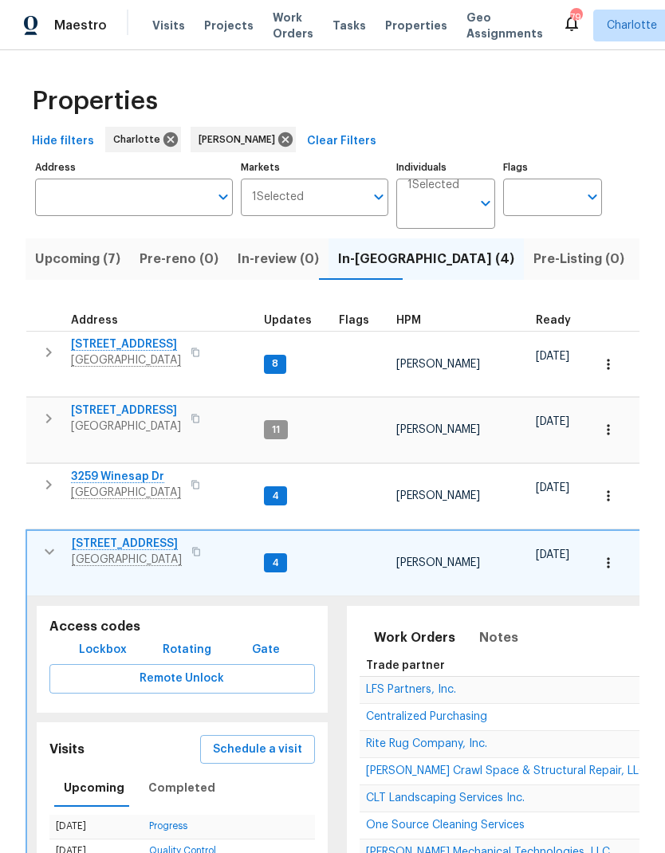
scroll to position [0, 0]
click at [47, 542] on icon "button" at bounding box center [49, 551] width 19 height 19
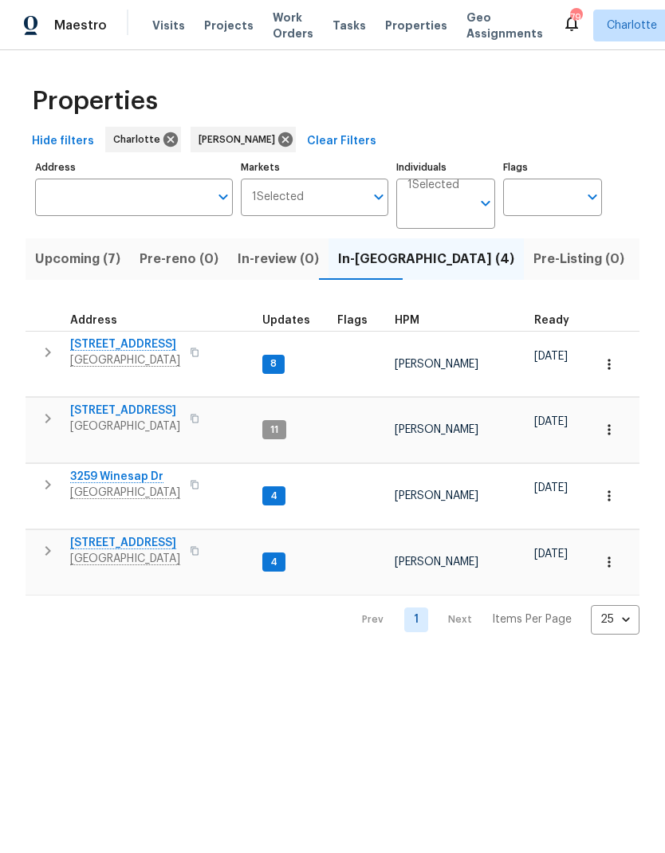
click at [41, 475] on icon "button" at bounding box center [47, 484] width 19 height 19
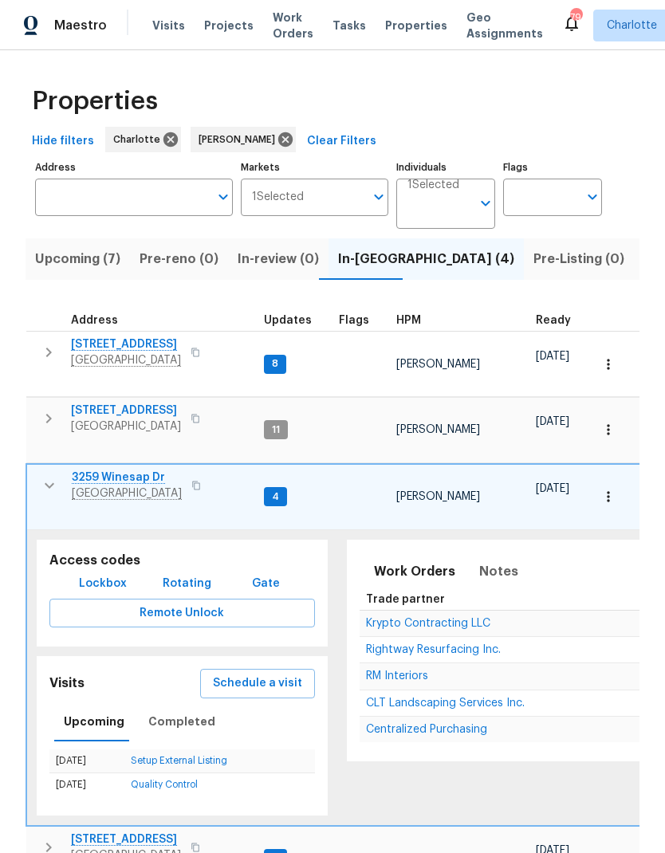
click at [41, 476] on icon "button" at bounding box center [49, 485] width 19 height 19
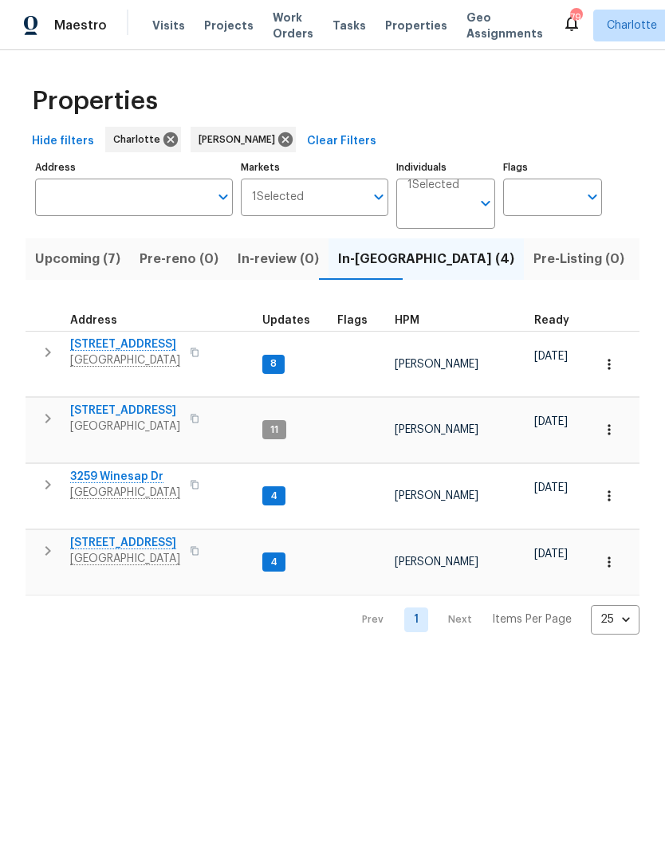
click at [45, 410] on icon "button" at bounding box center [47, 418] width 19 height 19
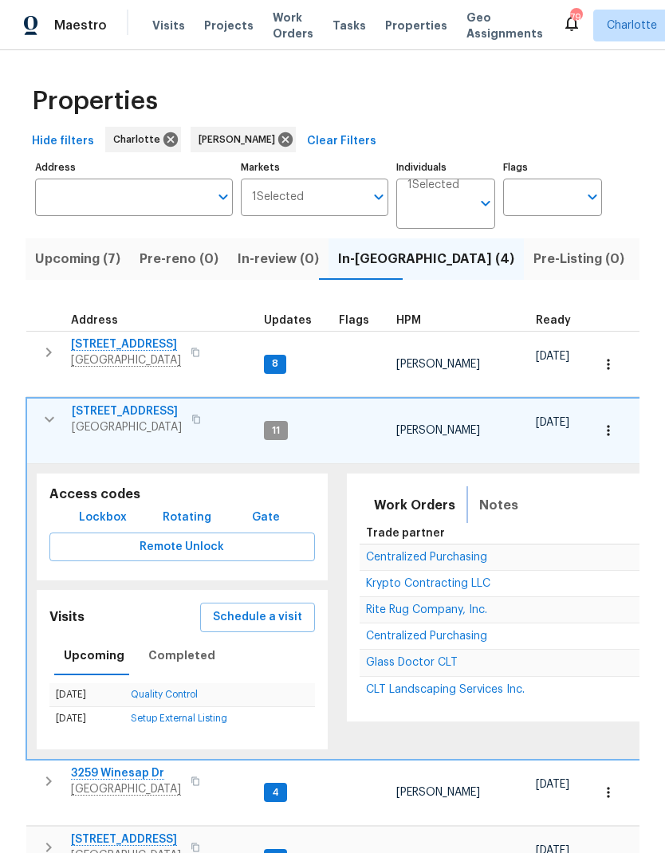
click at [486, 494] on span "Notes" at bounding box center [498, 505] width 39 height 22
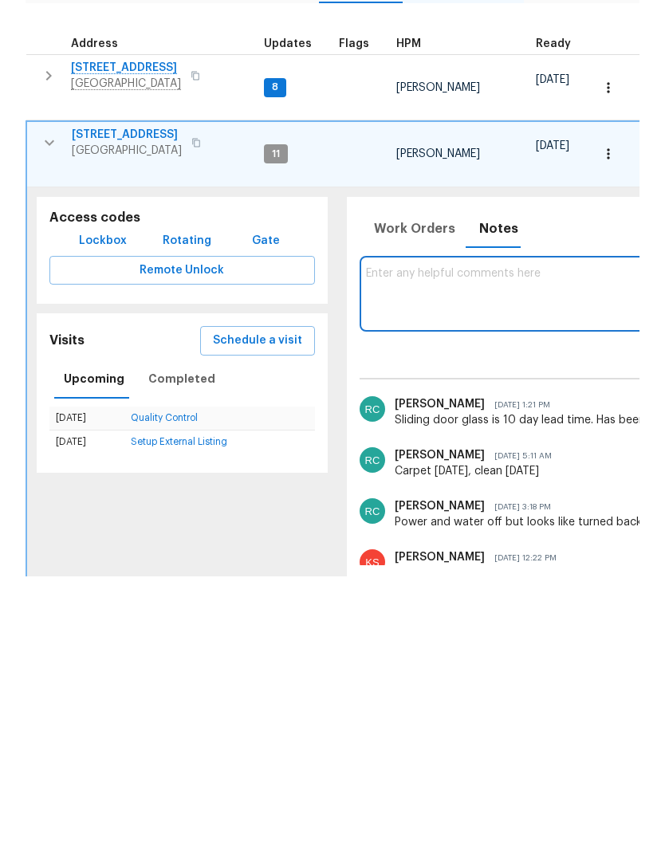
click at [46, 410] on icon "button" at bounding box center [49, 419] width 19 height 19
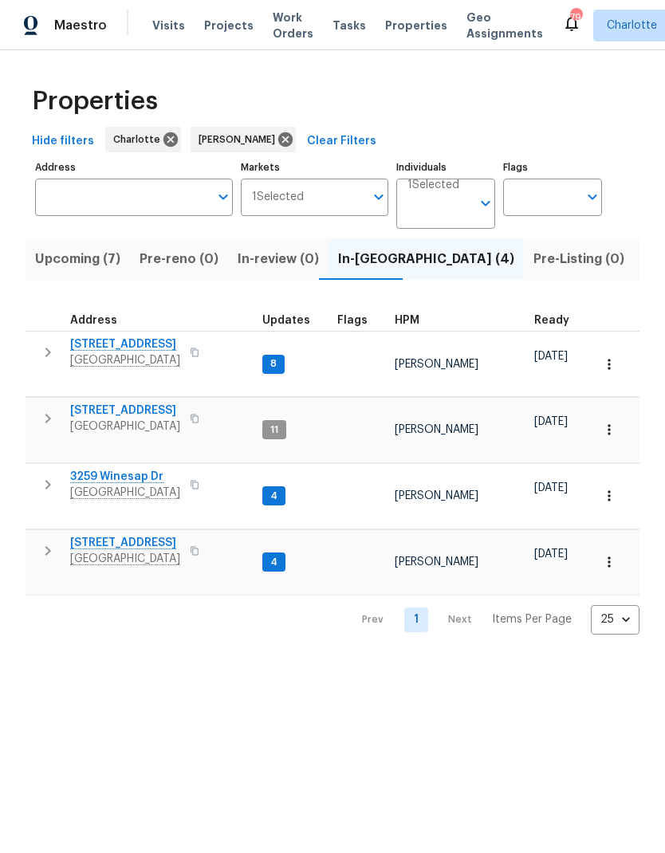
click at [66, 253] on span "Upcoming (7)" at bounding box center [77, 259] width 85 height 22
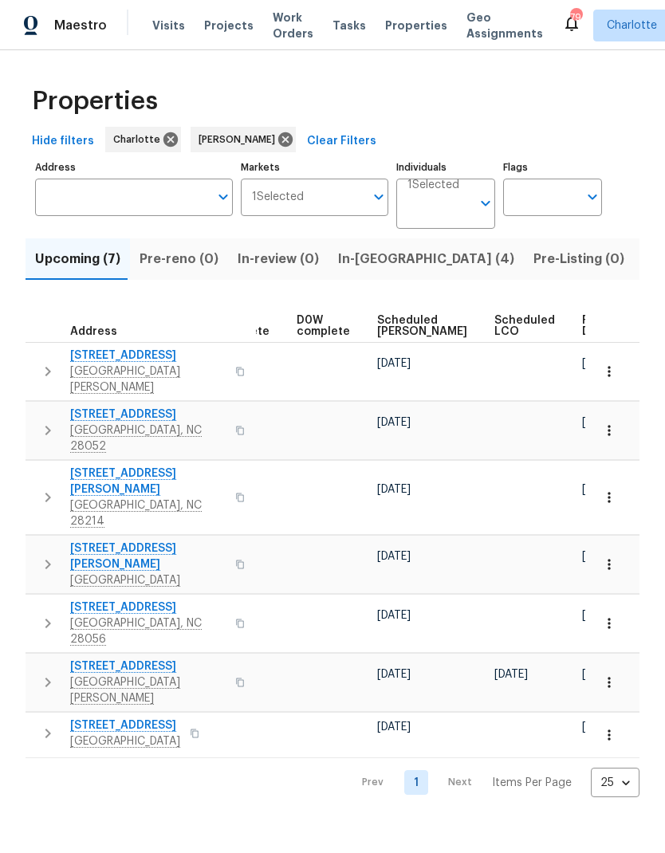
scroll to position [0, 399]
click at [406, 327] on span "Scheduled COE" at bounding box center [423, 326] width 90 height 22
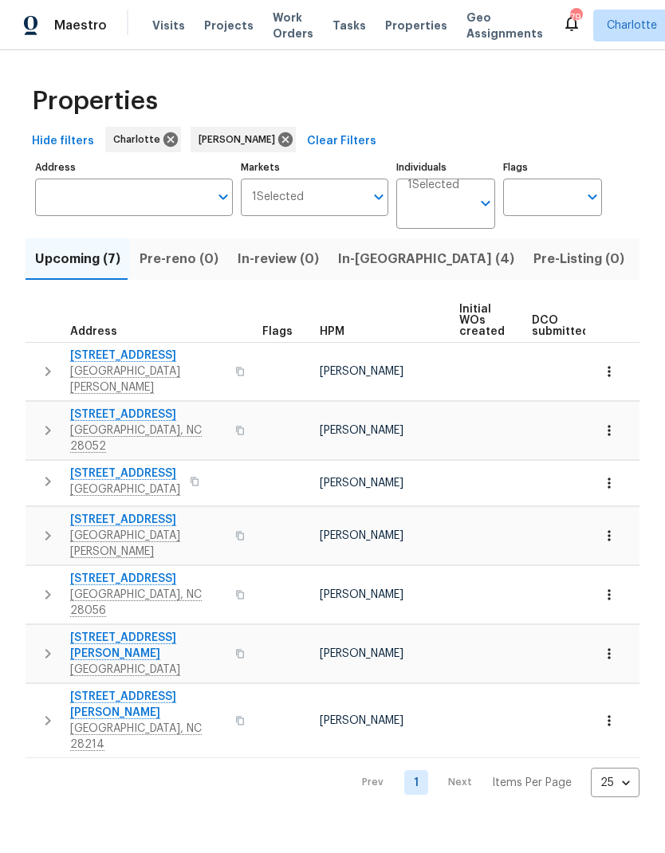
click at [45, 362] on icon "button" at bounding box center [47, 371] width 19 height 19
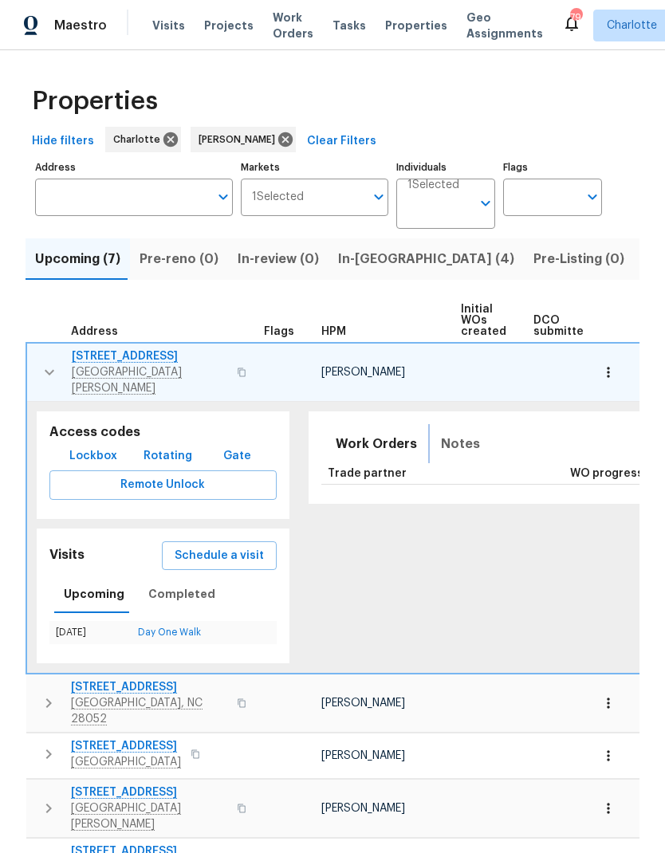
click at [446, 433] on span "Notes" at bounding box center [460, 444] width 39 height 22
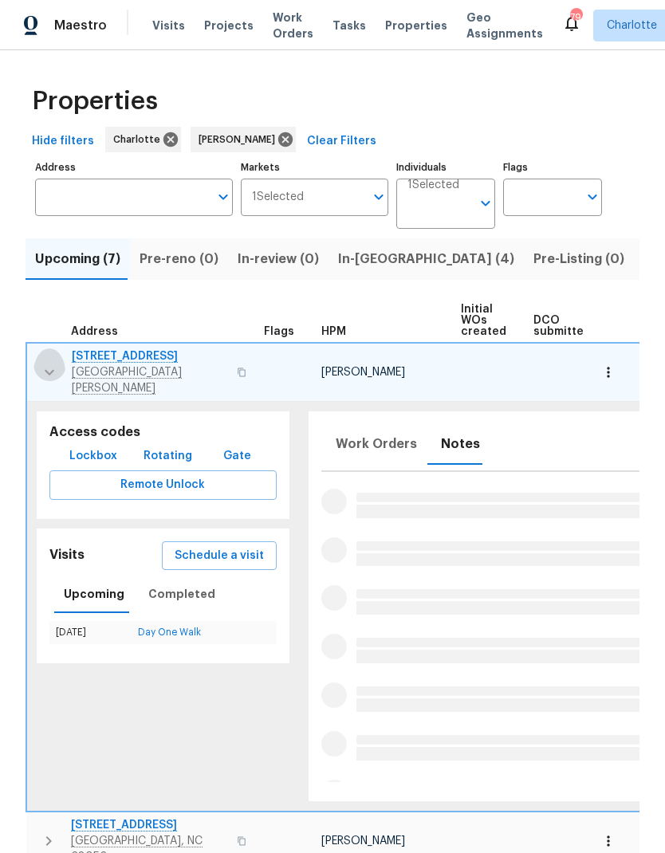
click at [41, 363] on icon "button" at bounding box center [49, 372] width 19 height 19
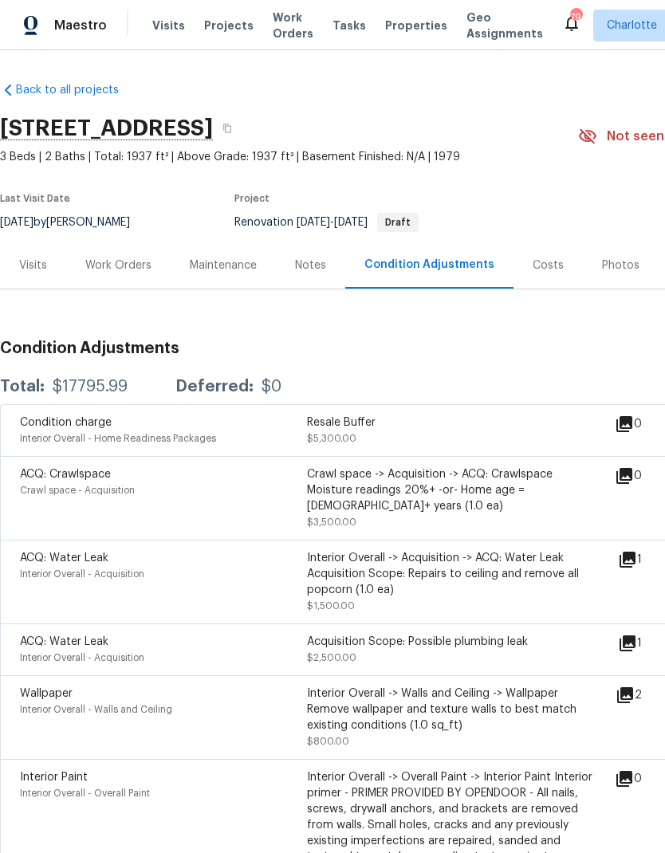
click at [214, 33] on span "Projects" at bounding box center [228, 26] width 49 height 16
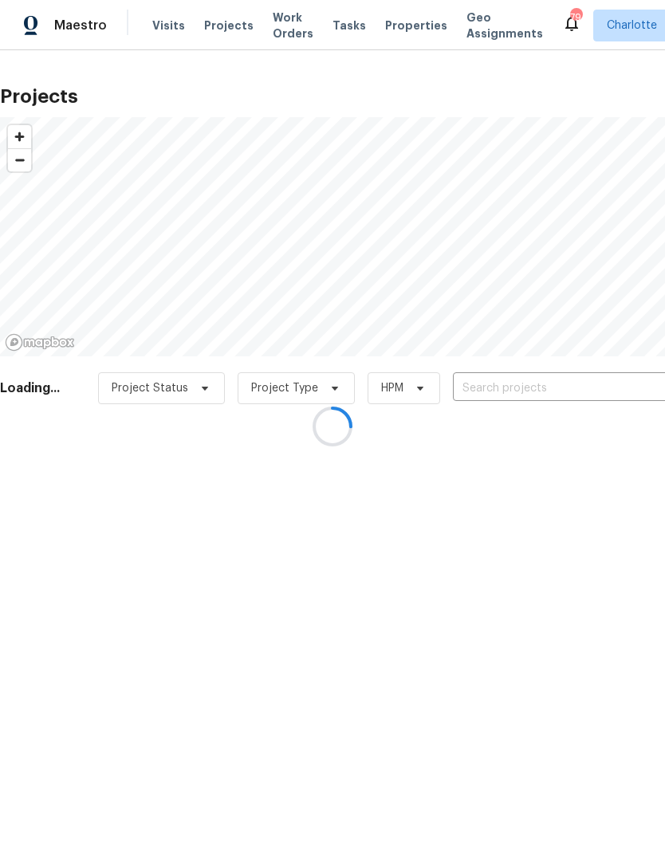
click at [585, 390] on div at bounding box center [332, 426] width 665 height 853
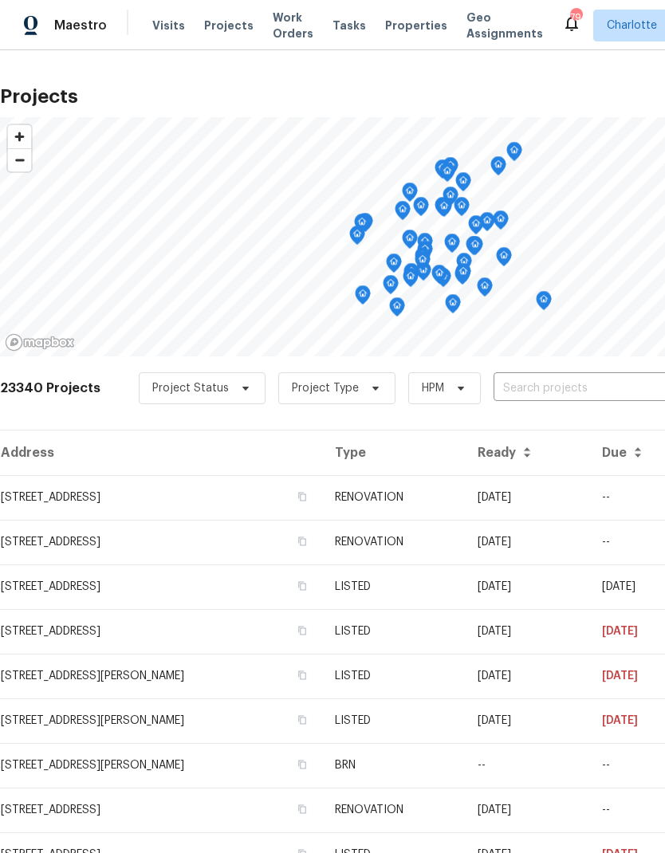
click at [589, 391] on input "text" at bounding box center [585, 388] width 183 height 25
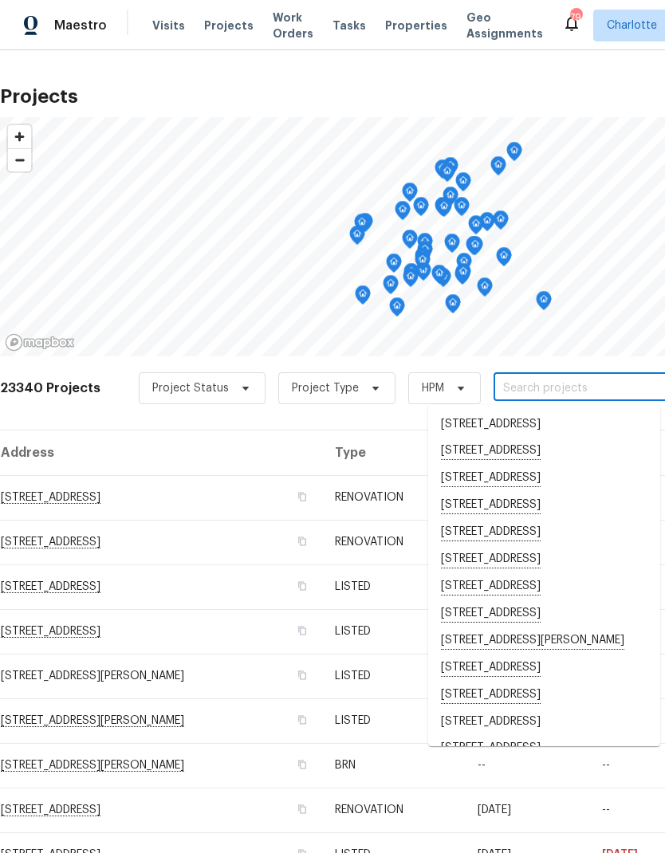
type input "0"
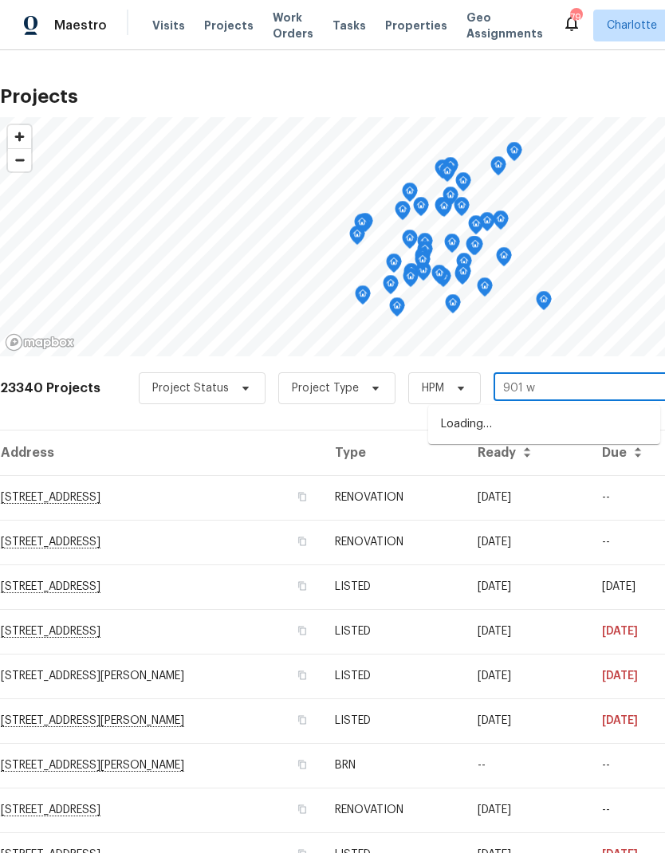
type input "901 wa"
click at [564, 466] on li "901 Waterspout Way, Gastonia, NC 28054" at bounding box center [544, 452] width 232 height 27
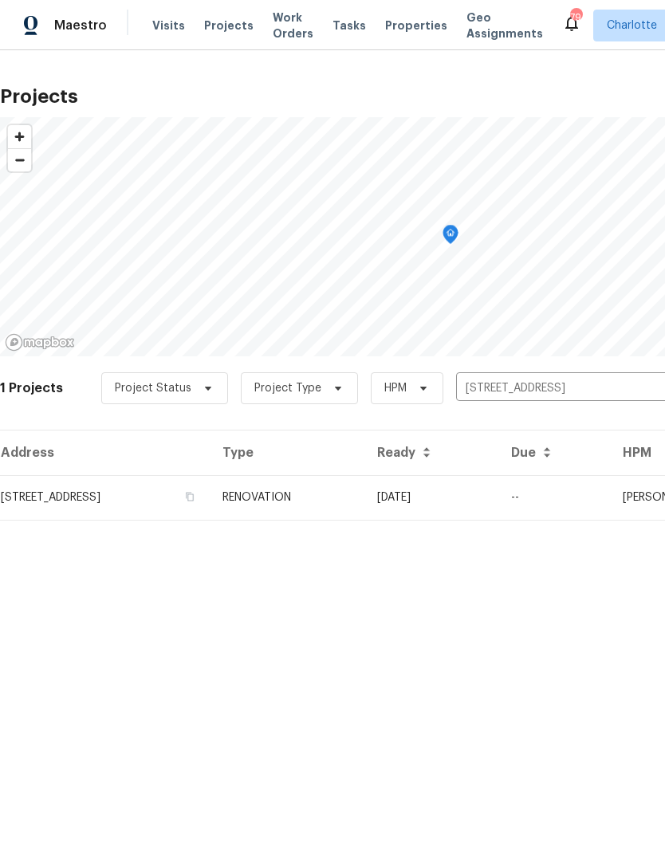
click at [498, 491] on td "09/17/25" at bounding box center [431, 497] width 134 height 45
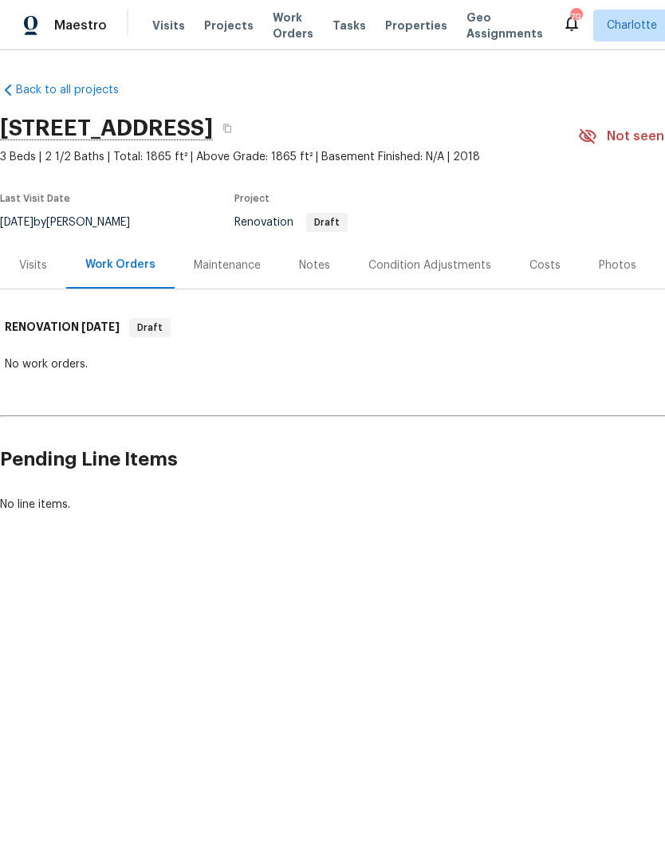
click at [320, 265] on div "Notes" at bounding box center [314, 266] width 31 height 16
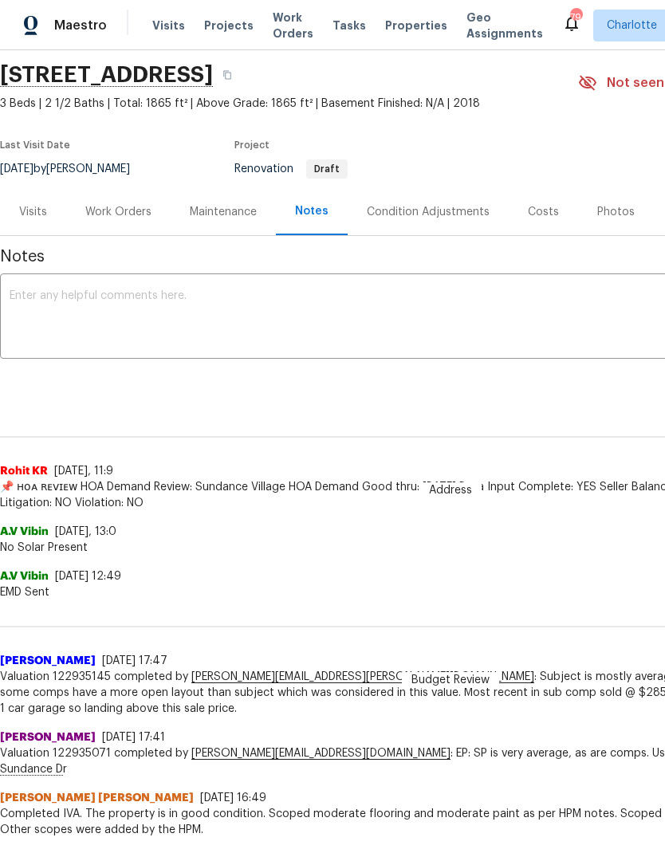
click at [444, 211] on div "Condition Adjustments" at bounding box center [428, 212] width 123 height 16
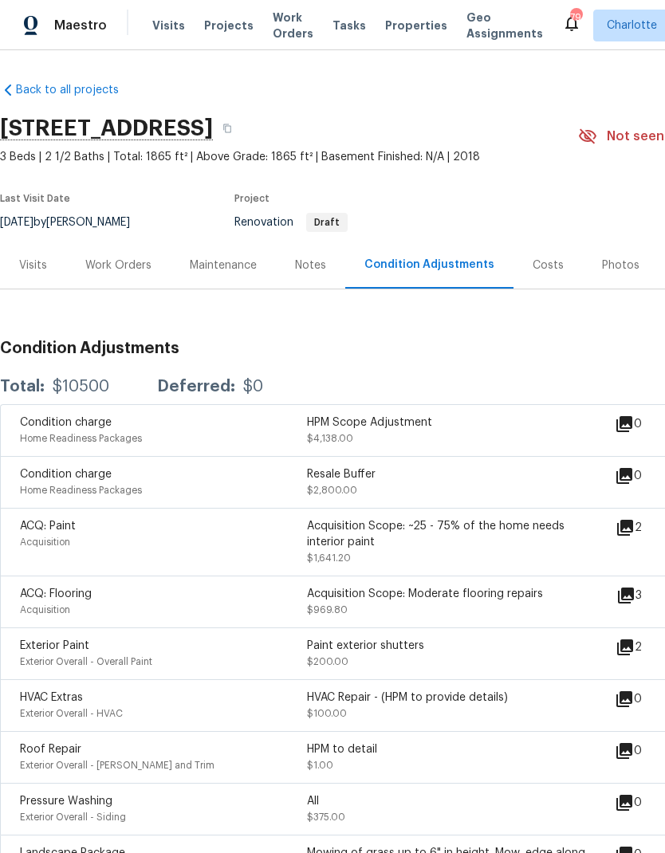
click at [633, 529] on icon at bounding box center [625, 528] width 16 height 16
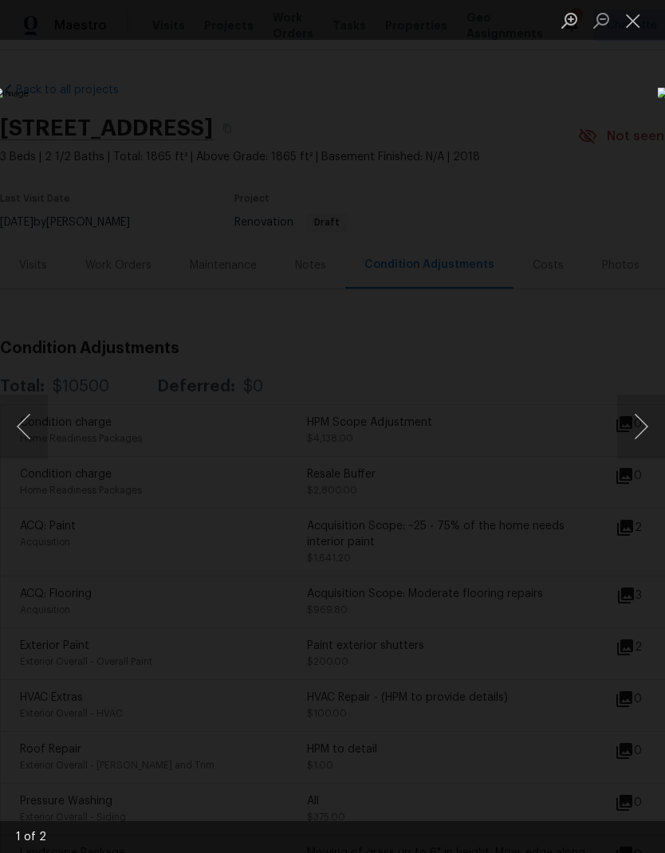
click at [647, 427] on button "Next image" at bounding box center [641, 427] width 48 height 64
click at [639, 432] on button "Next image" at bounding box center [641, 427] width 48 height 64
click at [625, 175] on div "Lightbox" at bounding box center [332, 426] width 665 height 853
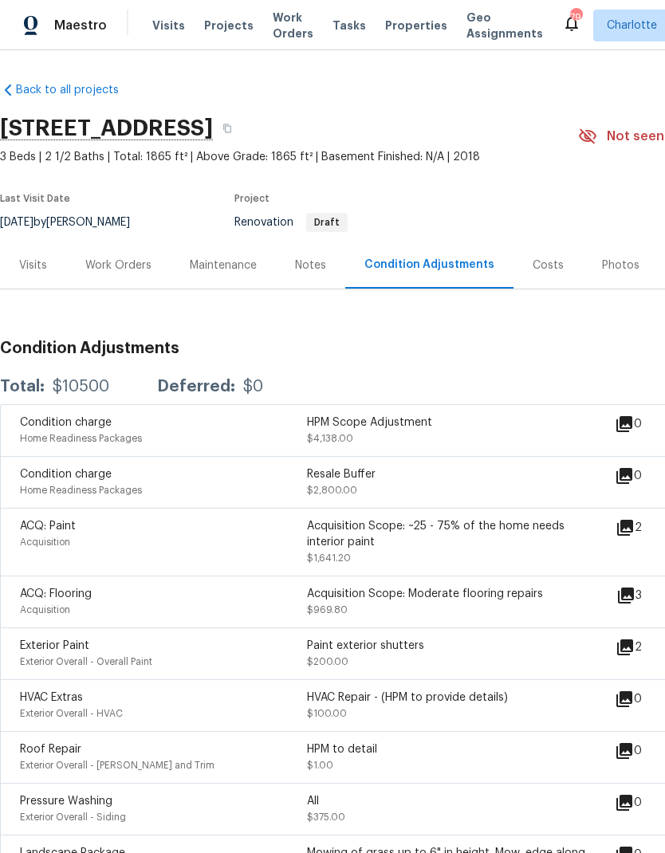
click at [635, 656] on icon at bounding box center [625, 647] width 19 height 19
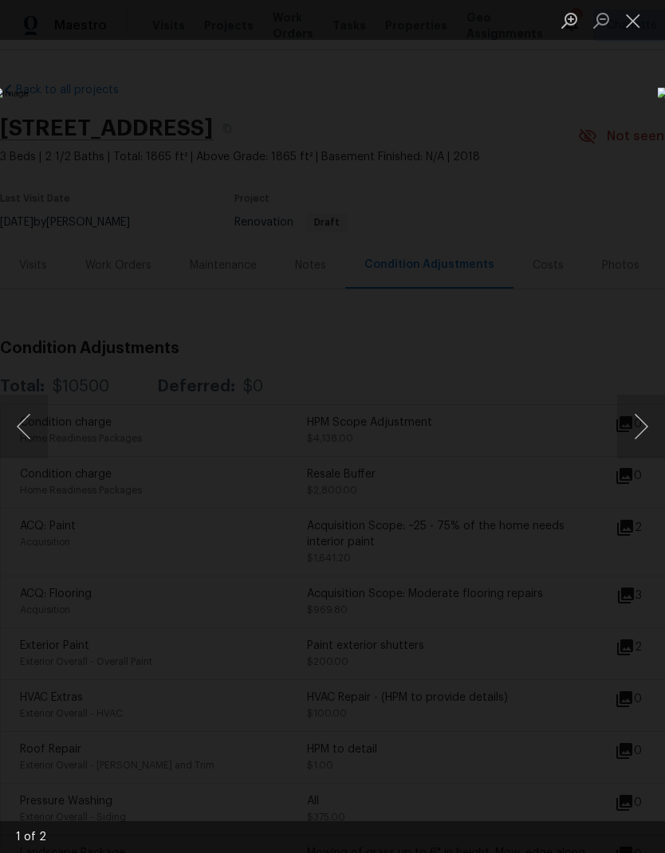
click at [647, 426] on button "Next image" at bounding box center [641, 427] width 48 height 64
click at [647, 438] on button "Next image" at bounding box center [641, 427] width 48 height 64
click at [39, 73] on div "Lightbox" at bounding box center [332, 426] width 665 height 853
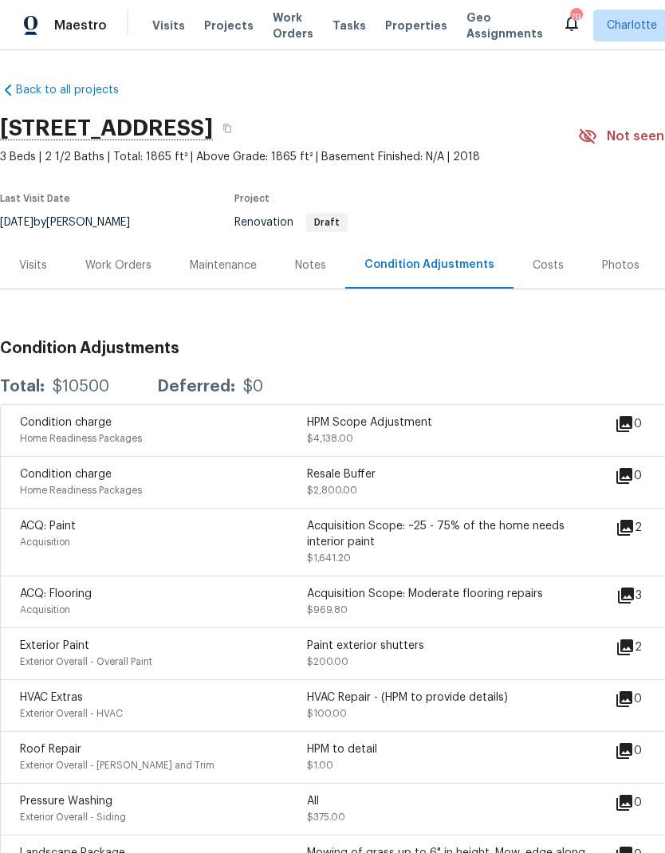
click at [549, 260] on div "Costs" at bounding box center [548, 266] width 31 height 16
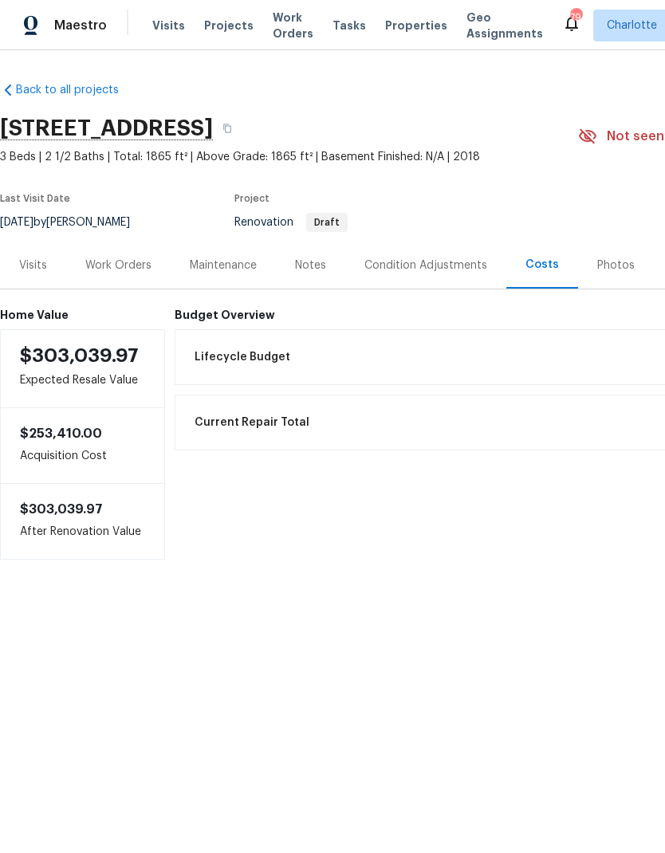
click at [106, 269] on div "Work Orders" at bounding box center [118, 266] width 66 height 16
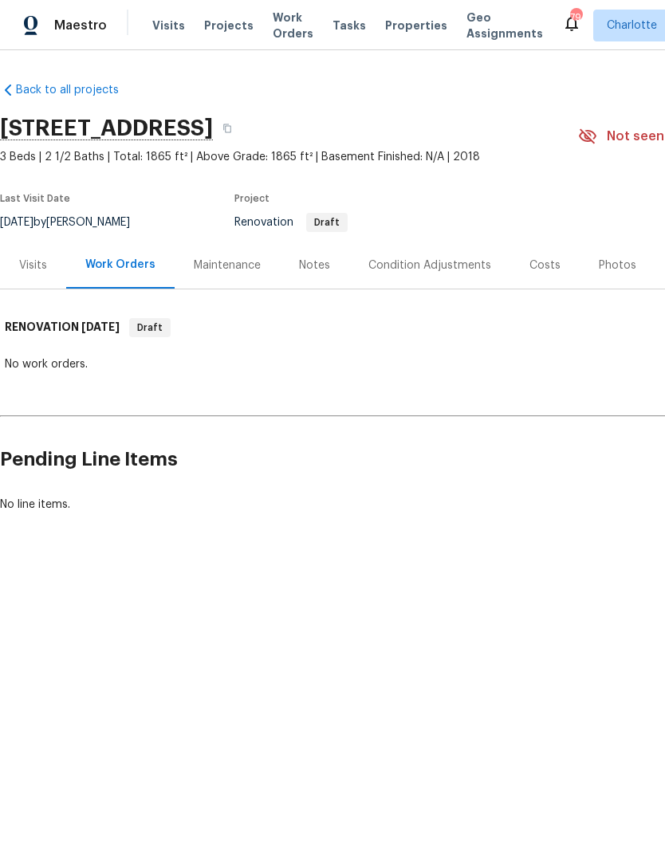
click at [206, 28] on span "Projects" at bounding box center [228, 26] width 49 height 16
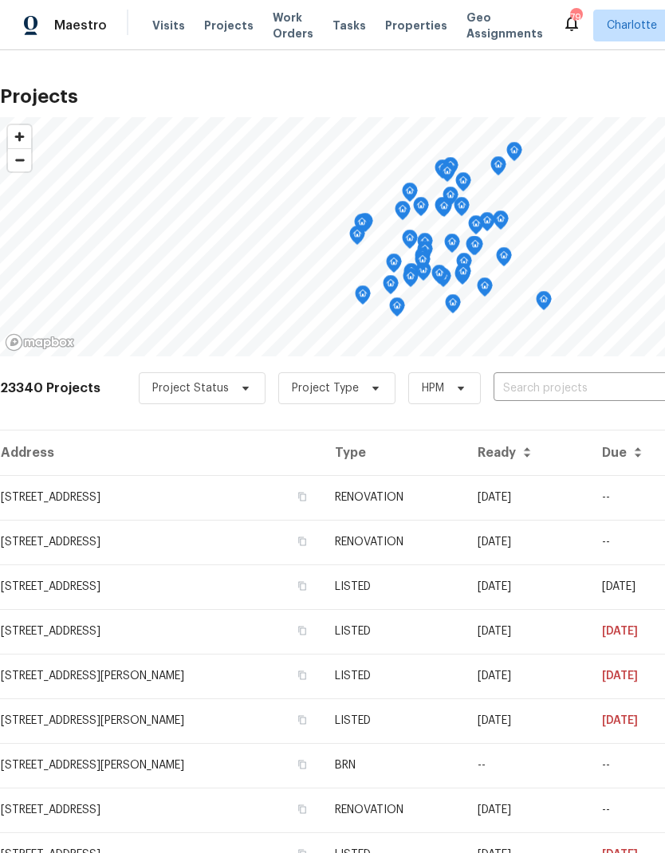
click at [580, 386] on input "text" at bounding box center [585, 388] width 183 height 25
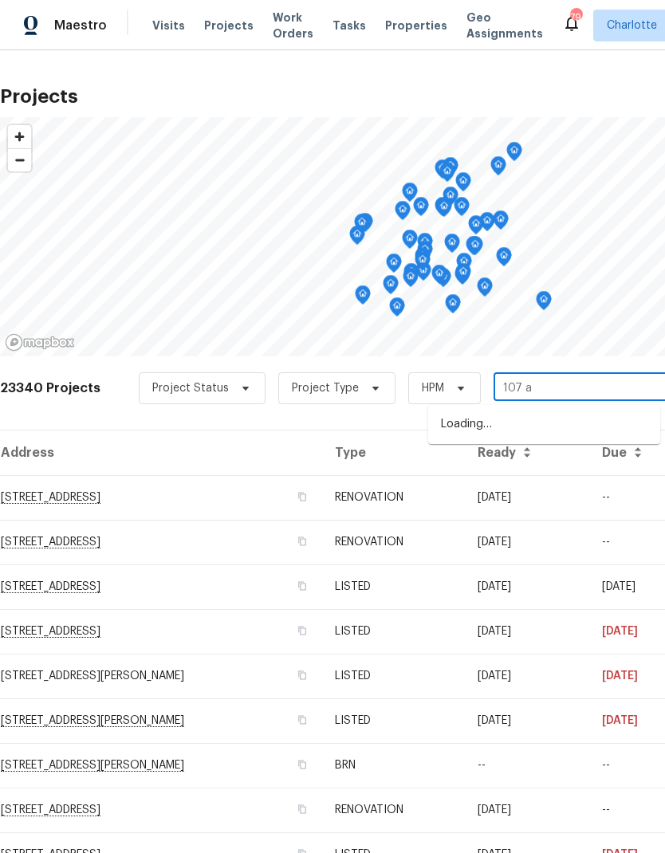
type input "107 al"
click at [571, 420] on li "[STREET_ADDRESS]" at bounding box center [544, 424] width 232 height 27
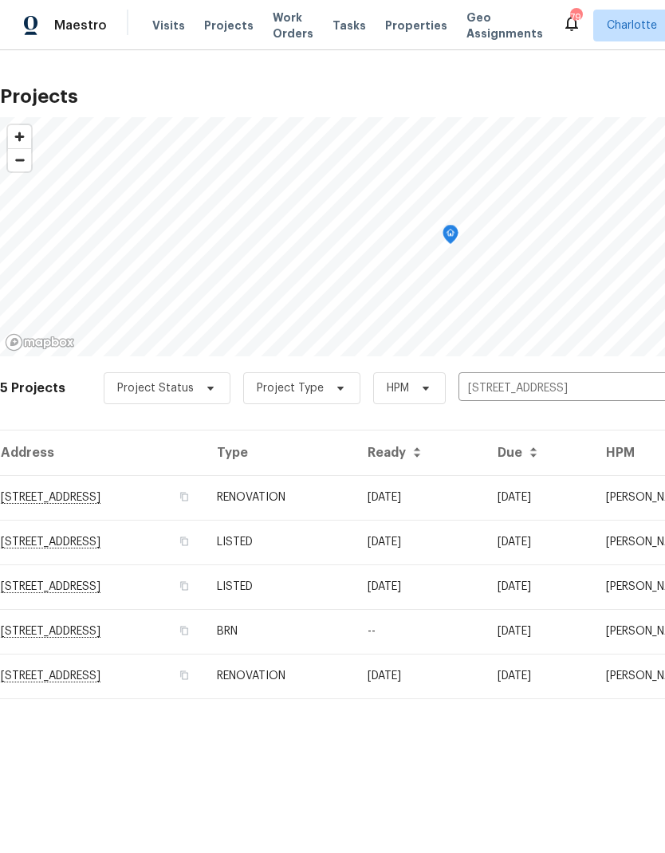
click at [485, 493] on td "[DATE]" at bounding box center [420, 497] width 130 height 45
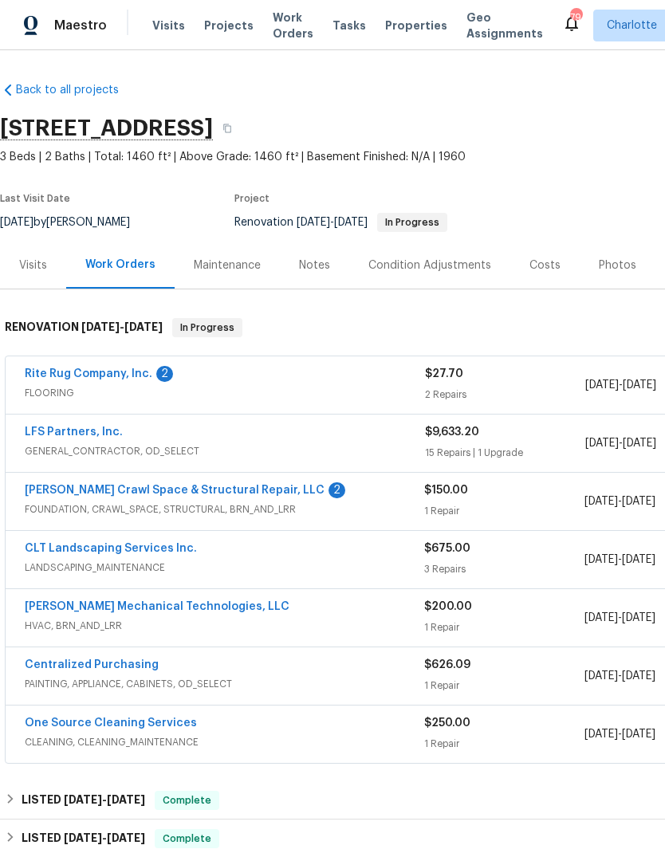
click at [39, 493] on link "Falcone Crawl Space & Structural Repair, LLC" at bounding box center [175, 490] width 300 height 11
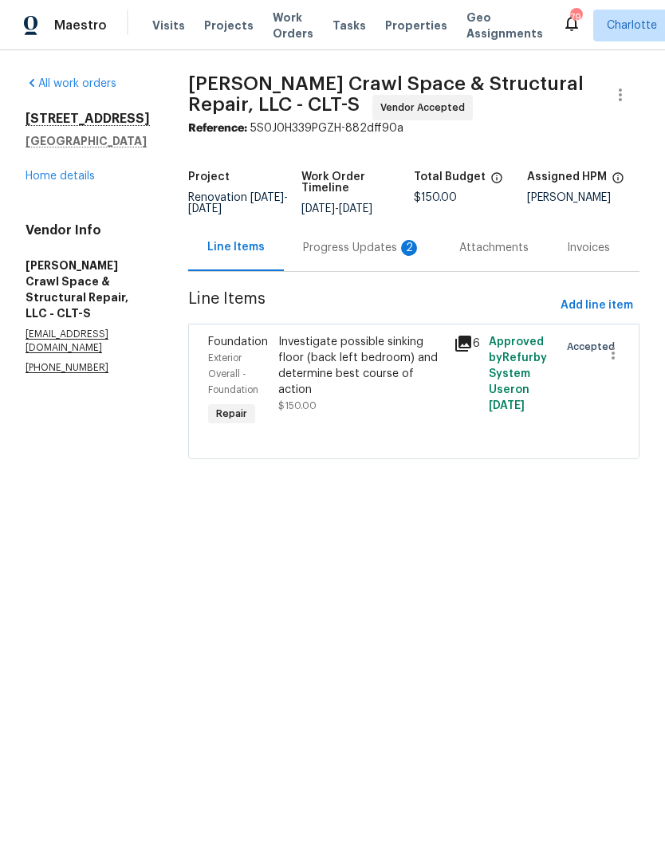
click at [380, 252] on div "Progress Updates 2" at bounding box center [362, 248] width 118 height 16
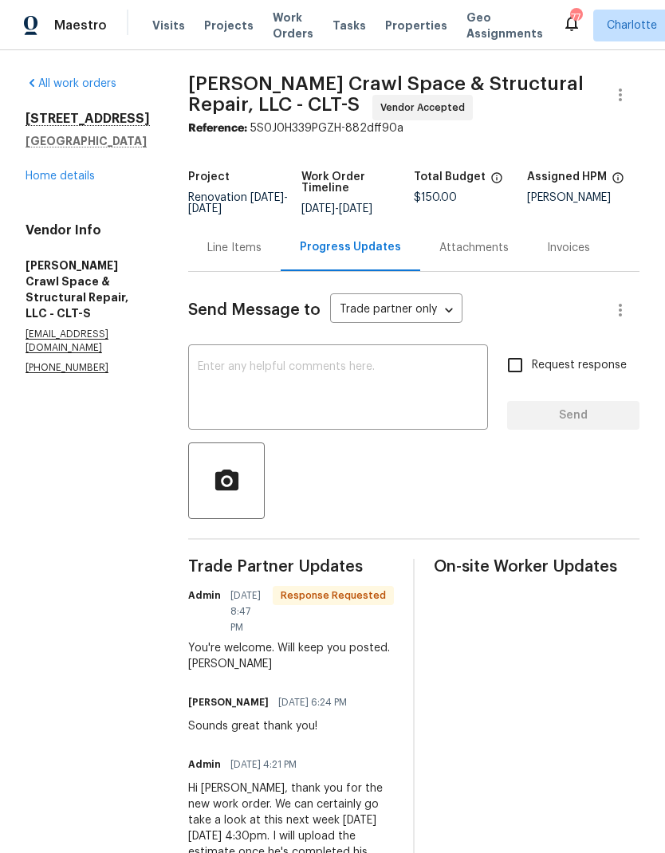
click at [35, 180] on link "Home details" at bounding box center [60, 176] width 69 height 11
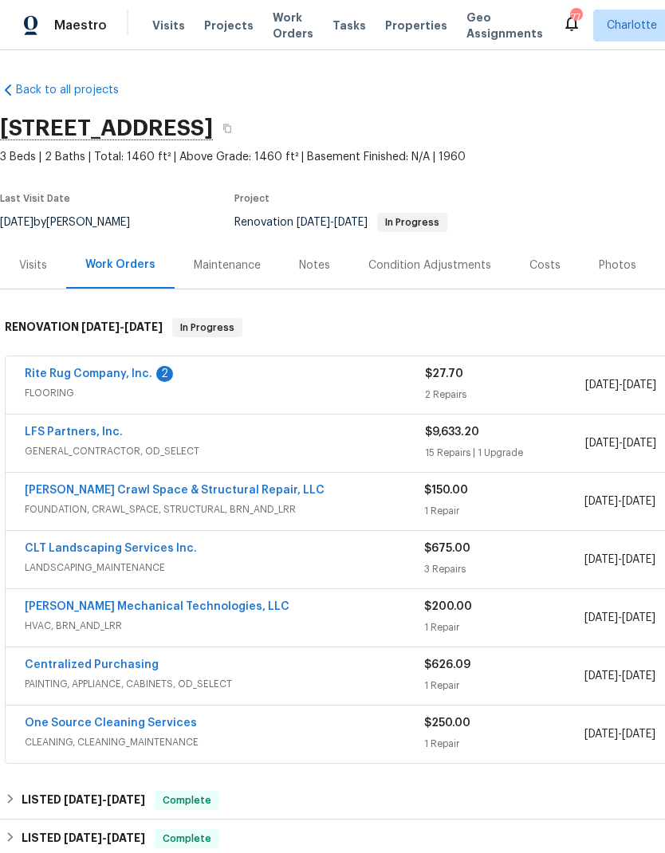
click at [43, 374] on link "Rite Rug Company, Inc." at bounding box center [89, 373] width 128 height 11
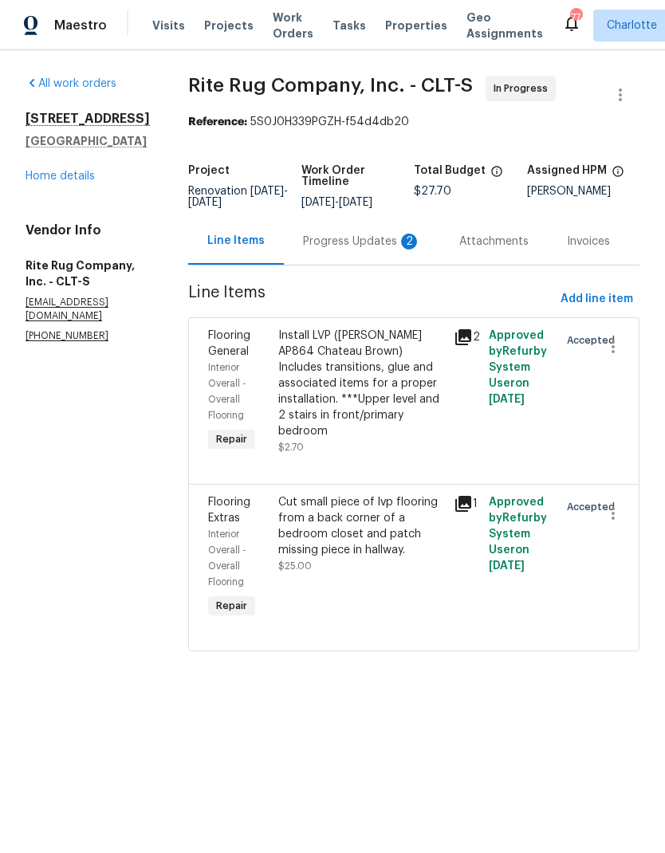
click at [363, 250] on div "Progress Updates 2" at bounding box center [362, 242] width 118 height 16
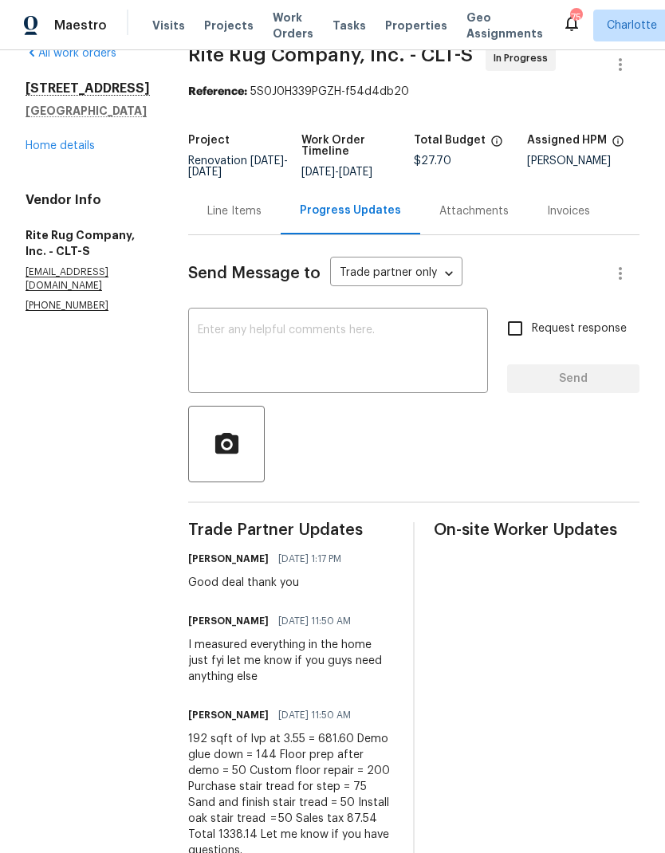
scroll to position [29, 0]
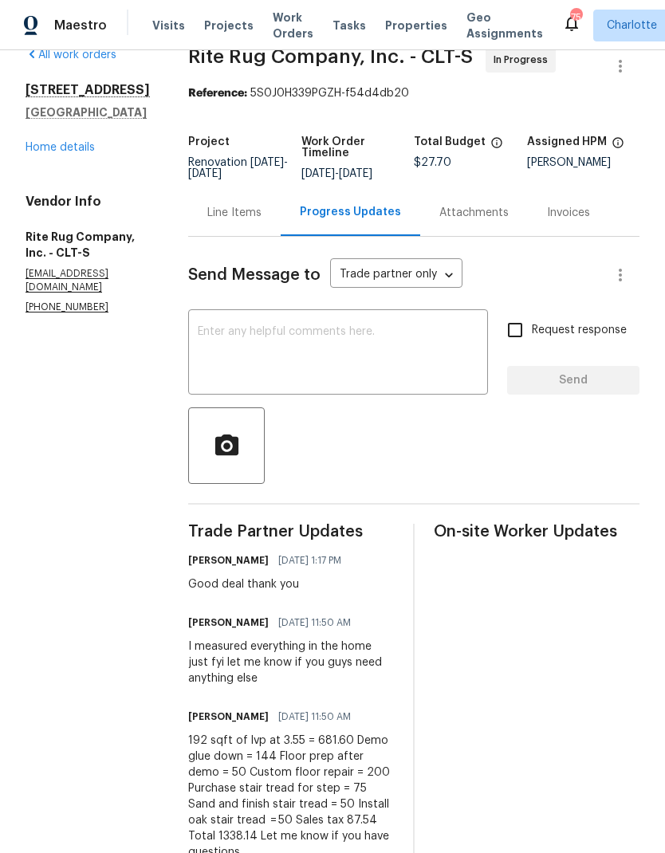
click at [249, 221] on div "Line Items" at bounding box center [234, 213] width 54 height 16
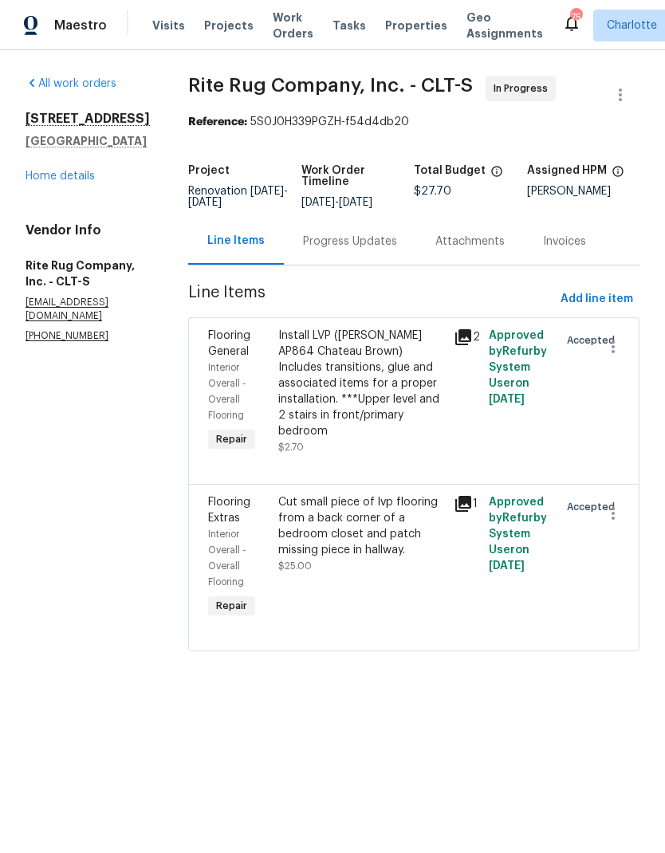
click at [382, 250] on div "Progress Updates" at bounding box center [350, 242] width 94 height 16
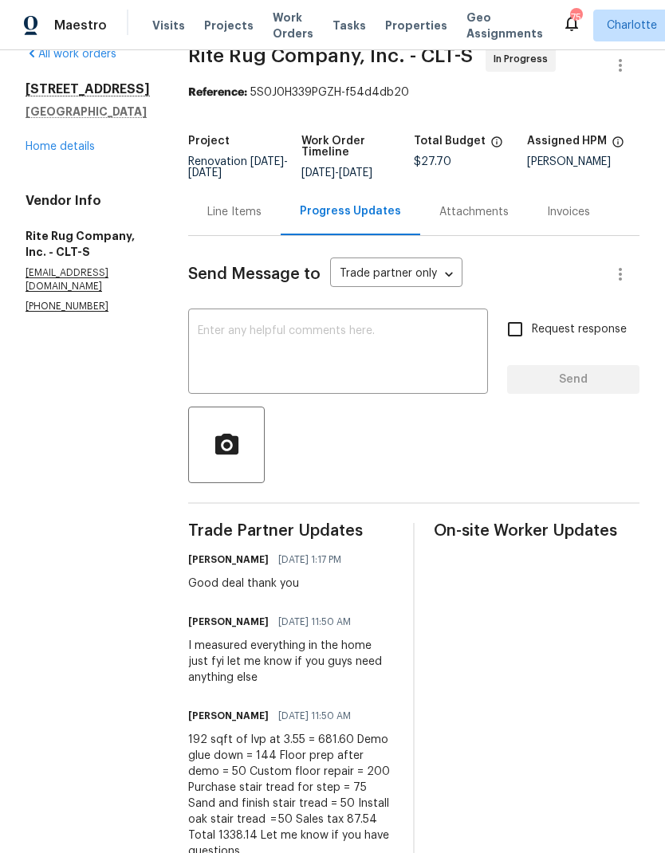
scroll to position [29, 0]
click at [252, 221] on div "Line Items" at bounding box center [234, 213] width 54 height 16
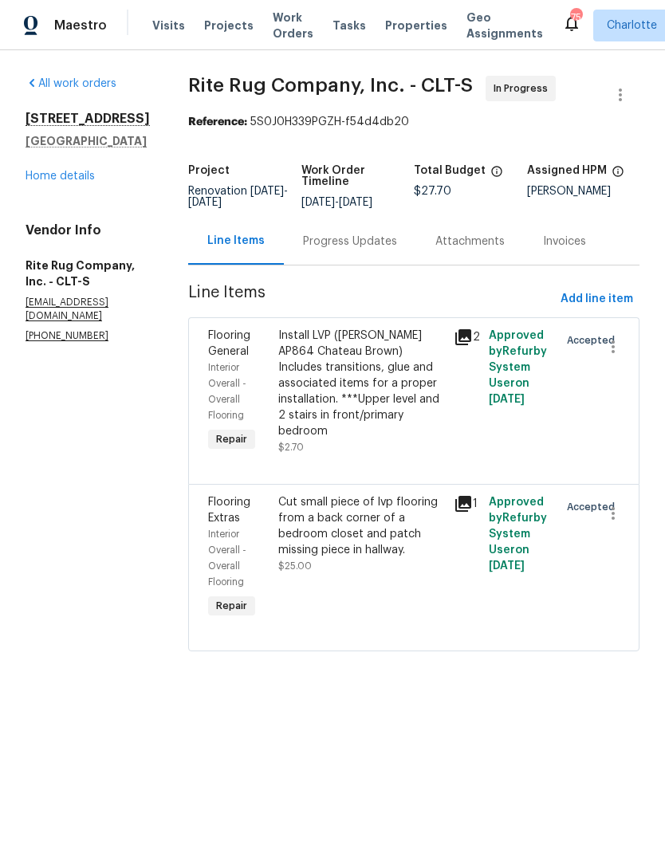
click at [399, 410] on div "Install LVP (Knighton AP864 Chateau Brown) Includes transitions, glue and assoc…" at bounding box center [361, 384] width 166 height 112
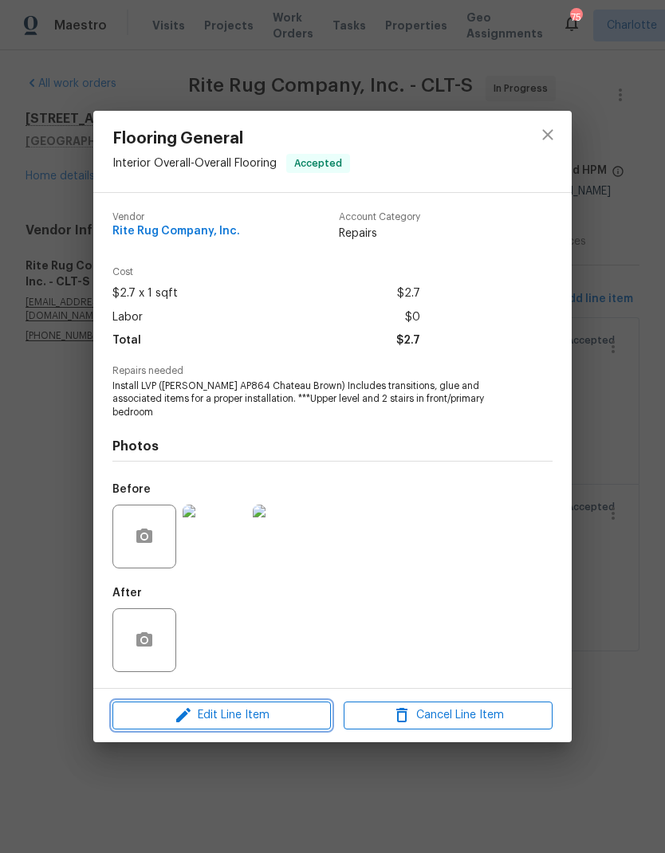
click at [287, 713] on span "Edit Line Item" at bounding box center [221, 716] width 209 height 20
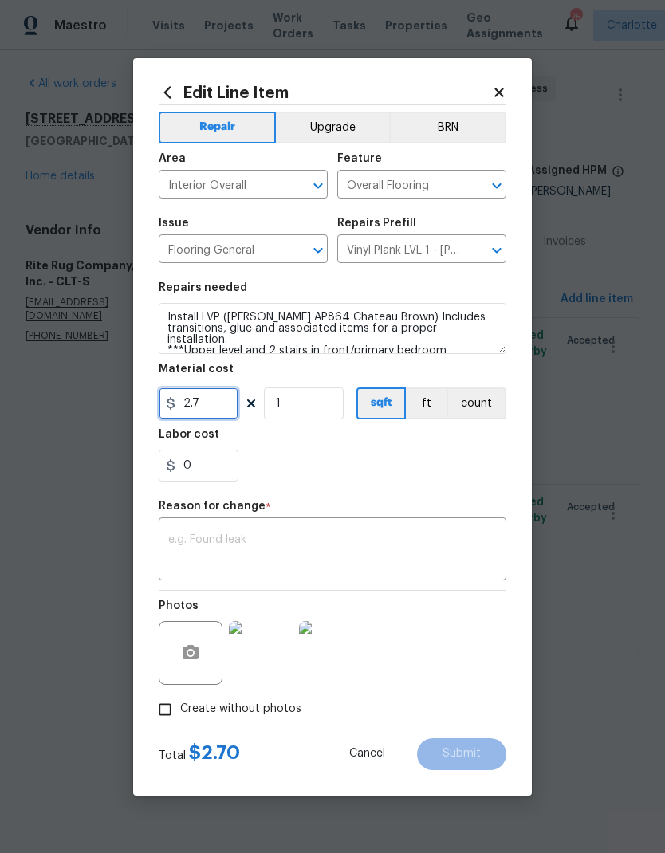
click at [198, 406] on input "2.7" at bounding box center [199, 403] width 80 height 32
type input "1188.14"
click at [414, 526] on div "x ​" at bounding box center [333, 550] width 348 height 59
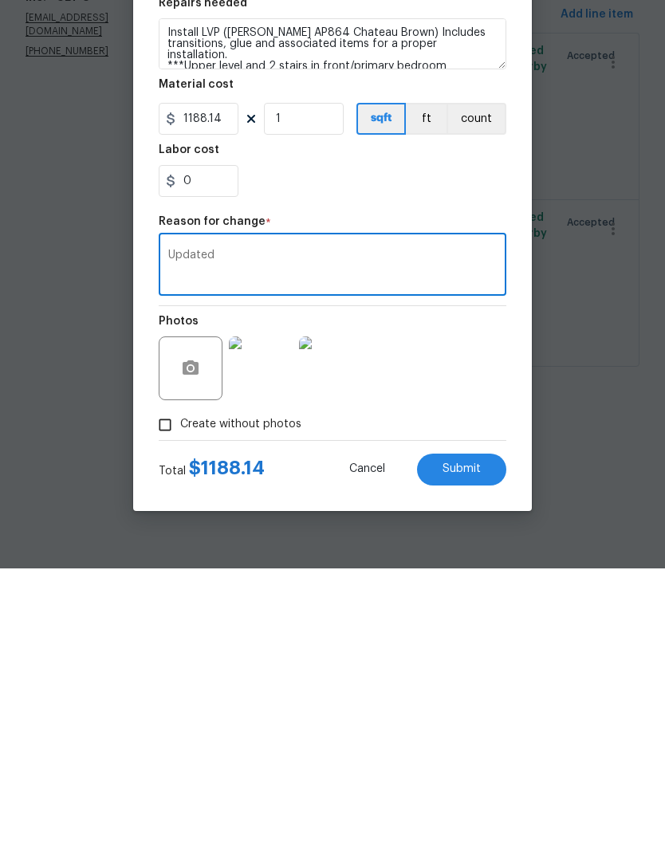
type textarea "Updated"
click at [494, 738] on button "Submit" at bounding box center [461, 754] width 89 height 32
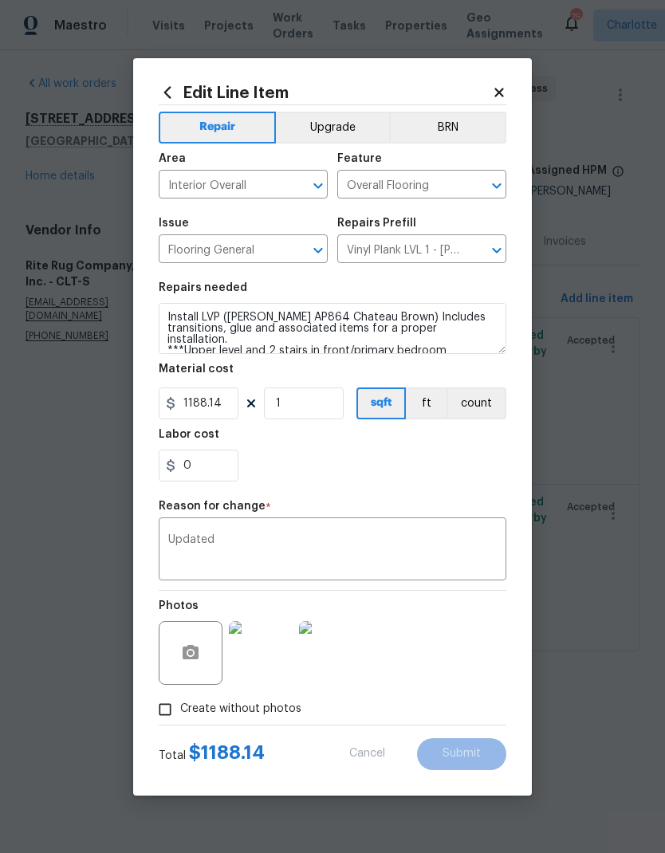
type input "2.7"
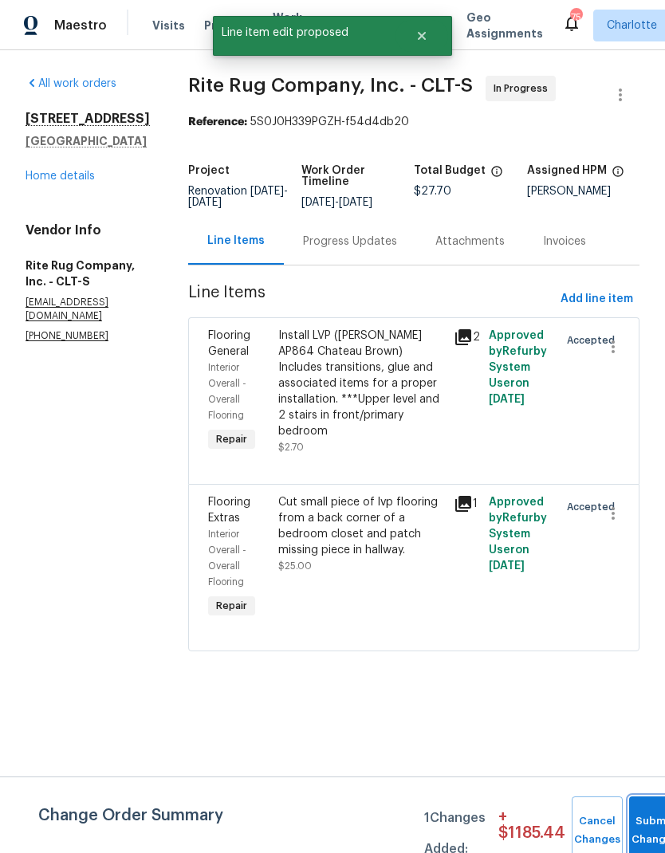
click at [638, 808] on button "Submit Changes" at bounding box center [654, 830] width 51 height 69
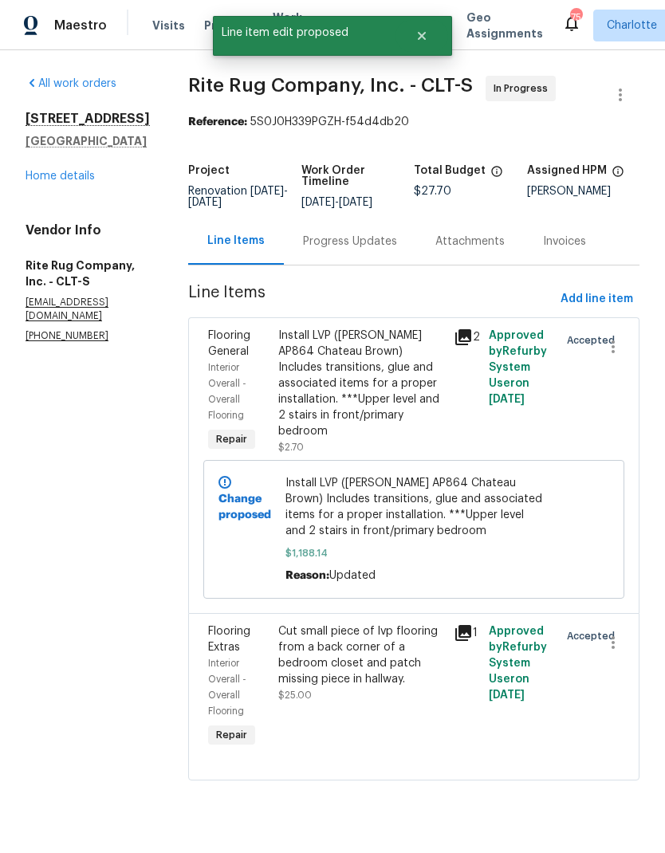
click at [387, 678] on div "Cut small piece of lvp flooring from a back corner of a bedroom closet and patc…" at bounding box center [361, 655] width 166 height 64
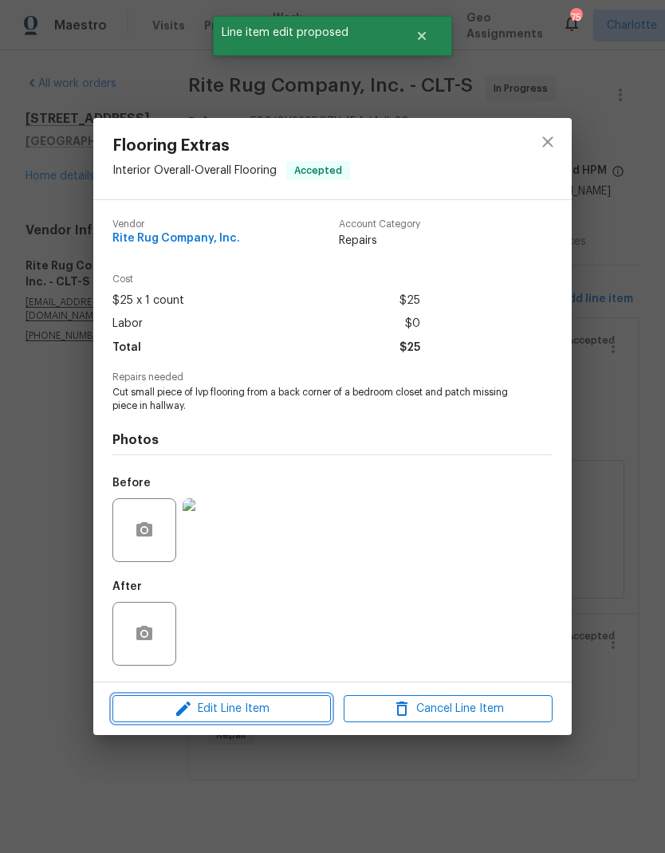
click at [297, 717] on span "Edit Line Item" at bounding box center [221, 709] width 209 height 20
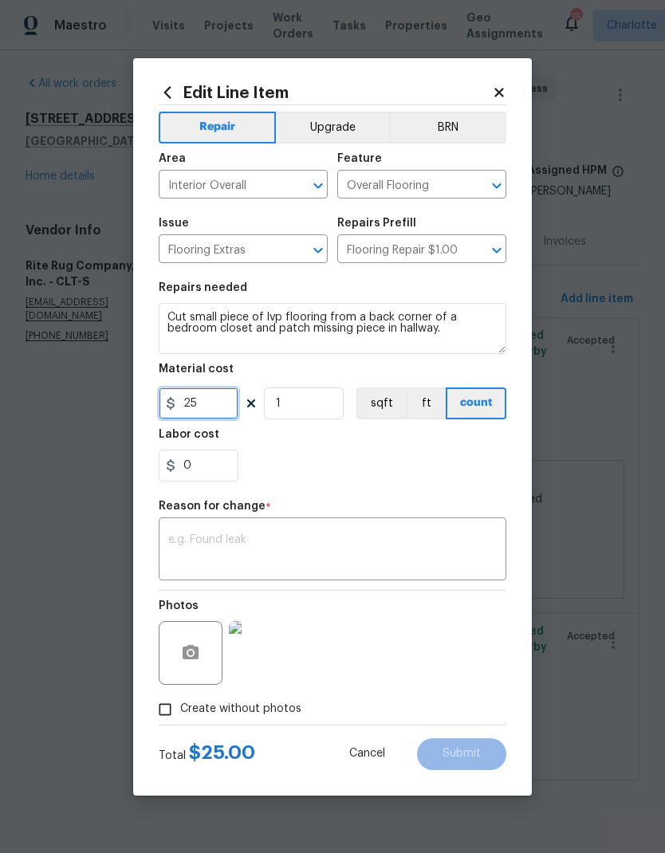
click at [225, 405] on input "25" at bounding box center [199, 403] width 80 height 32
type input "150"
click at [453, 522] on div "x ​" at bounding box center [333, 550] width 348 height 59
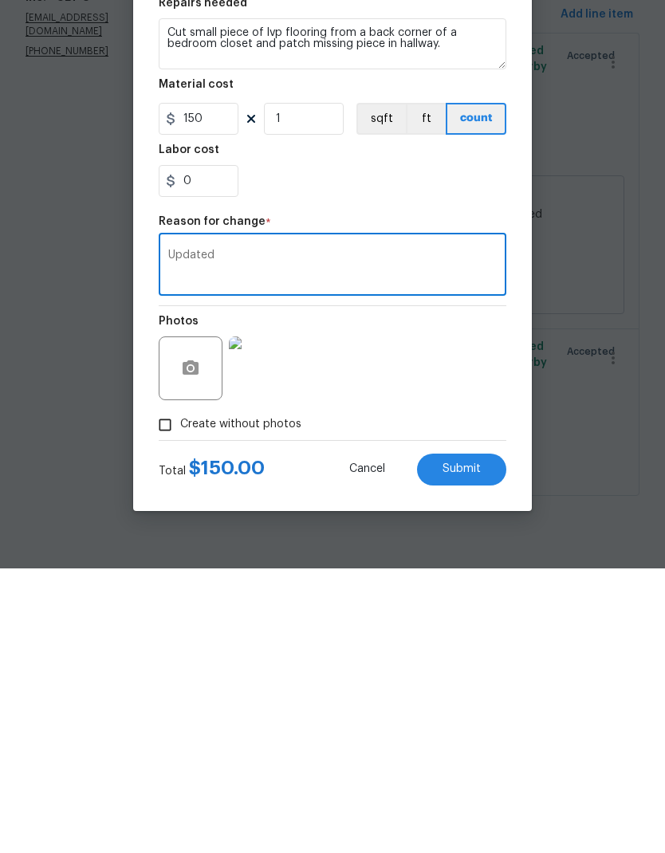
type textarea "Updated"
click at [487, 738] on button "Submit" at bounding box center [461, 754] width 89 height 32
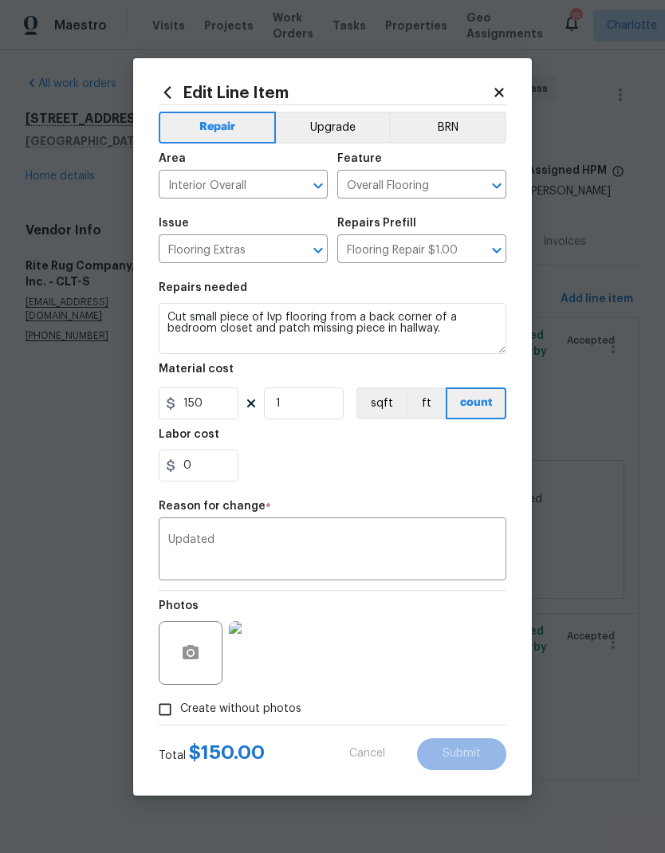
type input "25"
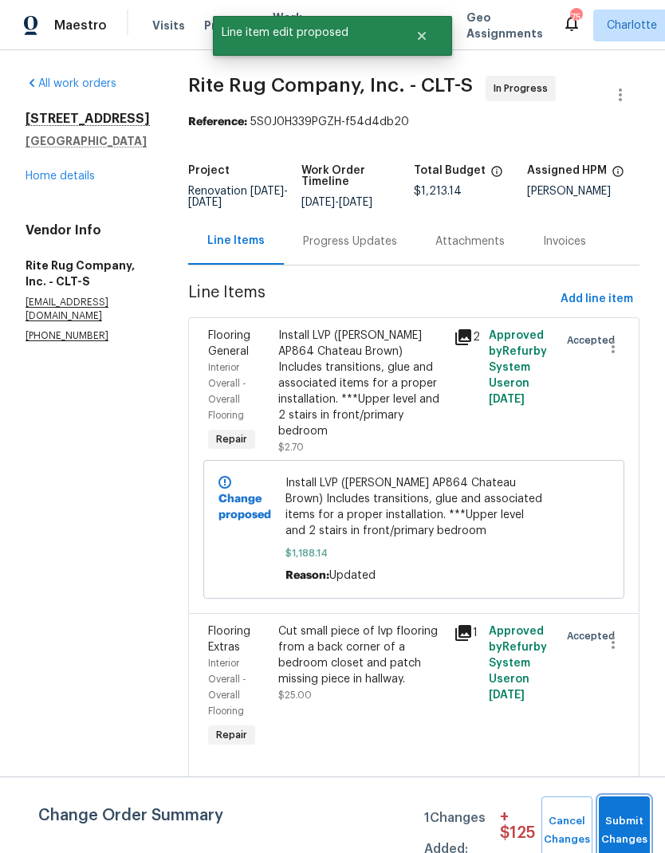
click at [633, 822] on span "Submit Changes" at bounding box center [624, 830] width 35 height 37
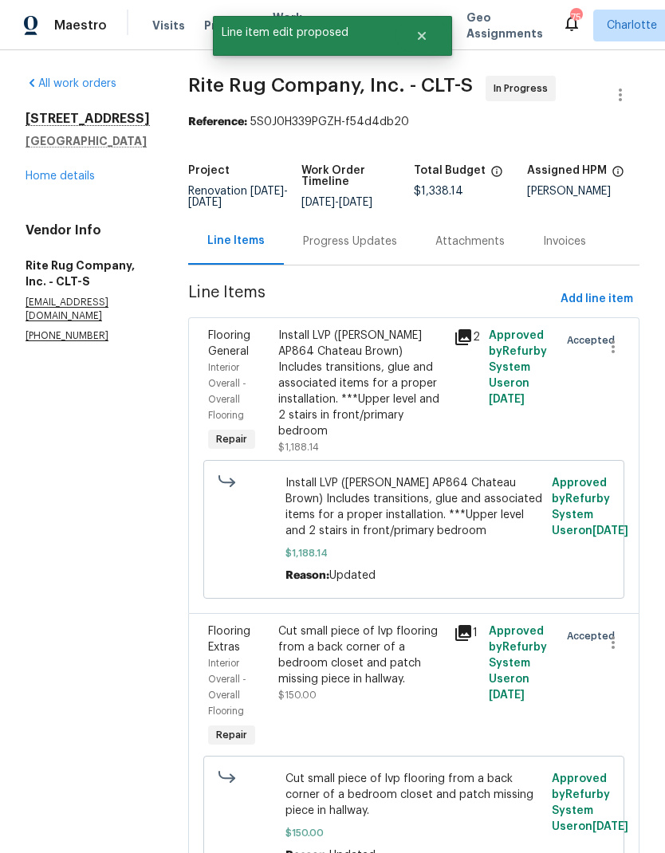
click at [54, 178] on link "Home details" at bounding box center [60, 176] width 69 height 11
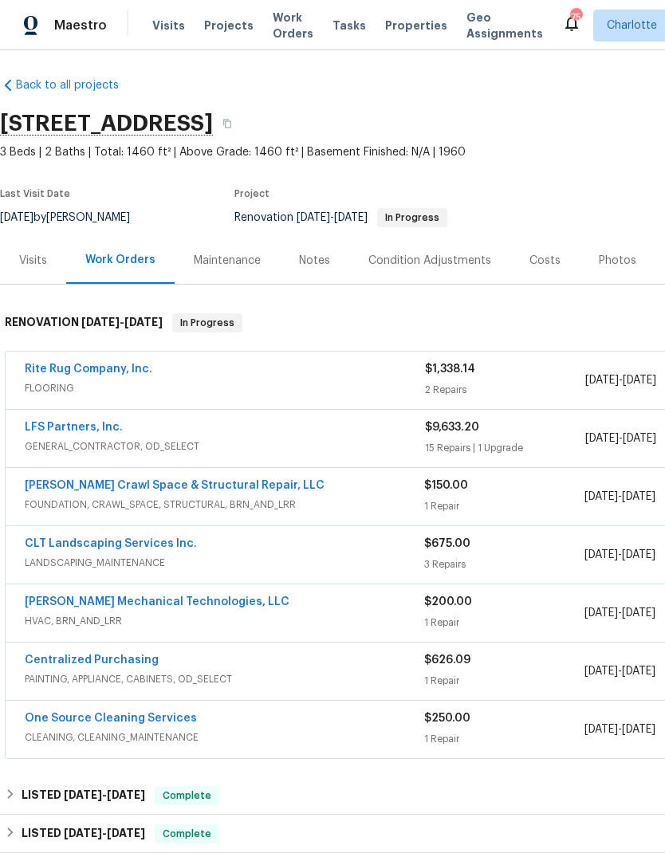
scroll to position [5, 0]
click at [207, 22] on span "Projects" at bounding box center [228, 26] width 49 height 16
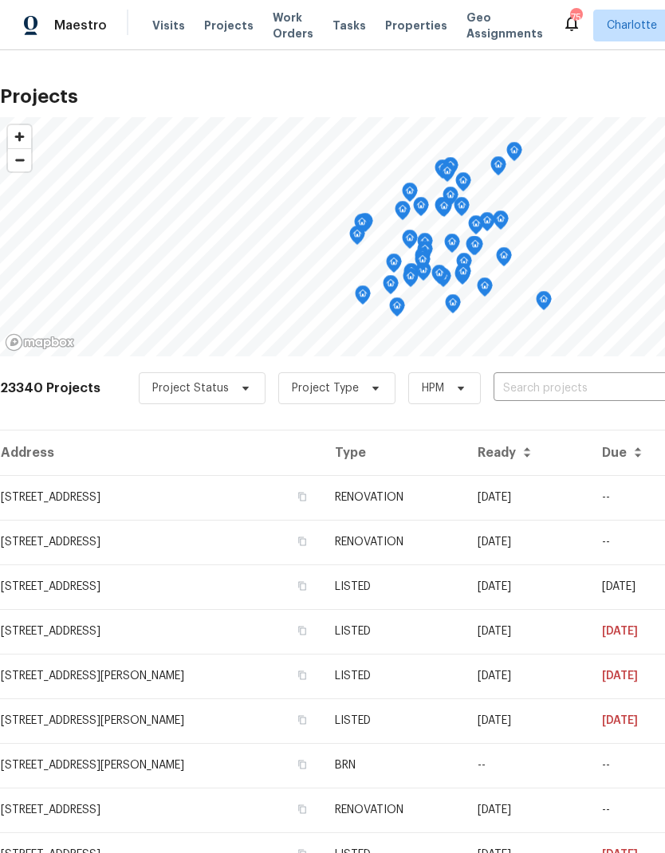
click at [595, 391] on input "text" at bounding box center [585, 388] width 183 height 25
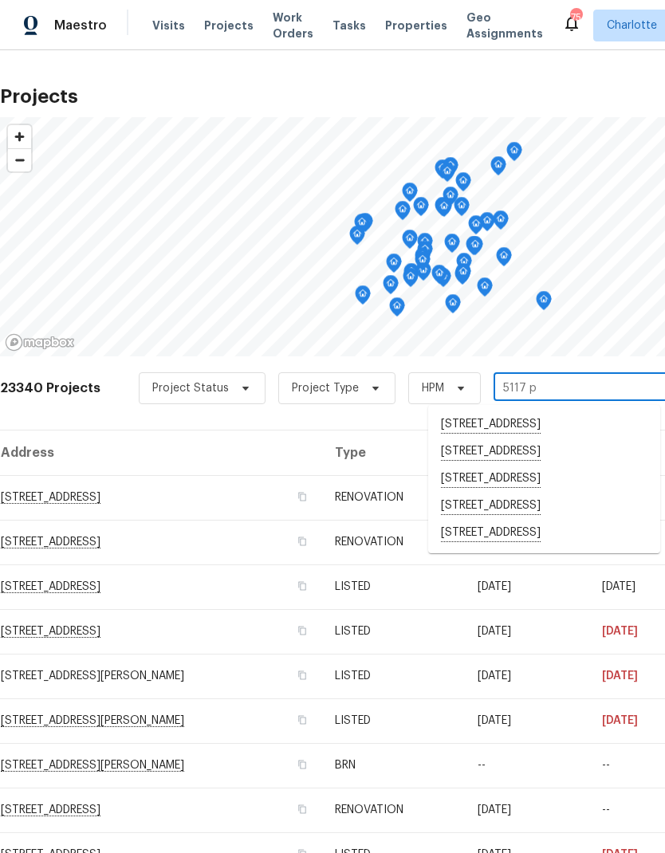
type input "5117 pa"
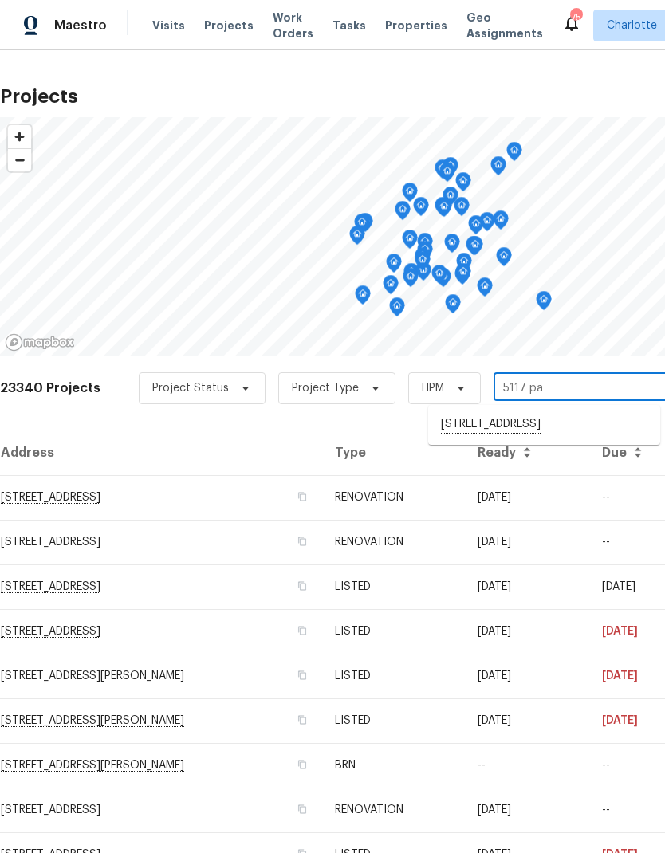
click at [586, 426] on li "[STREET_ADDRESS]" at bounding box center [544, 424] width 232 height 27
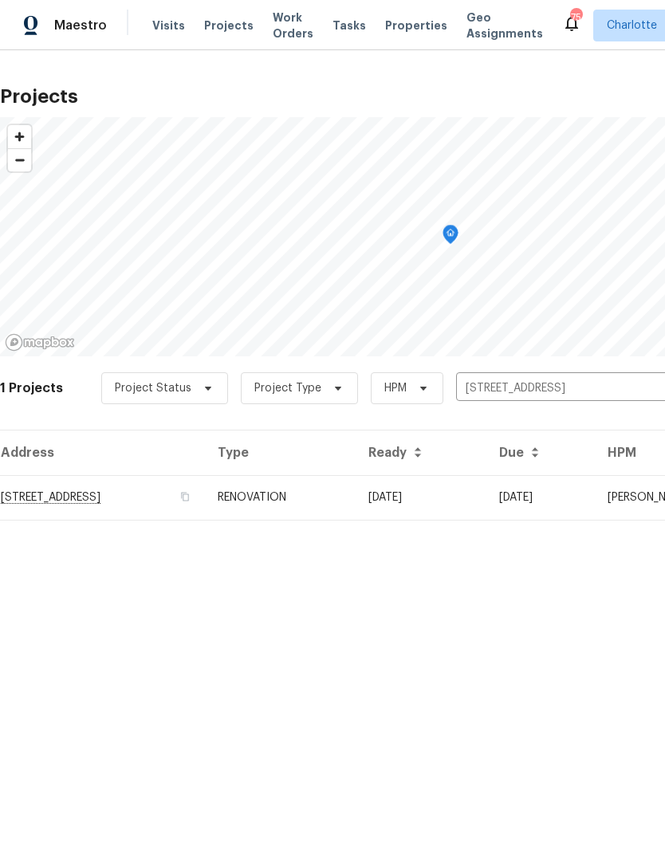
click at [577, 495] on td "09/12/25" at bounding box center [540, 497] width 108 height 45
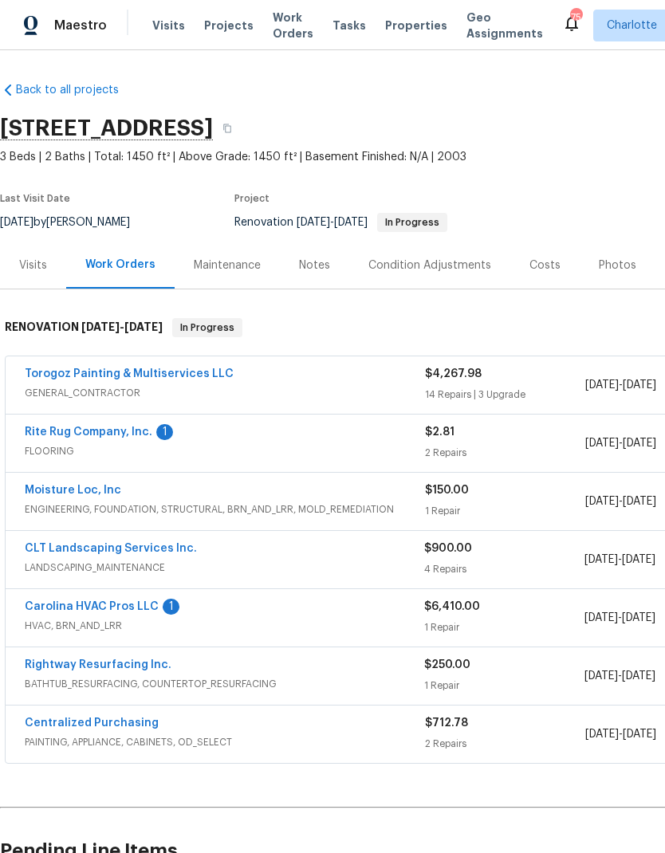
click at [40, 432] on link "Rite Rug Company, Inc." at bounding box center [89, 432] width 128 height 11
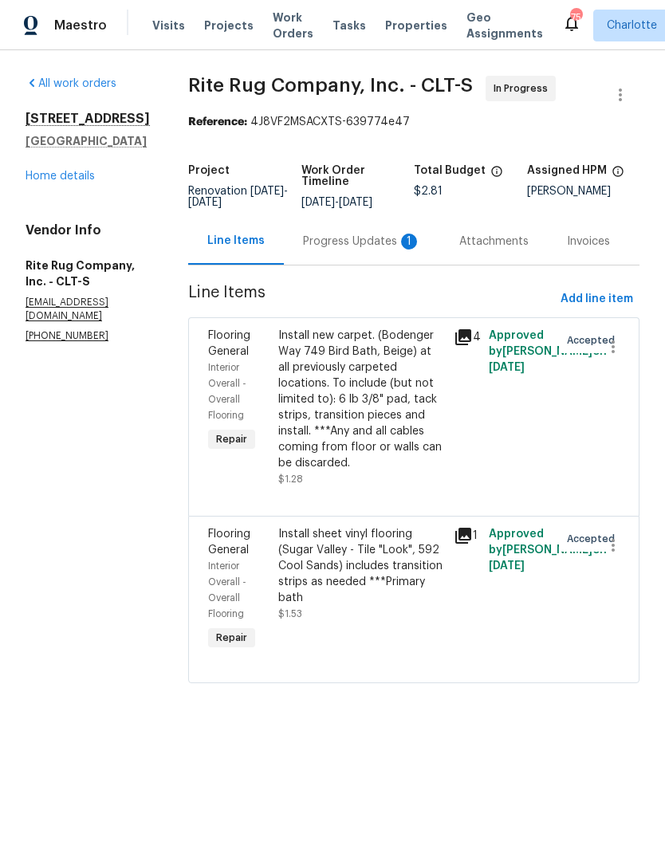
click at [367, 250] on div "Progress Updates 1" at bounding box center [362, 242] width 118 height 16
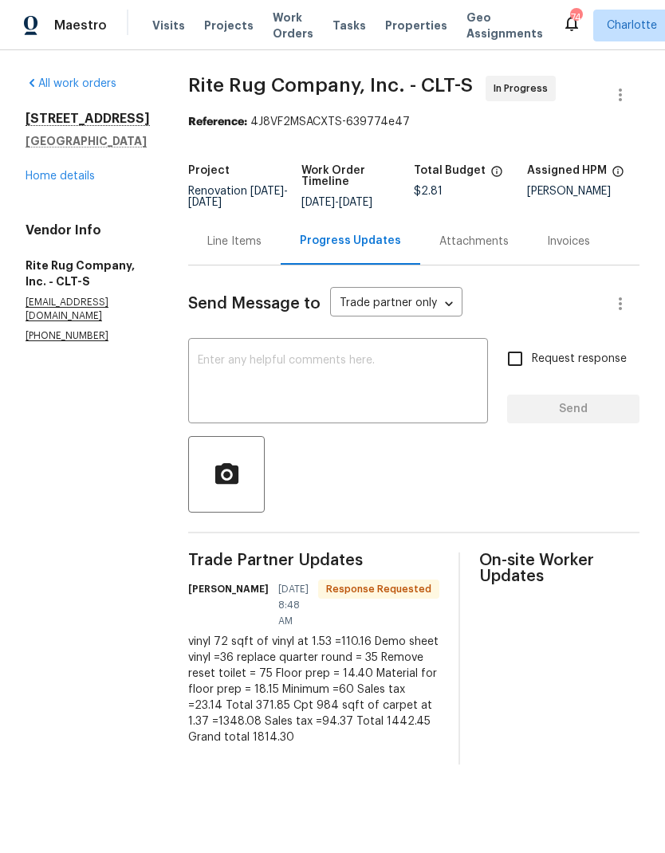
click at [49, 181] on link "Home details" at bounding box center [60, 176] width 69 height 11
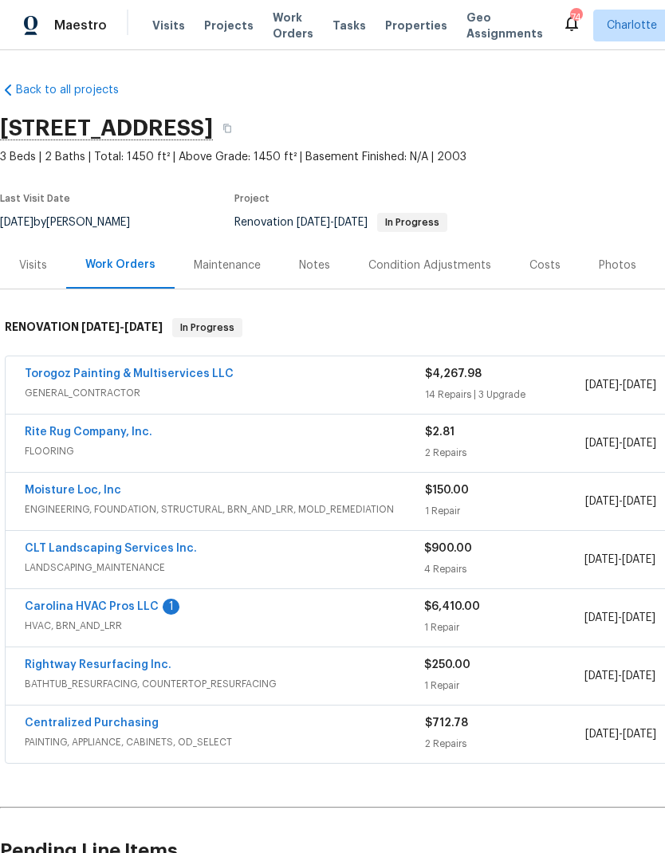
click at [54, 607] on link "Carolina HVAC Pros LLC" at bounding box center [92, 606] width 134 height 11
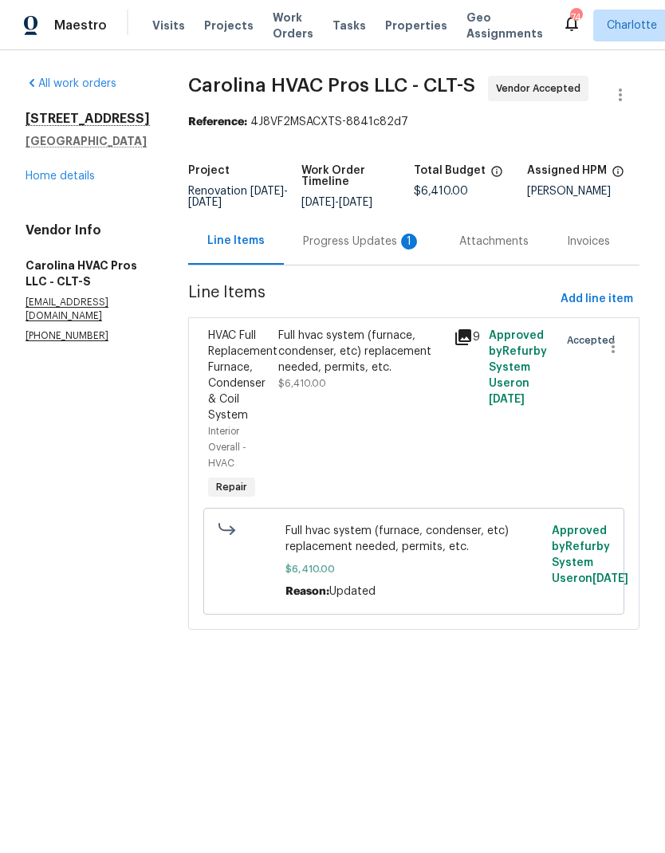
click at [386, 233] on div "Progress Updates 1" at bounding box center [362, 241] width 156 height 47
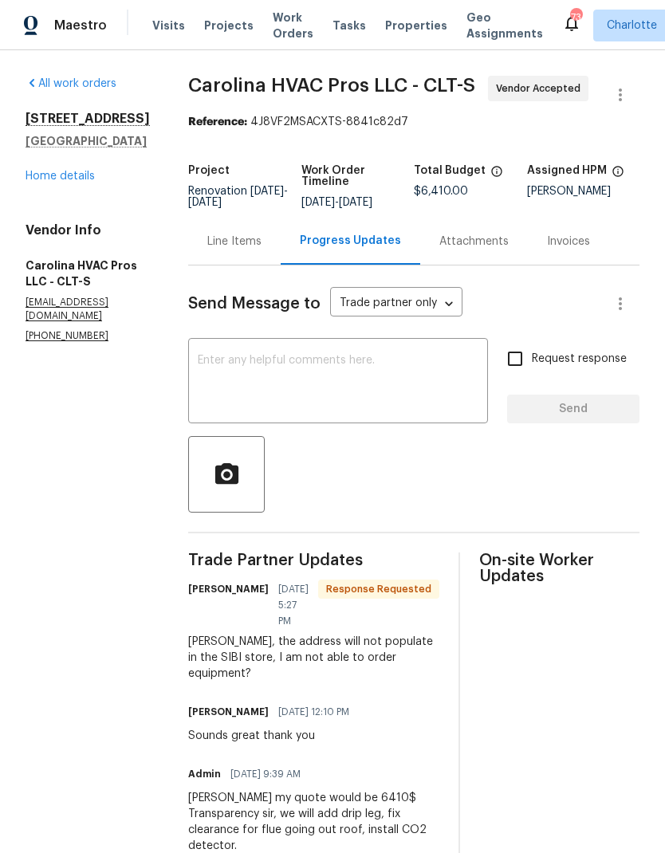
click at [437, 376] on textarea at bounding box center [338, 383] width 281 height 56
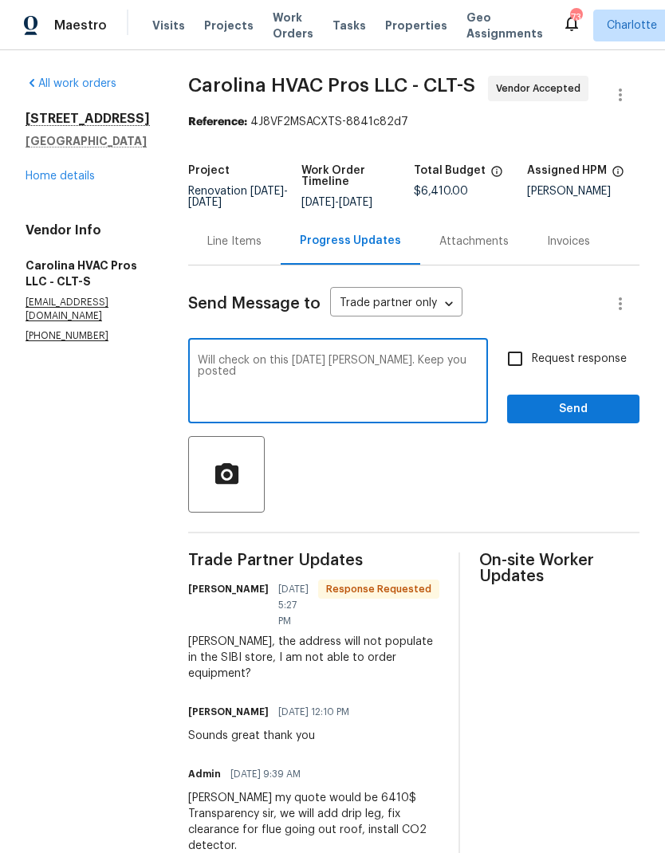
type textarea "Will check on this today David. Keep you posted"
click at [517, 361] on input "Request response" at bounding box center [514, 358] width 33 height 33
checkbox input "true"
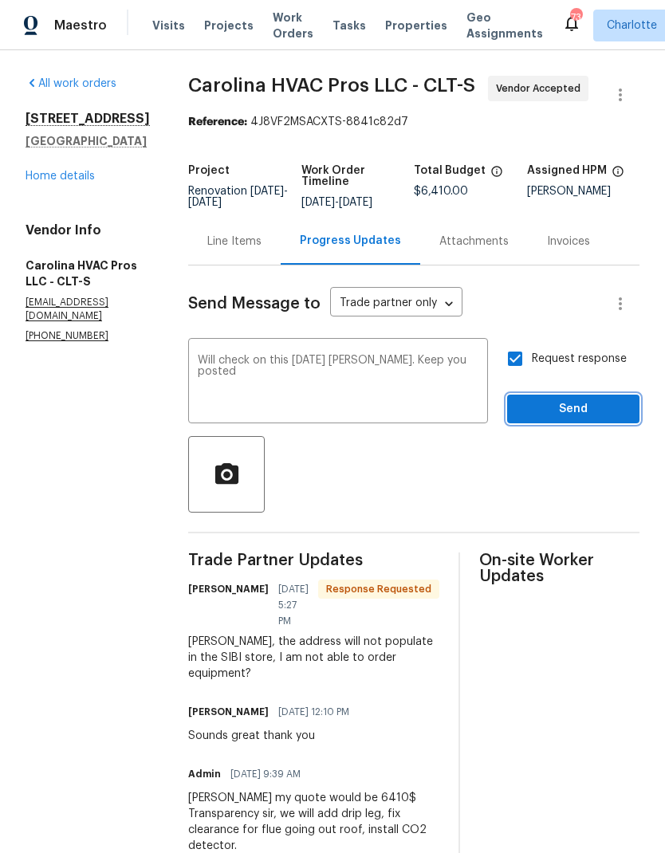
click at [584, 416] on span "Send" at bounding box center [573, 409] width 107 height 20
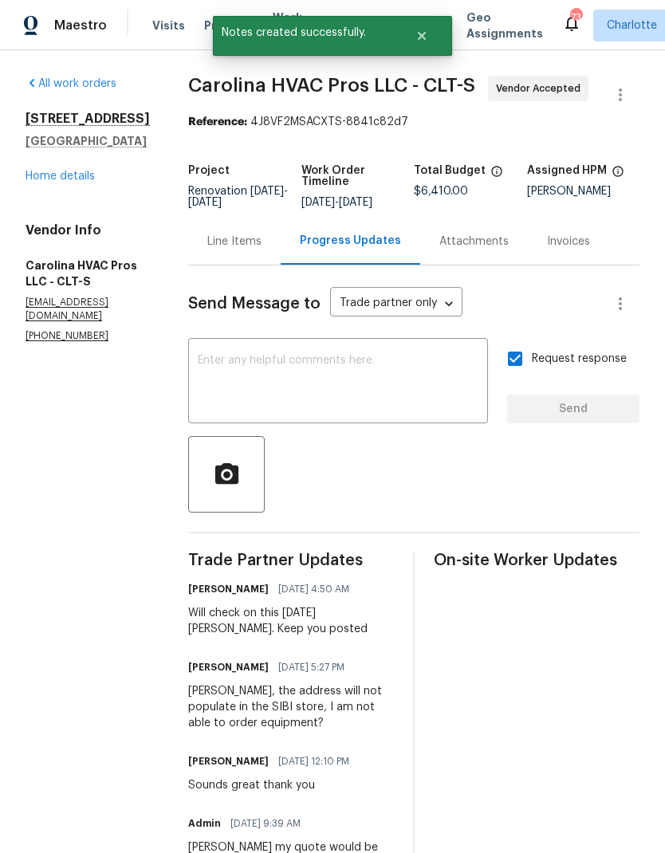
click at [53, 177] on link "Home details" at bounding box center [60, 176] width 69 height 11
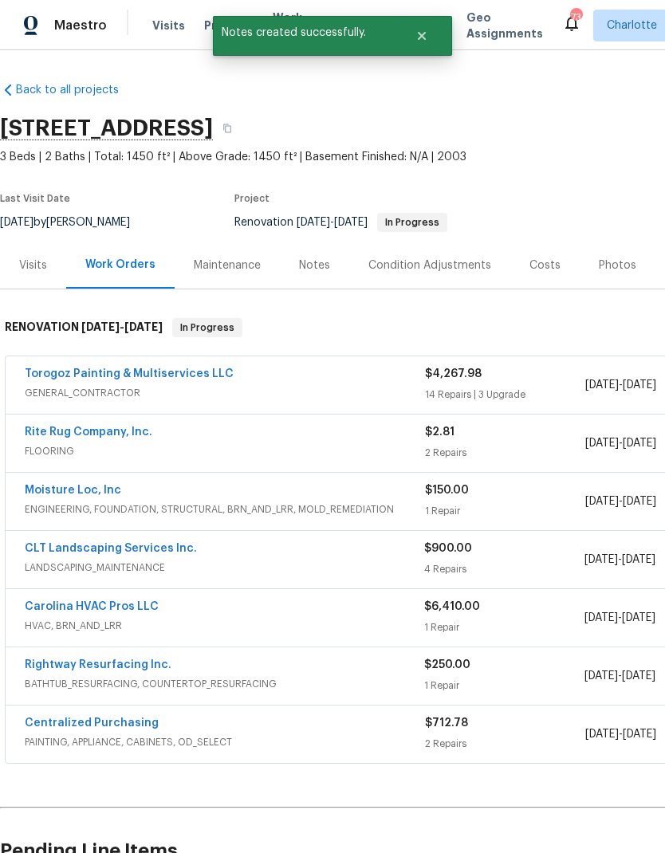
click at [48, 427] on link "Rite Rug Company, Inc." at bounding box center [89, 432] width 128 height 11
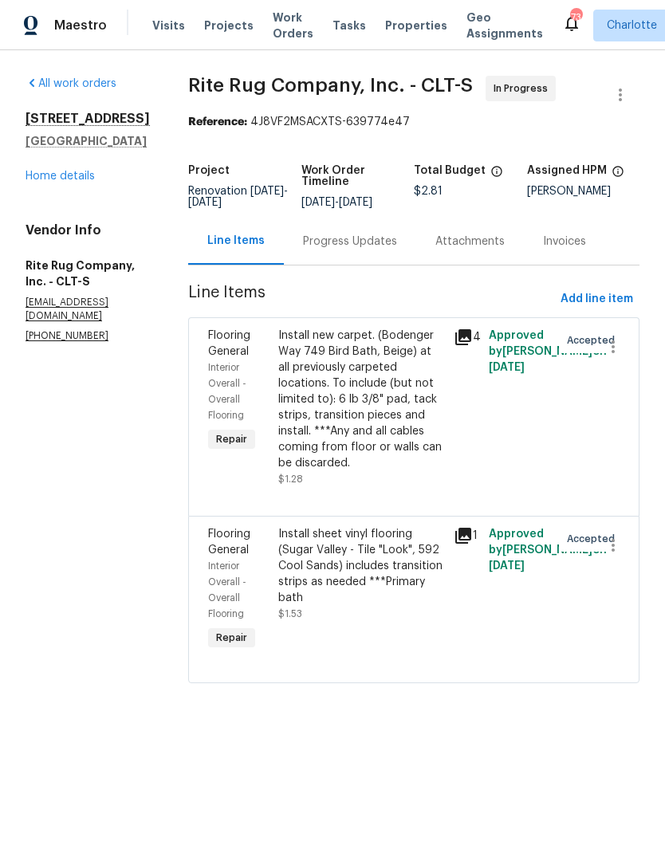
click at [399, 581] on div "Install sheet vinyl flooring (Sugar Valley - Tile "Look", 592 Cool Sands) inclu…" at bounding box center [361, 566] width 166 height 80
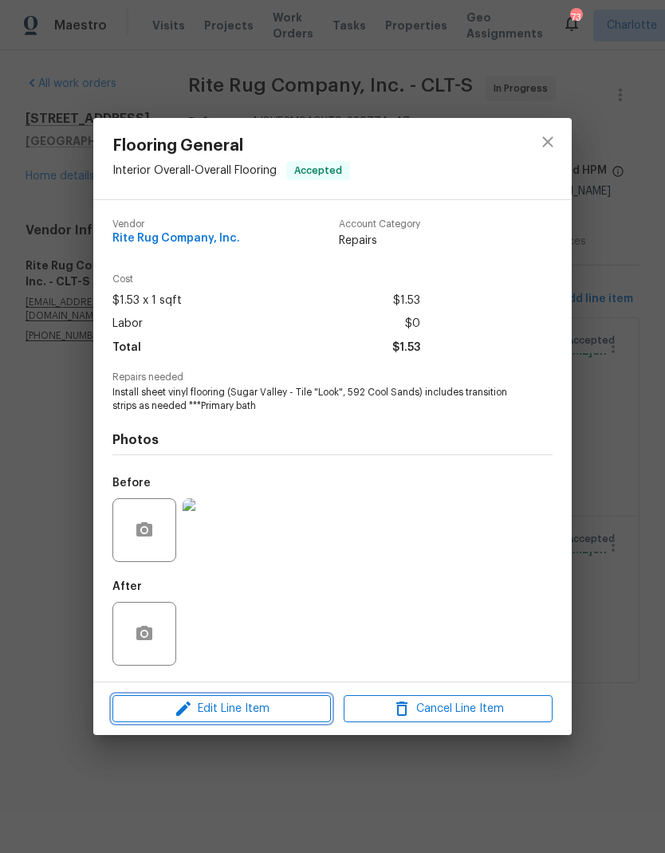
click at [287, 711] on span "Edit Line Item" at bounding box center [221, 709] width 209 height 20
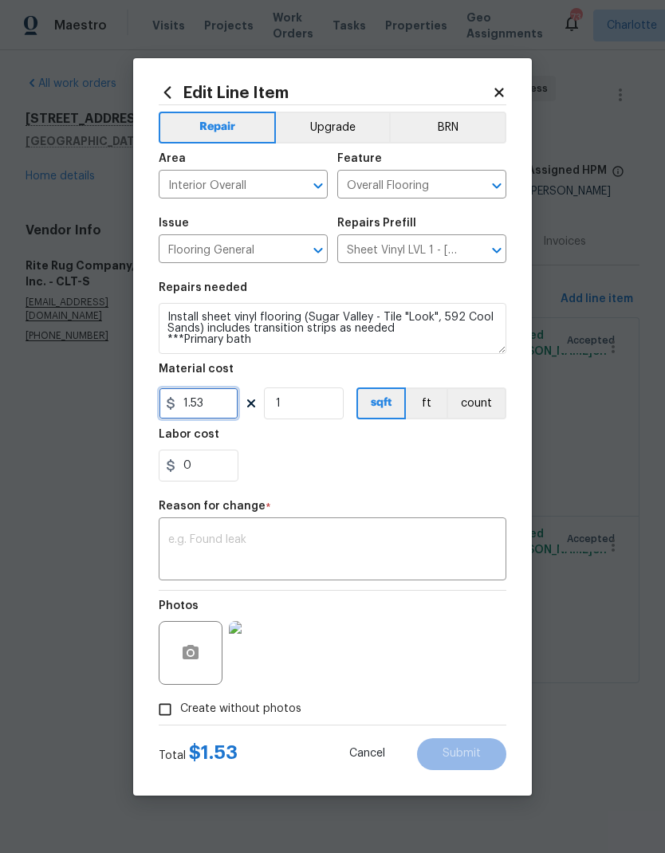
click at [210, 411] on input "1.53" at bounding box center [199, 403] width 80 height 32
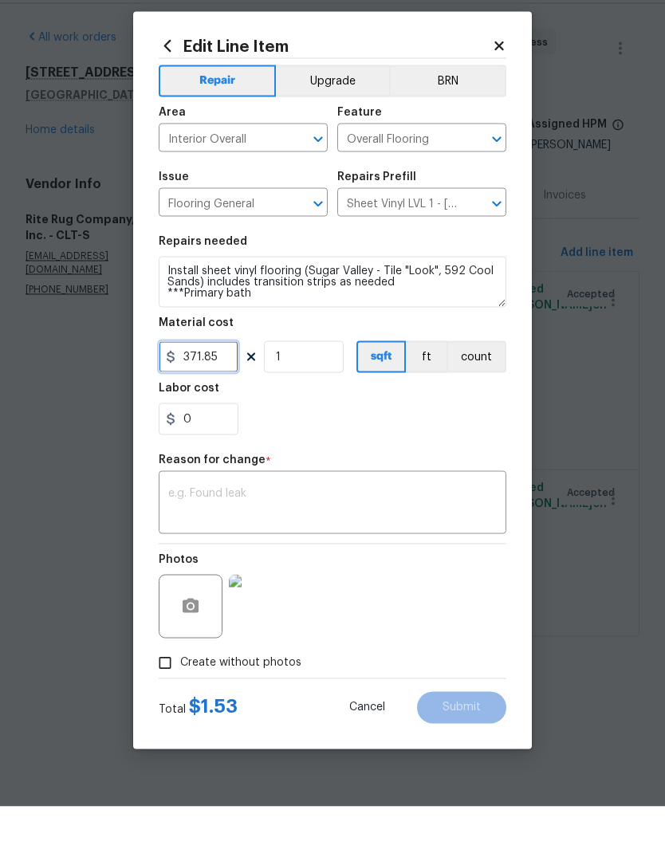
type input "371.85"
click at [431, 521] on div "x ​" at bounding box center [333, 550] width 348 height 59
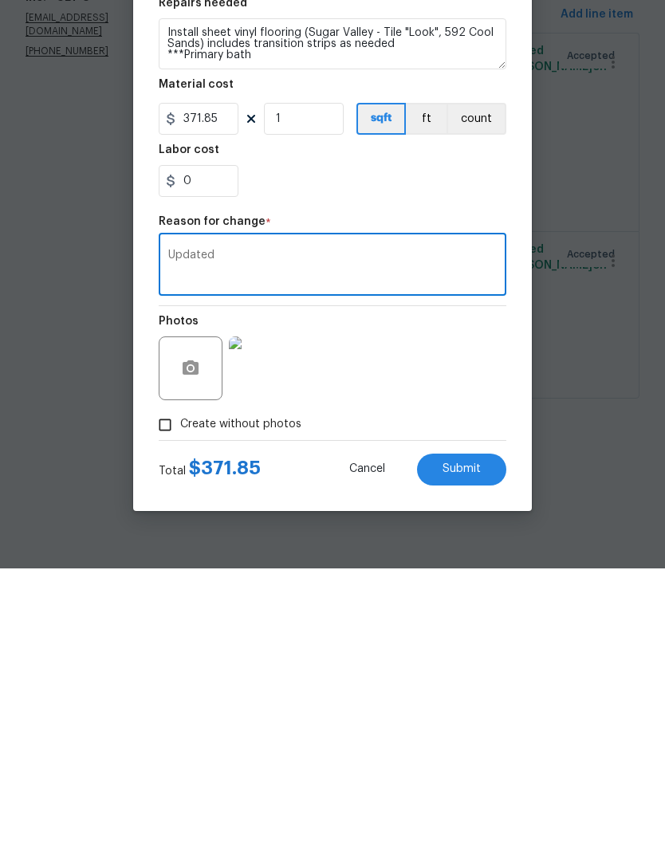
type textarea "Updated"
click at [483, 738] on button "Submit" at bounding box center [461, 754] width 89 height 32
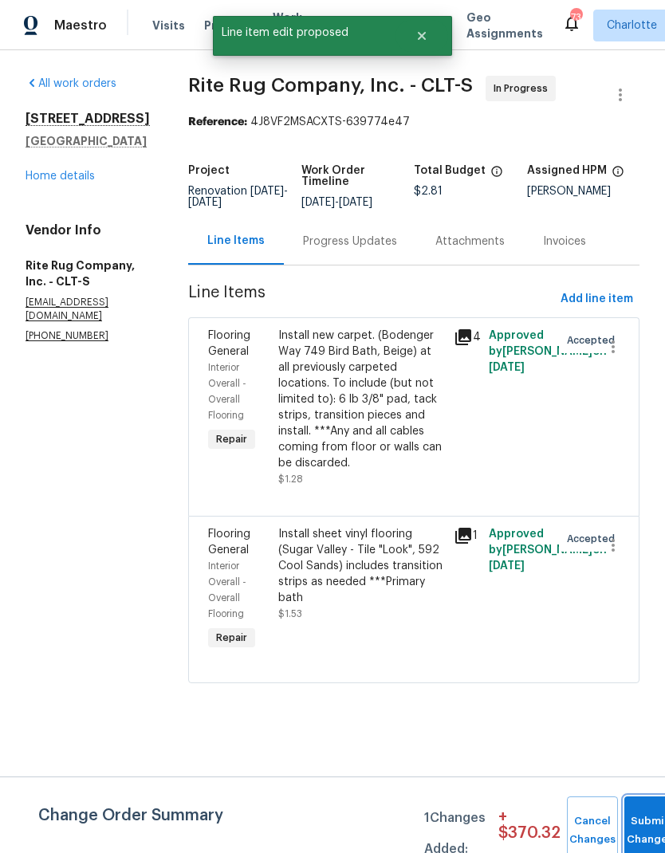
click at [647, 813] on button "Submit Changes" at bounding box center [649, 830] width 51 height 69
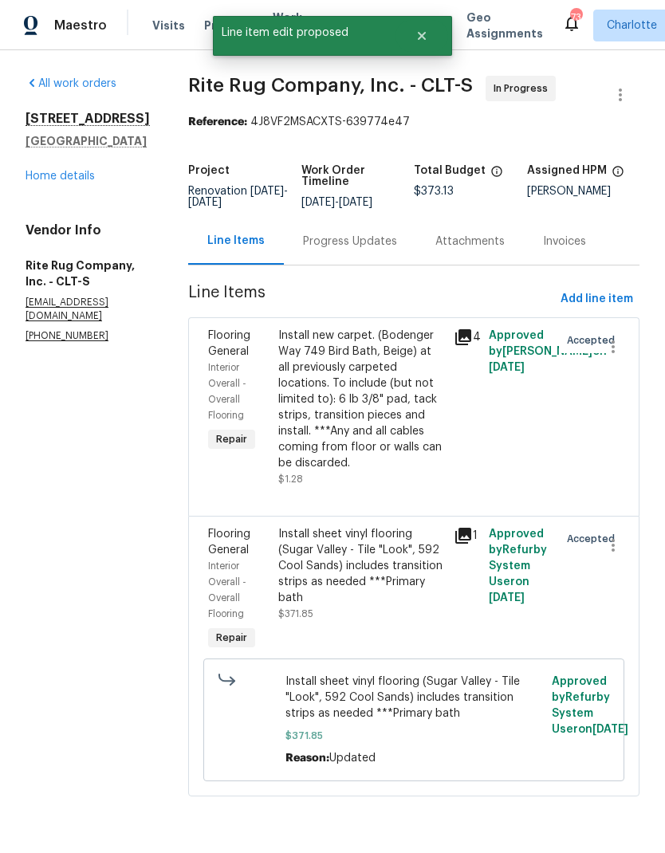
scroll to position [6, 0]
click at [410, 436] on div "Install new carpet. (Bodenger Way 749 Bird Bath, Beige) at all previously carpe…" at bounding box center [361, 400] width 166 height 144
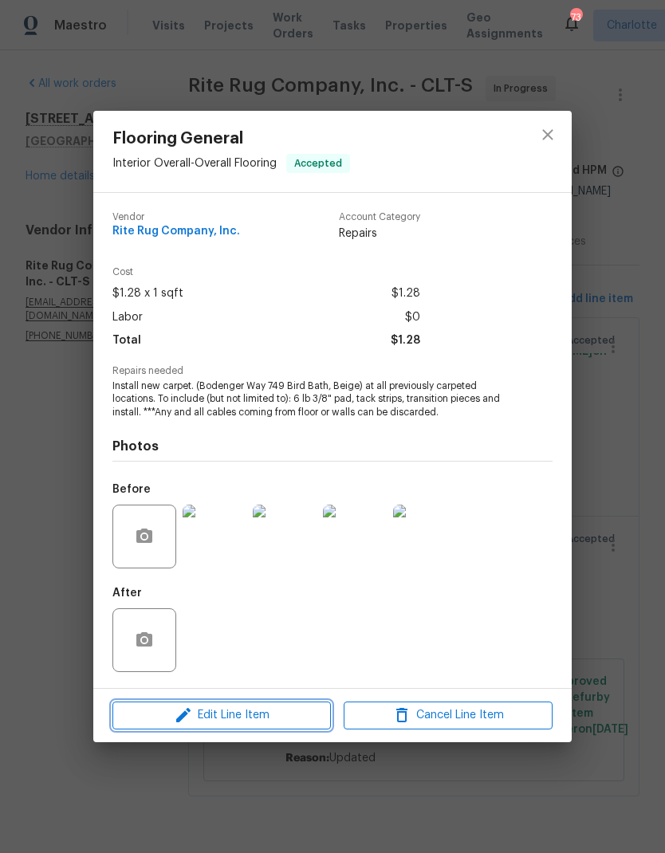
click at [291, 726] on span "Edit Line Item" at bounding box center [221, 716] width 209 height 20
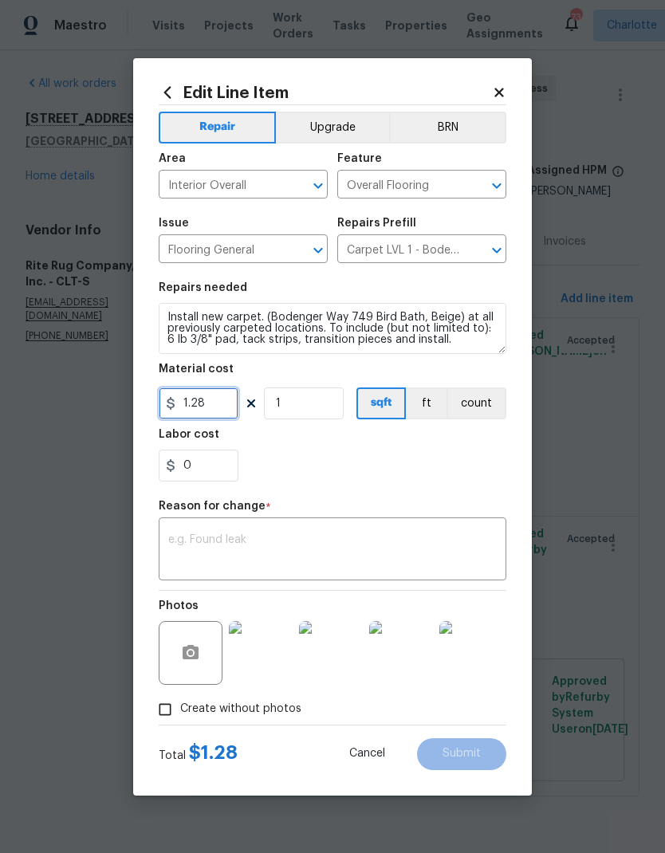
click at [234, 407] on input "1.28" at bounding box center [199, 403] width 80 height 32
type input "1442.45"
click at [381, 524] on div "x ​" at bounding box center [333, 550] width 348 height 59
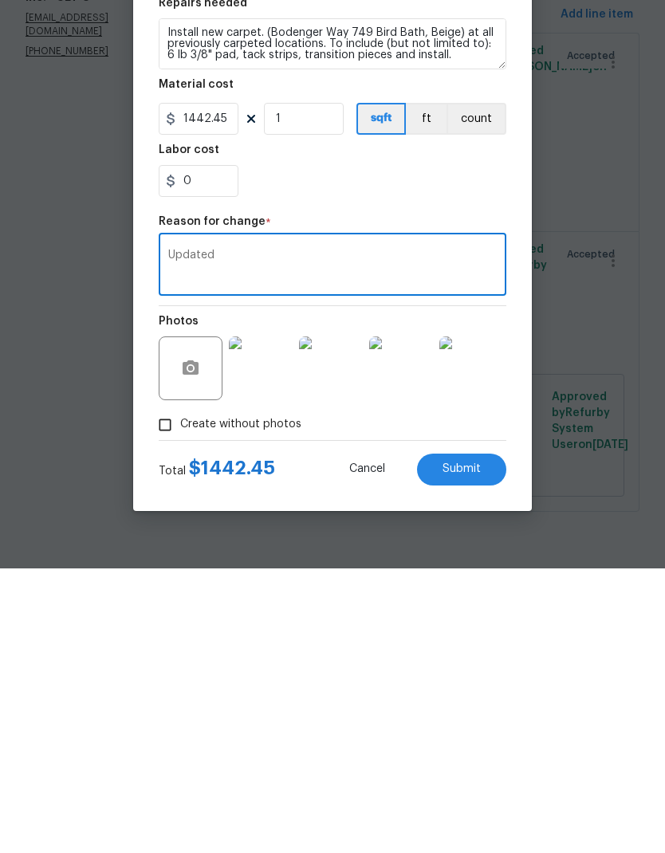
type textarea "Updated"
click at [491, 738] on button "Submit" at bounding box center [461, 754] width 89 height 32
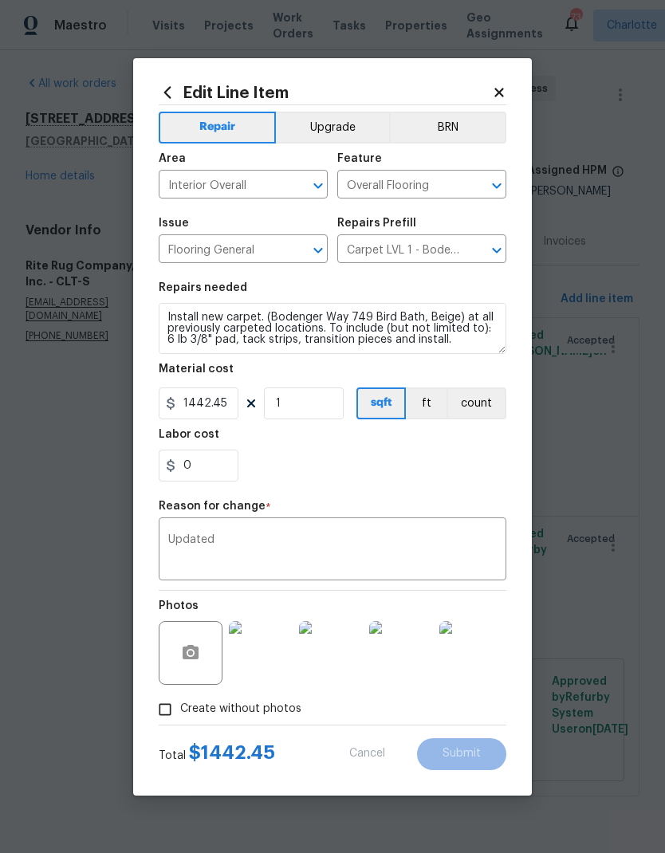
type input "1.28"
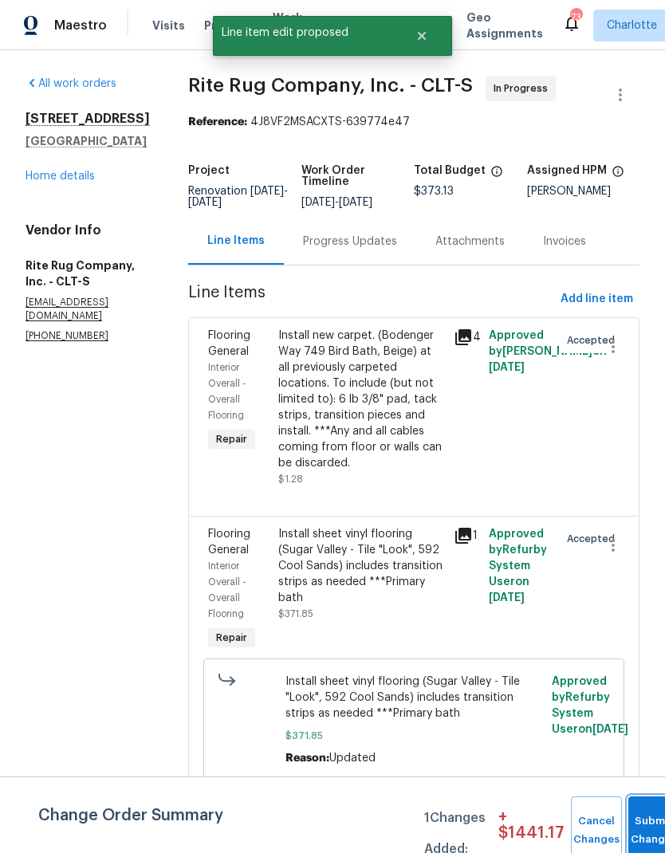
click at [646, 811] on button "Submit Changes" at bounding box center [653, 830] width 51 height 69
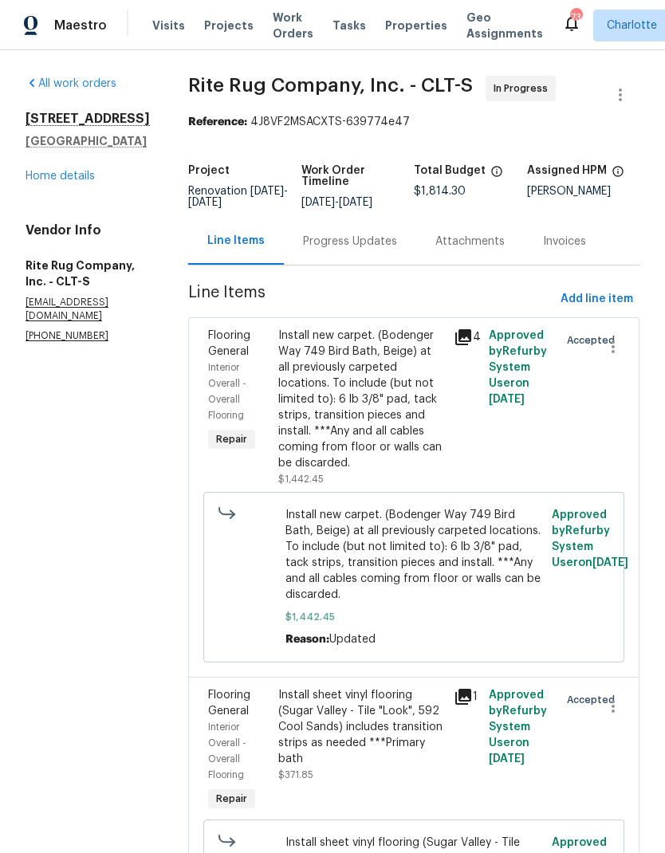
click at [53, 179] on link "Home details" at bounding box center [60, 176] width 69 height 11
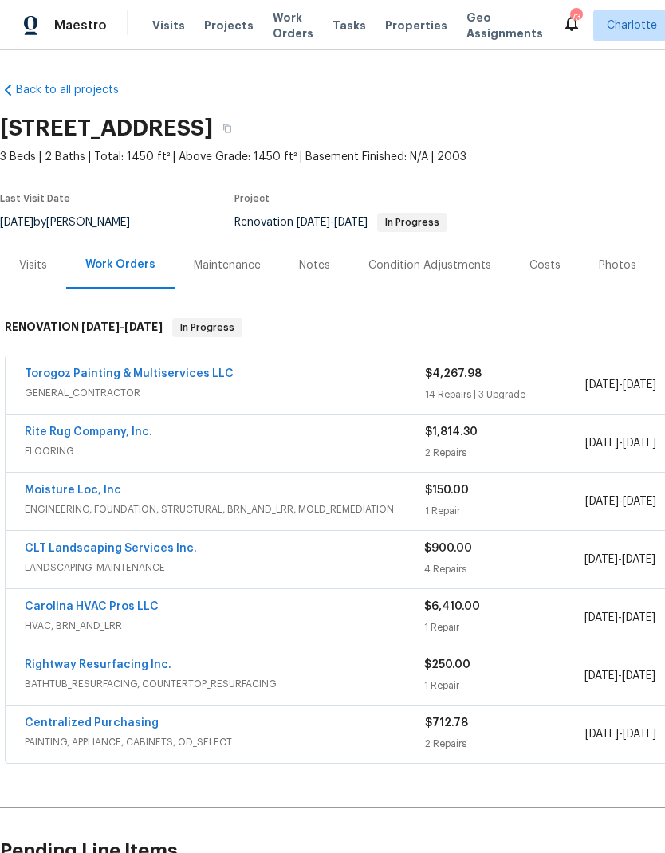
click at [210, 29] on span "Projects" at bounding box center [228, 26] width 49 height 16
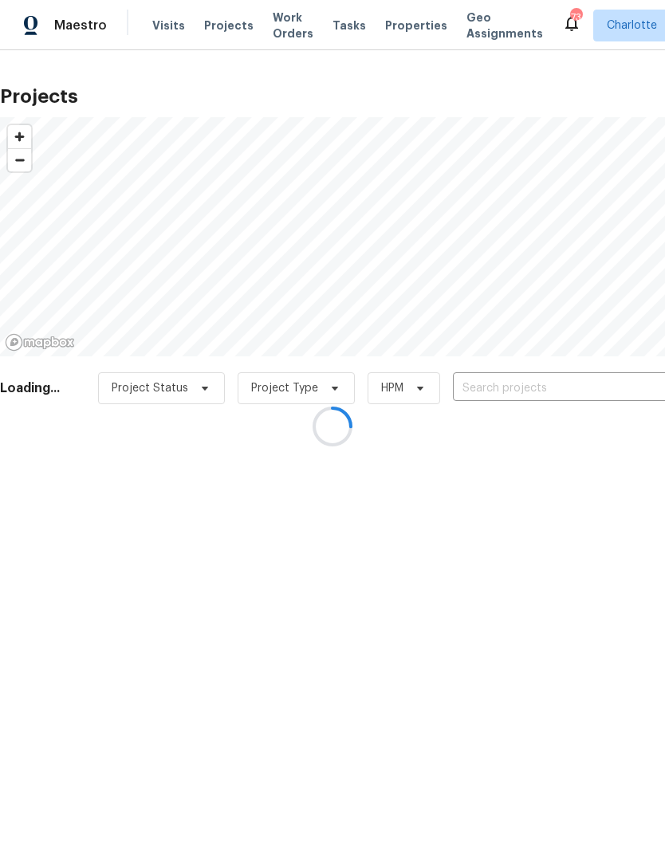
click at [540, 387] on div at bounding box center [332, 426] width 665 height 853
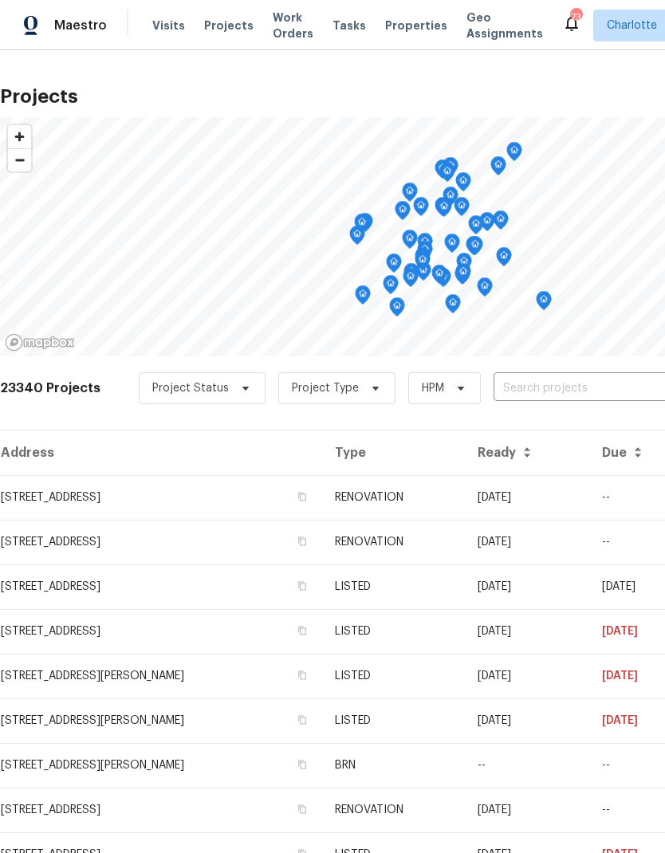
click at [554, 388] on input "text" at bounding box center [585, 388] width 183 height 25
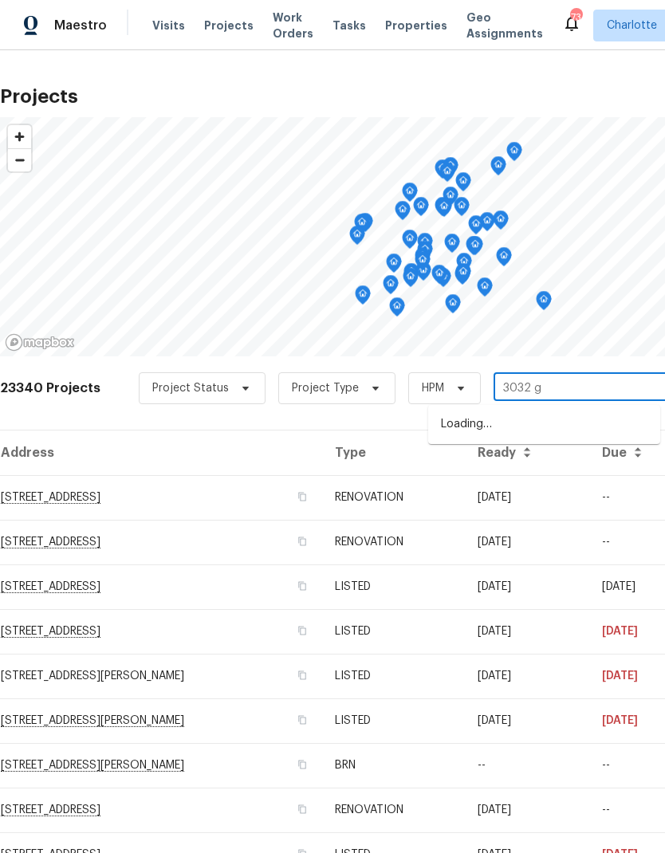
type input "3032 gr"
click at [592, 427] on li "[STREET_ADDRESS]" at bounding box center [544, 424] width 232 height 27
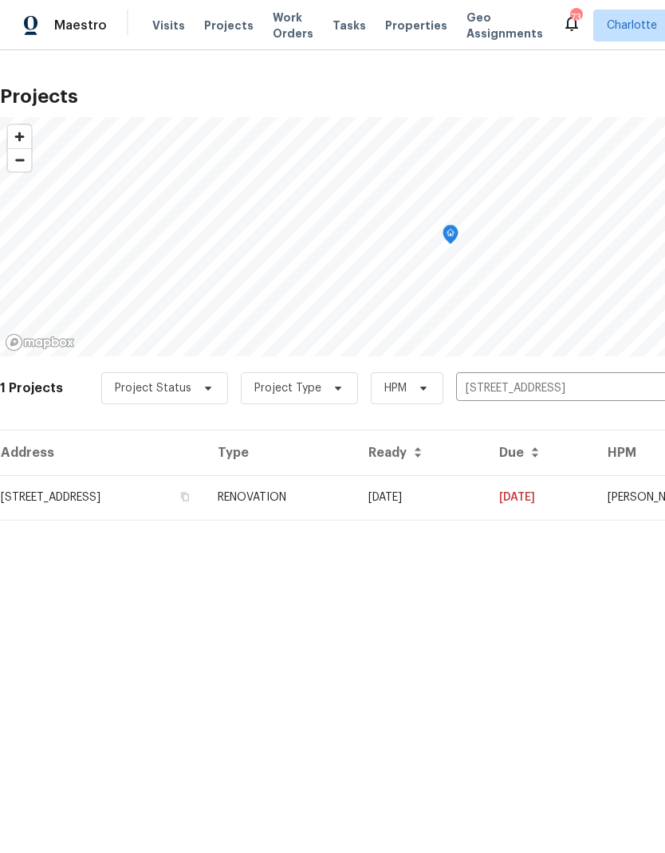
click at [567, 498] on td "[DATE]" at bounding box center [540, 497] width 108 height 45
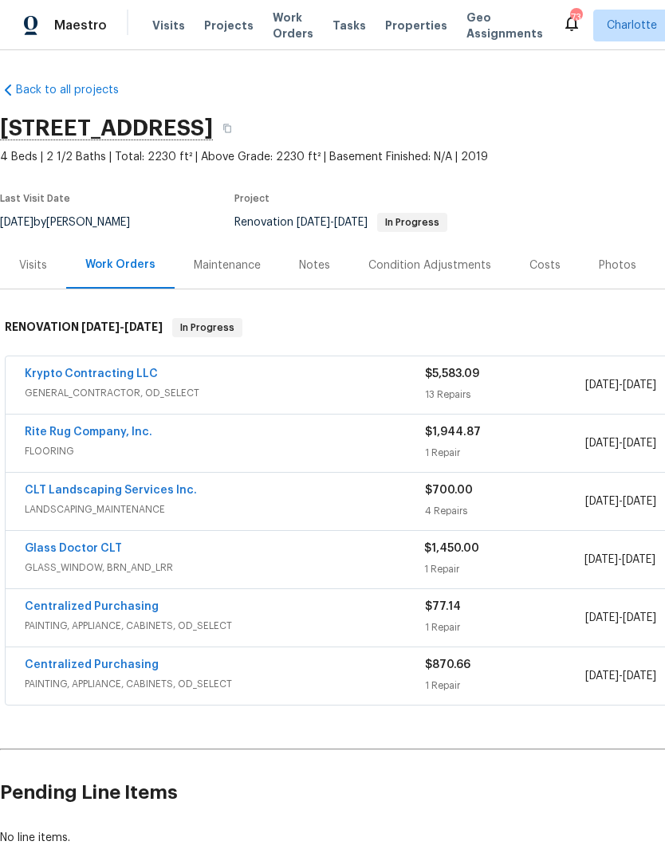
click at [206, 32] on span "Projects" at bounding box center [228, 26] width 49 height 16
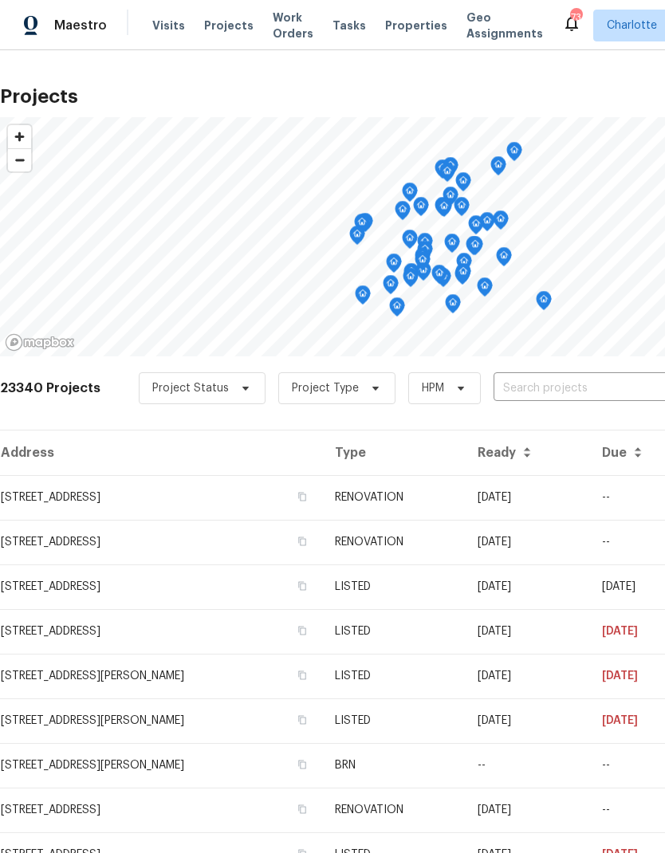
click at [598, 391] on input "text" at bounding box center [585, 388] width 183 height 25
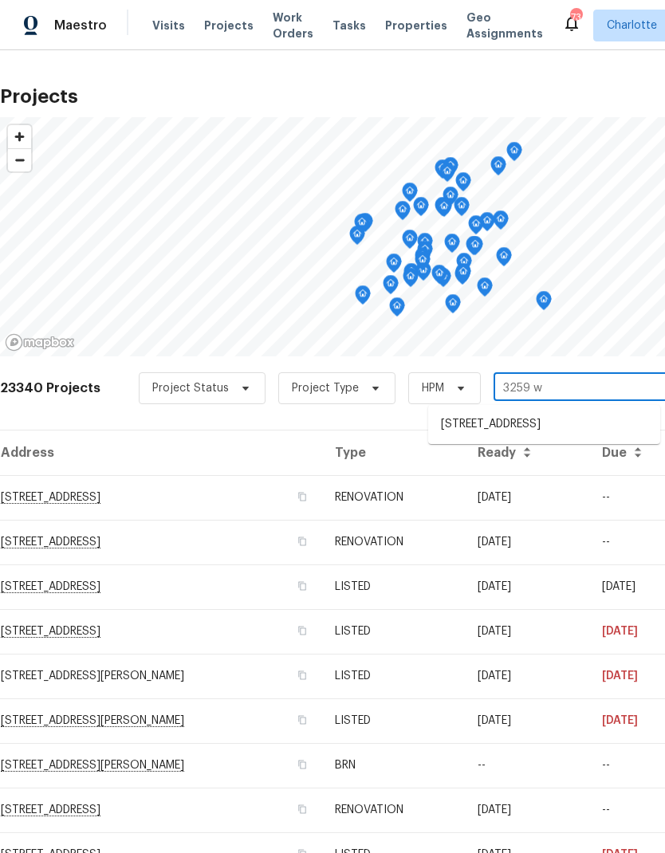
type input "3259 wi"
click at [587, 423] on li "[STREET_ADDRESS]" at bounding box center [544, 424] width 232 height 27
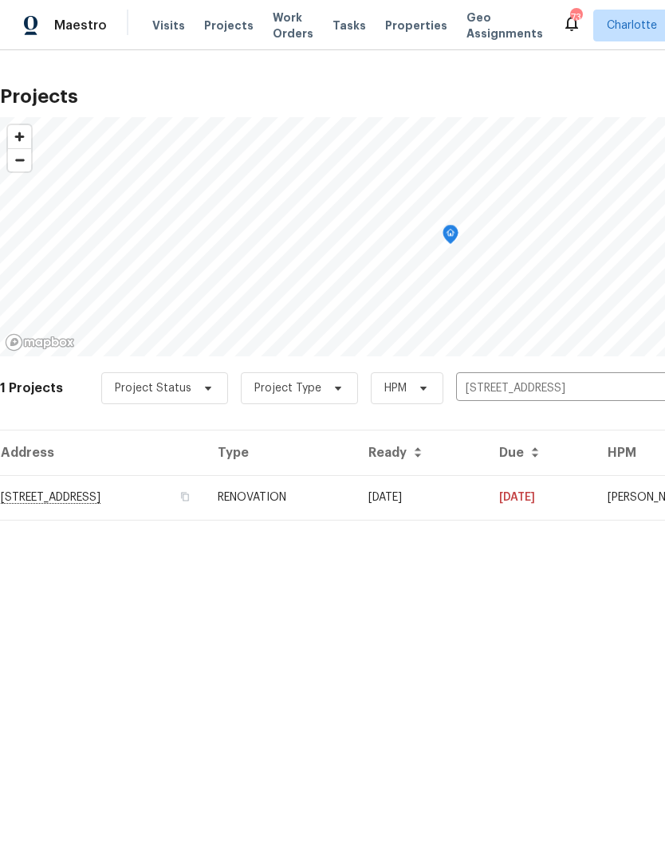
click at [553, 497] on td "[DATE]" at bounding box center [540, 497] width 108 height 45
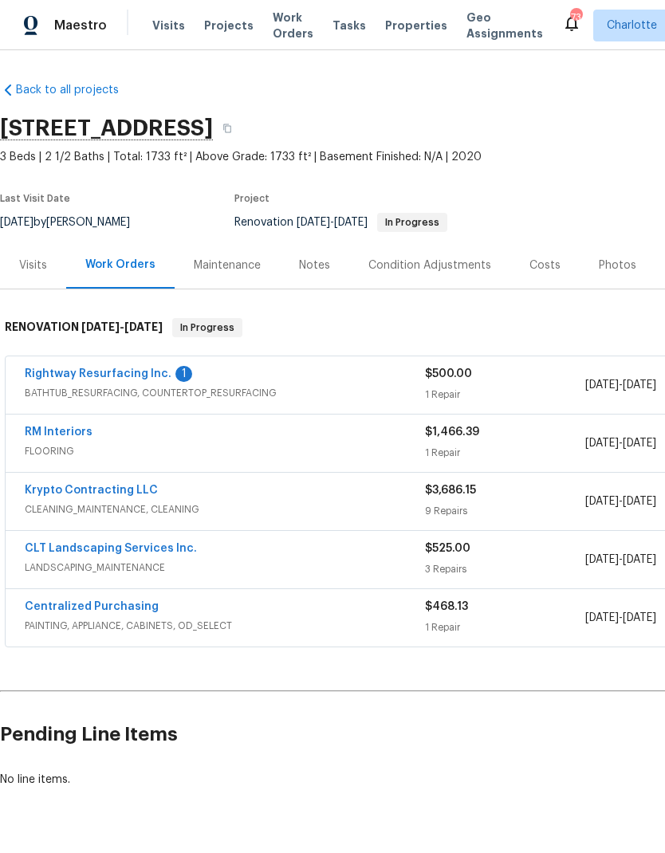
click at [59, 376] on link "Rightway Resurfacing Inc." at bounding box center [98, 373] width 147 height 11
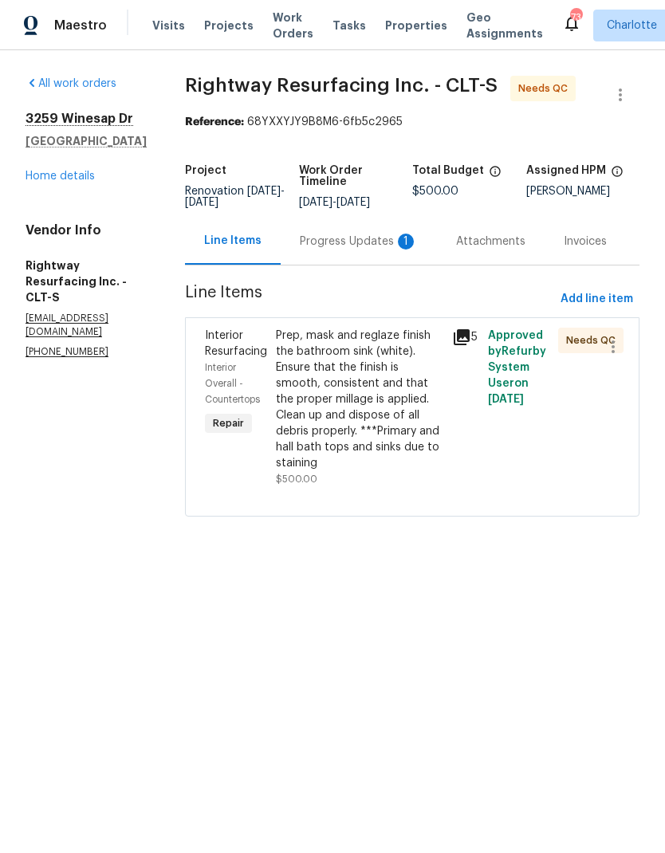
click at [368, 250] on div "Progress Updates 1" at bounding box center [359, 242] width 118 height 16
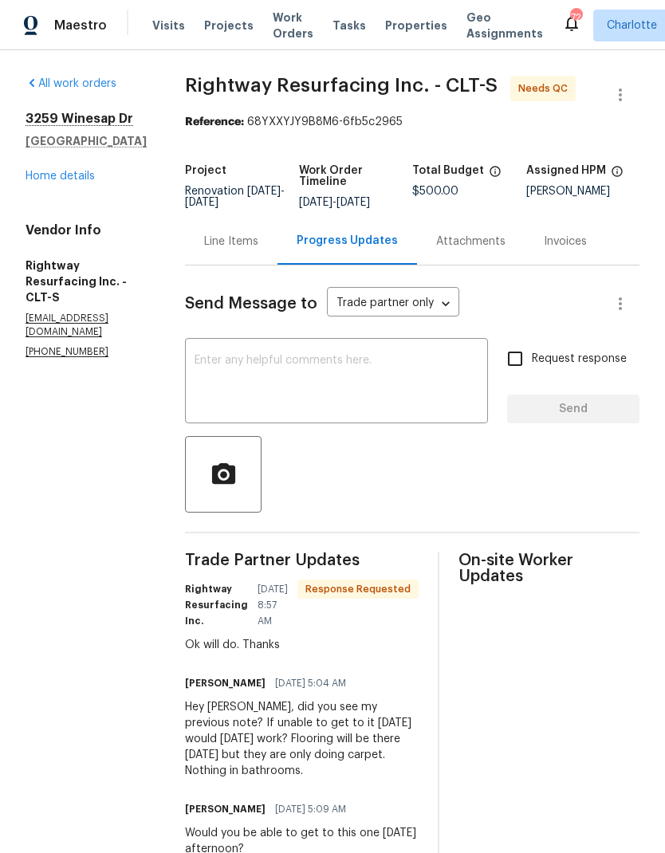
click at [30, 173] on link "Home details" at bounding box center [60, 176] width 69 height 11
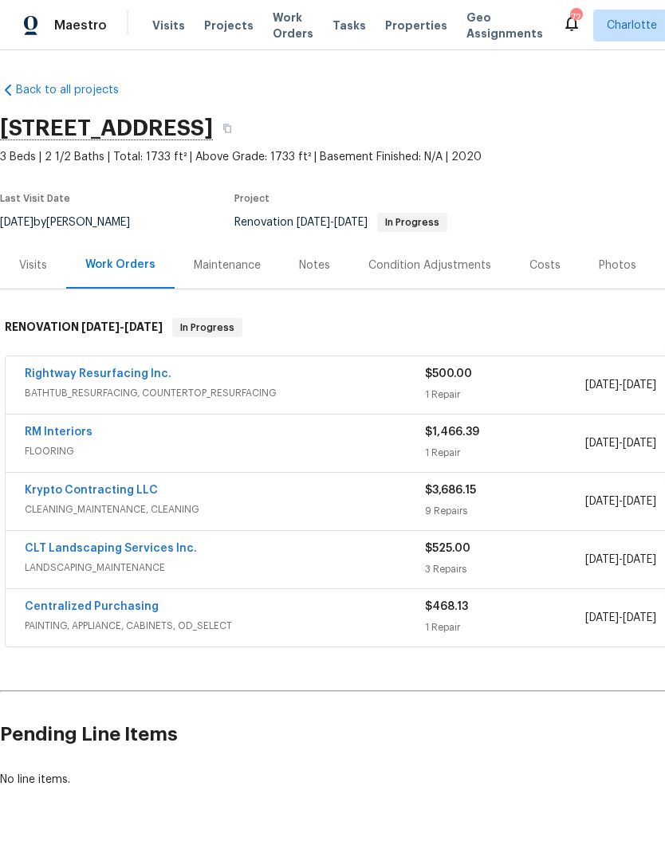
scroll to position [42, 0]
click at [43, 427] on link "RM Interiors" at bounding box center [59, 432] width 68 height 11
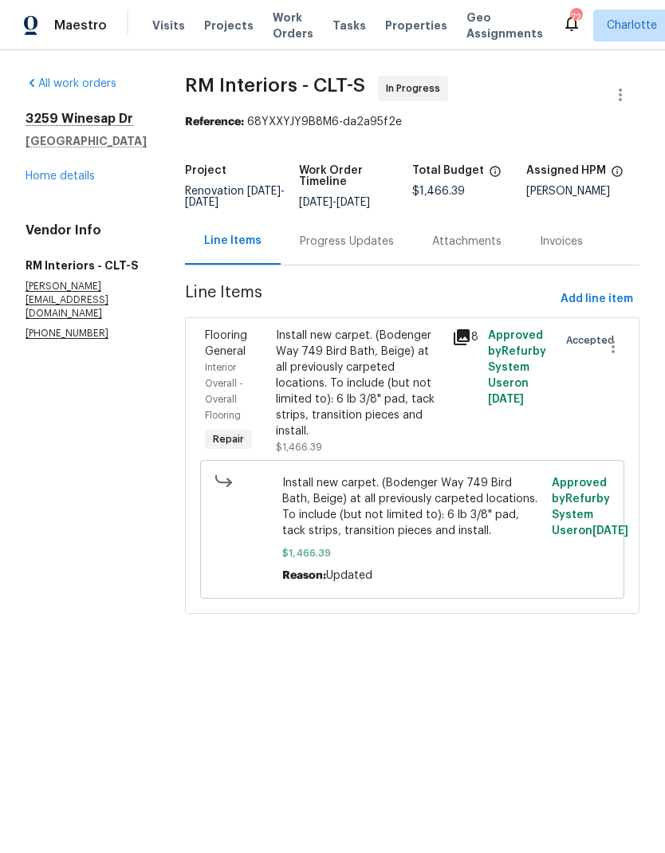
click at [43, 175] on link "Home details" at bounding box center [60, 176] width 69 height 11
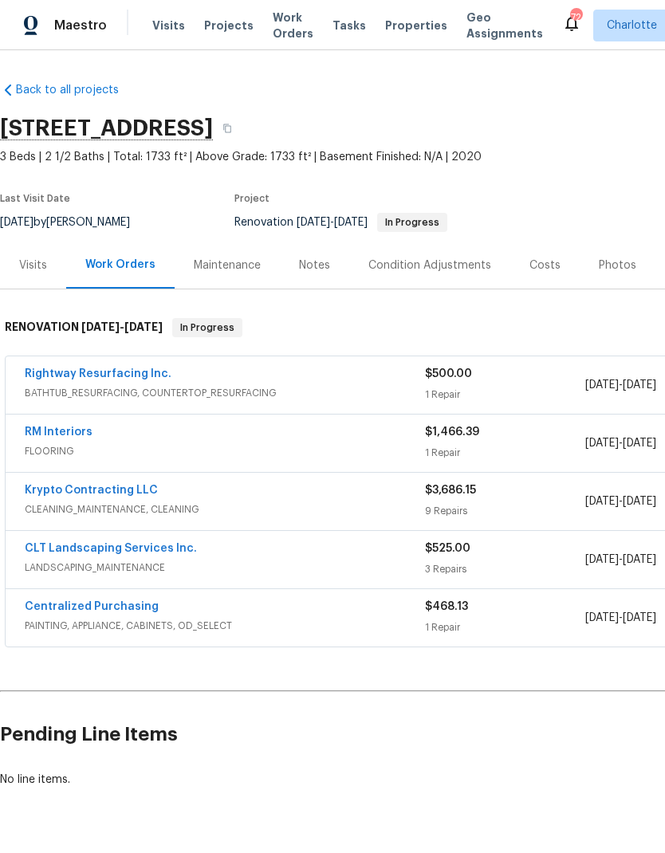
click at [273, 29] on span "Work Orders" at bounding box center [293, 26] width 41 height 32
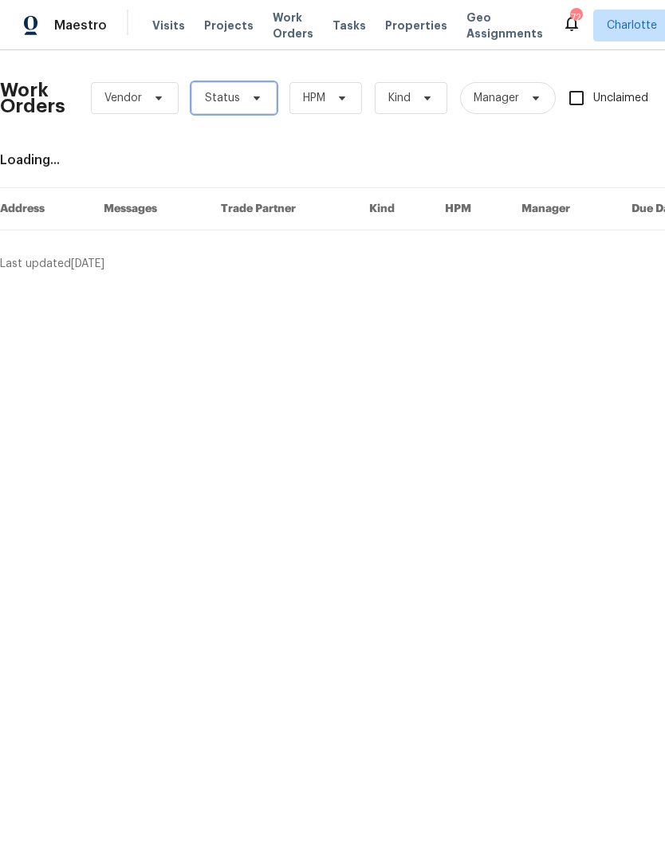
click at [258, 101] on icon at bounding box center [256, 98] width 13 height 13
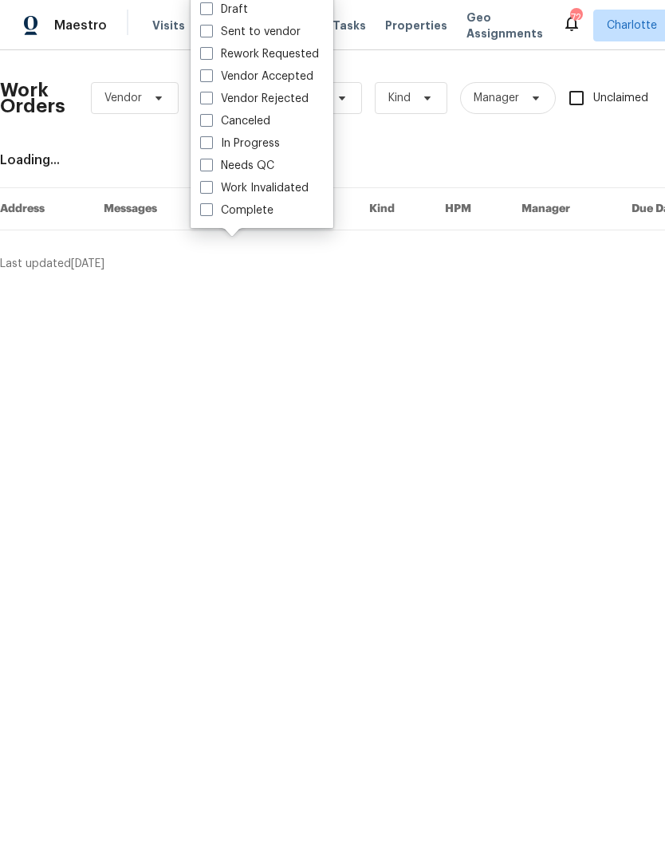
click at [268, 170] on label "Needs QC" at bounding box center [237, 166] width 74 height 16
click at [210, 168] on input "Needs QC" at bounding box center [205, 163] width 10 height 10
checkbox input "true"
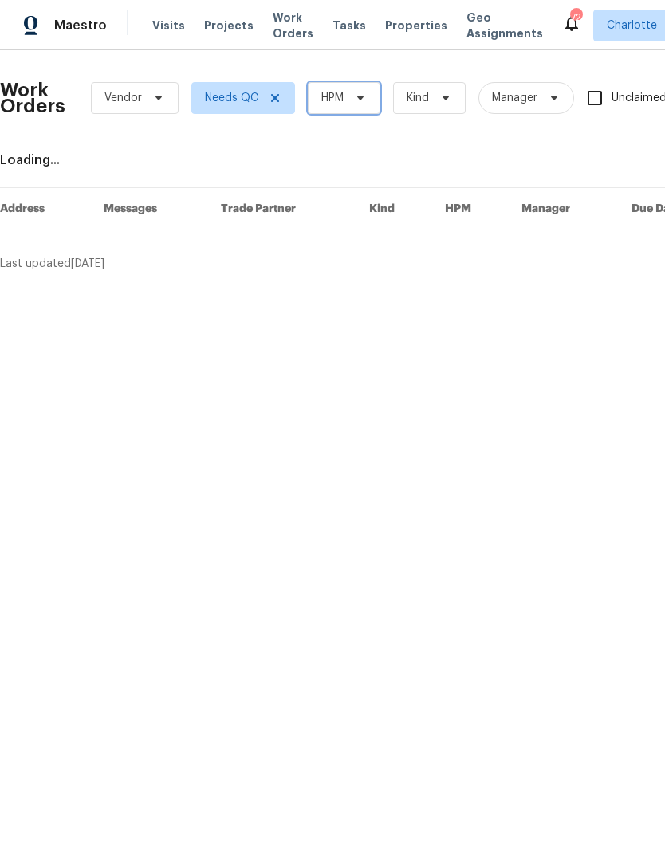
click at [361, 97] on icon at bounding box center [360, 98] width 6 height 4
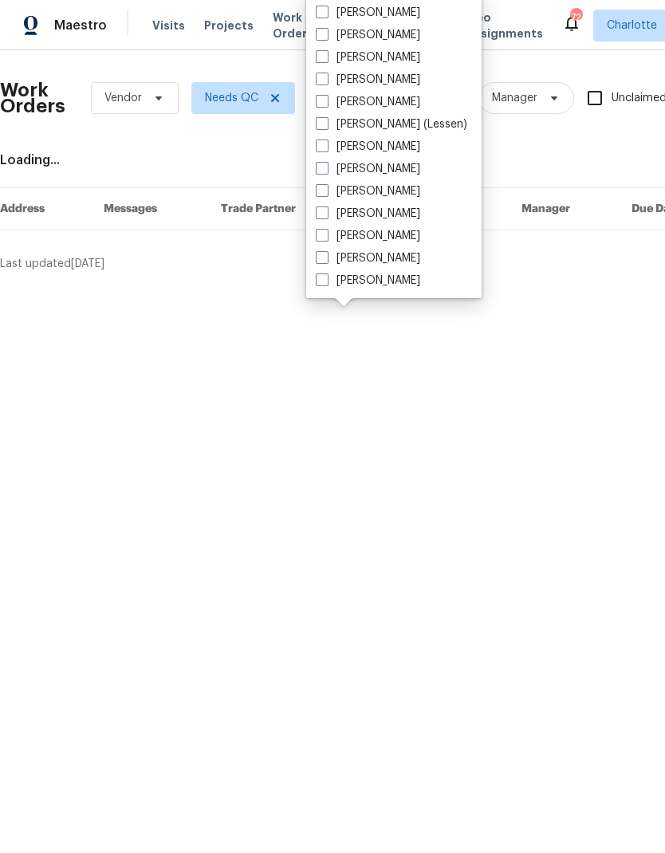
scroll to position [198, 0]
click at [378, 234] on label "[PERSON_NAME]" at bounding box center [368, 236] width 104 height 16
click at [326, 234] on input "[PERSON_NAME]" at bounding box center [321, 233] width 10 height 10
checkbox input "true"
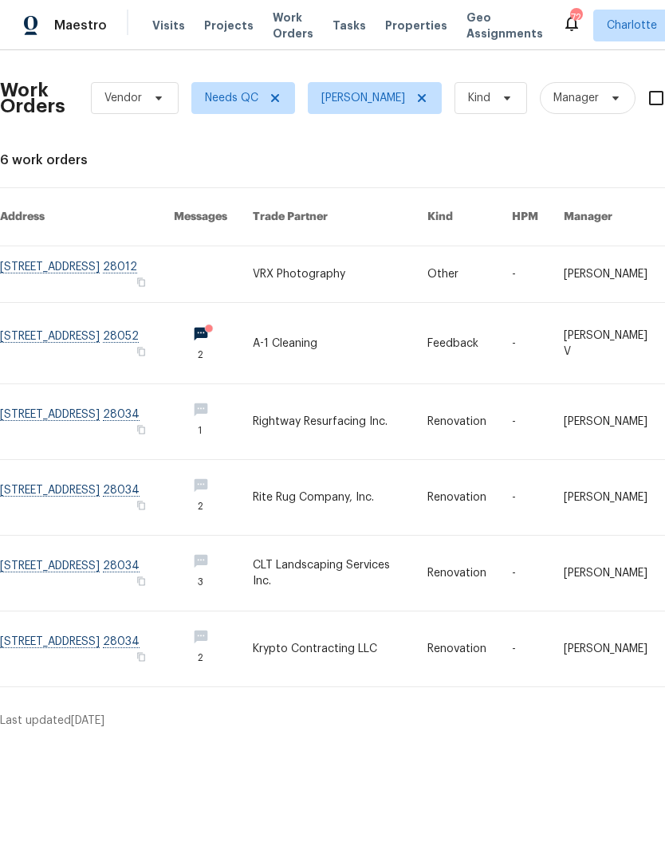
click at [149, 340] on link at bounding box center [87, 343] width 174 height 81
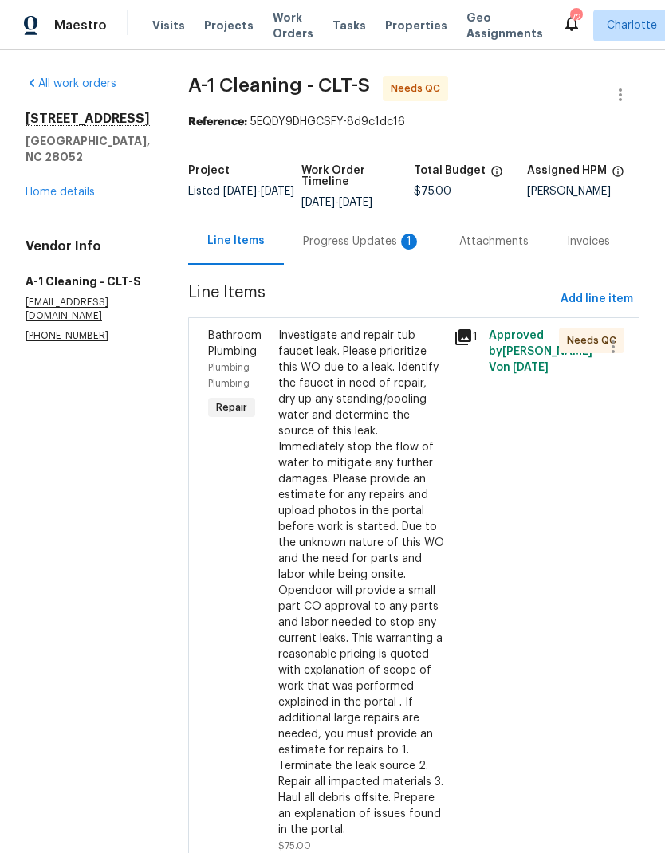
click at [309, 239] on div "Progress Updates 1" at bounding box center [362, 242] width 118 height 16
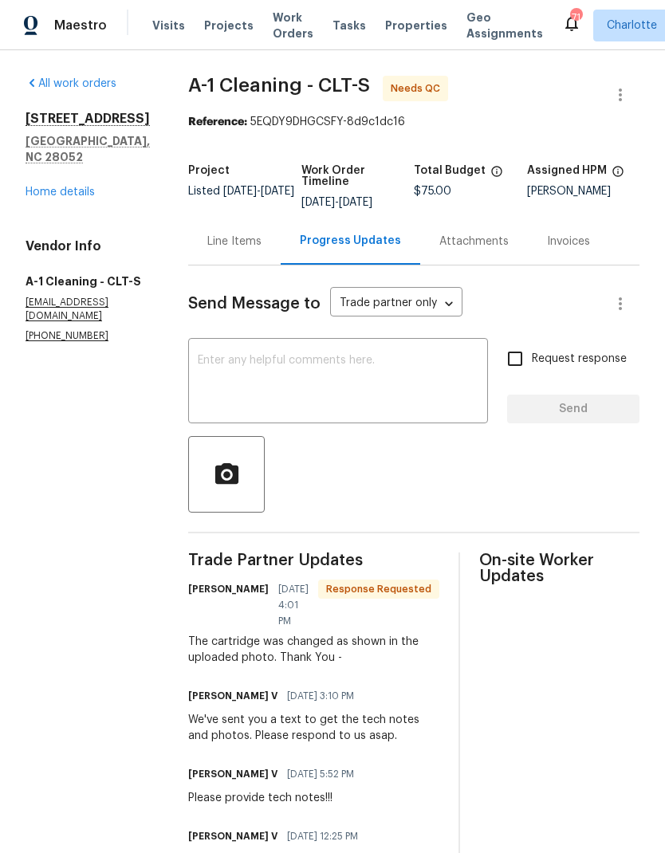
click at [210, 250] on div "Line Items" at bounding box center [234, 242] width 54 height 16
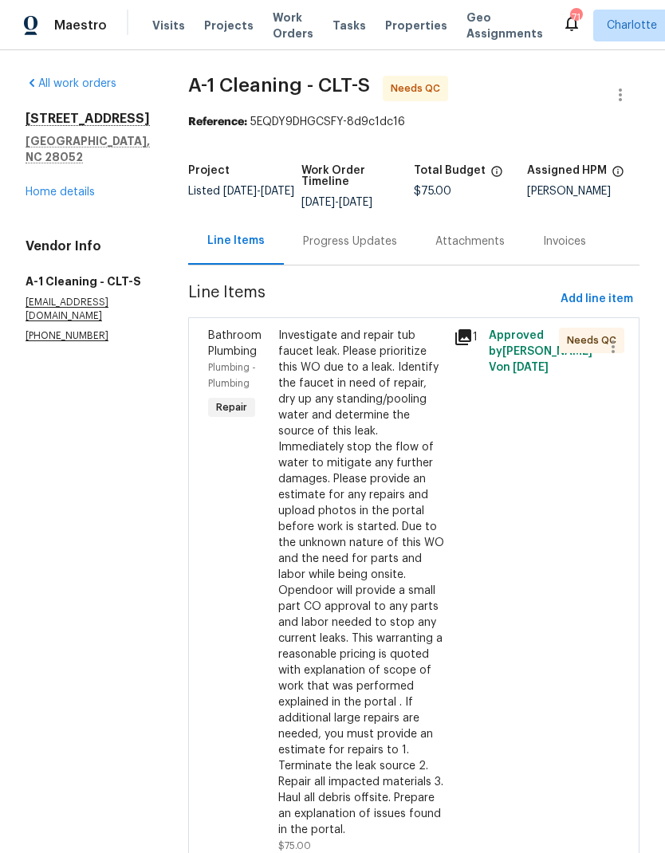
click at [45, 190] on link "Home details" at bounding box center [60, 192] width 69 height 11
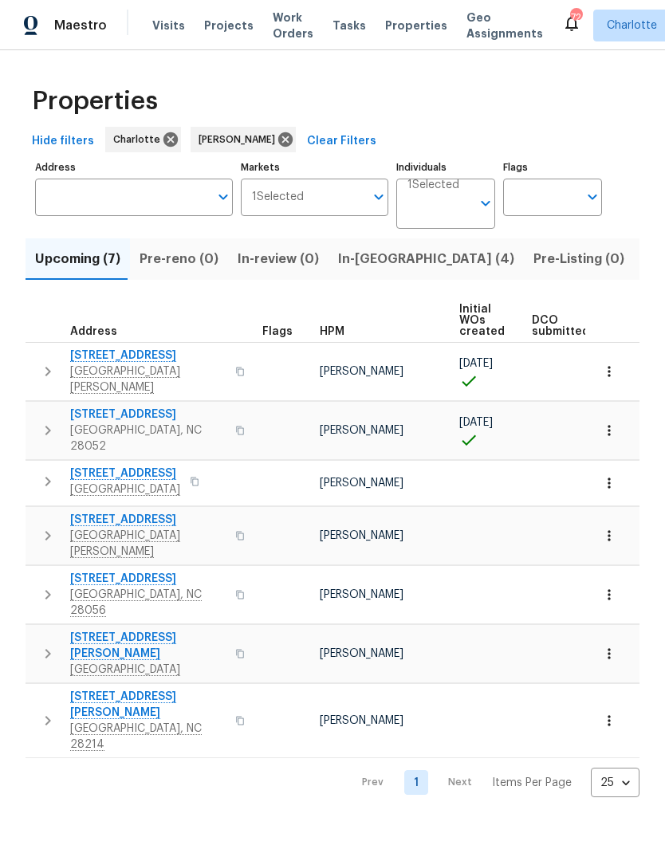
click at [47, 649] on icon "button" at bounding box center [48, 654] width 6 height 10
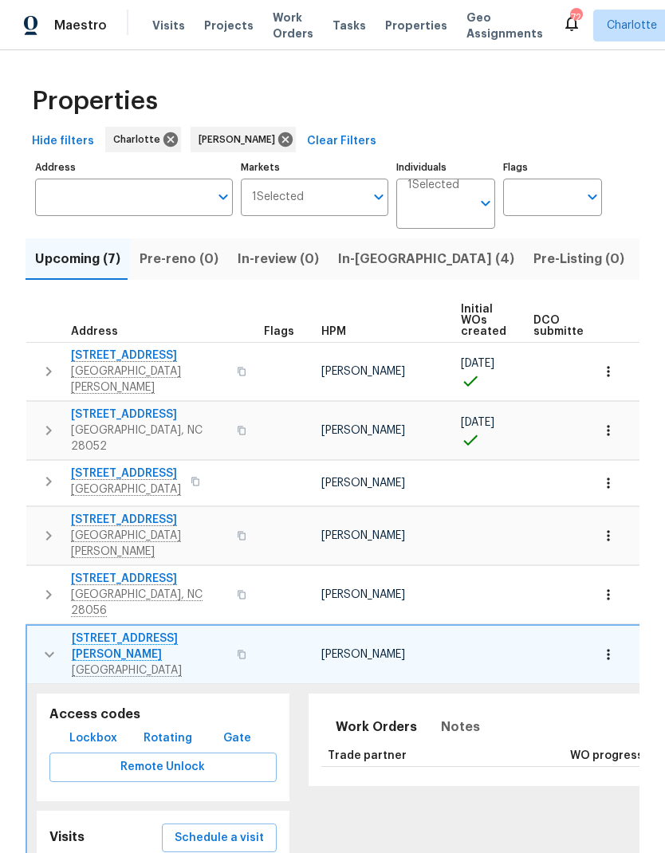
click at [45, 645] on icon "button" at bounding box center [49, 654] width 19 height 19
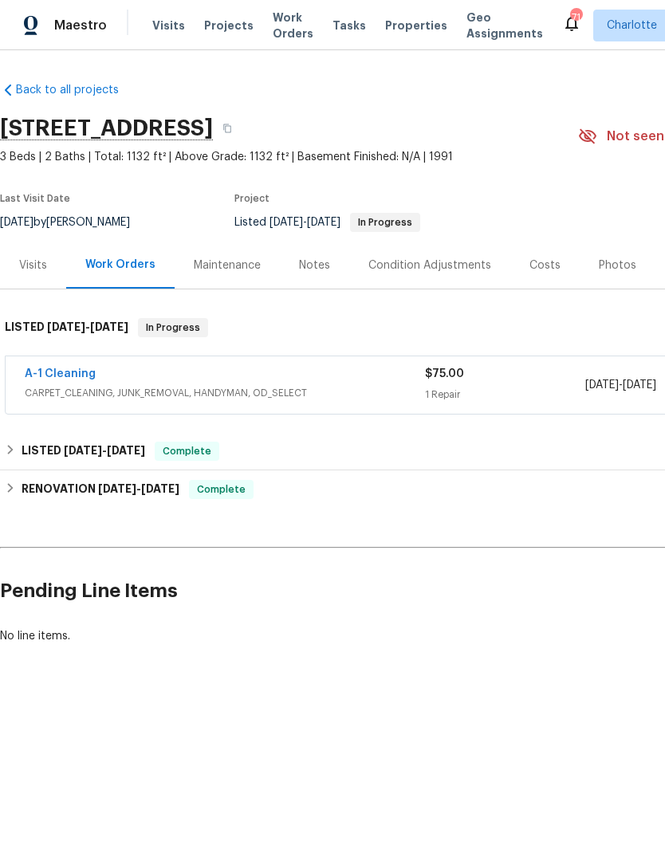
click at [218, 20] on span "Projects" at bounding box center [228, 26] width 49 height 16
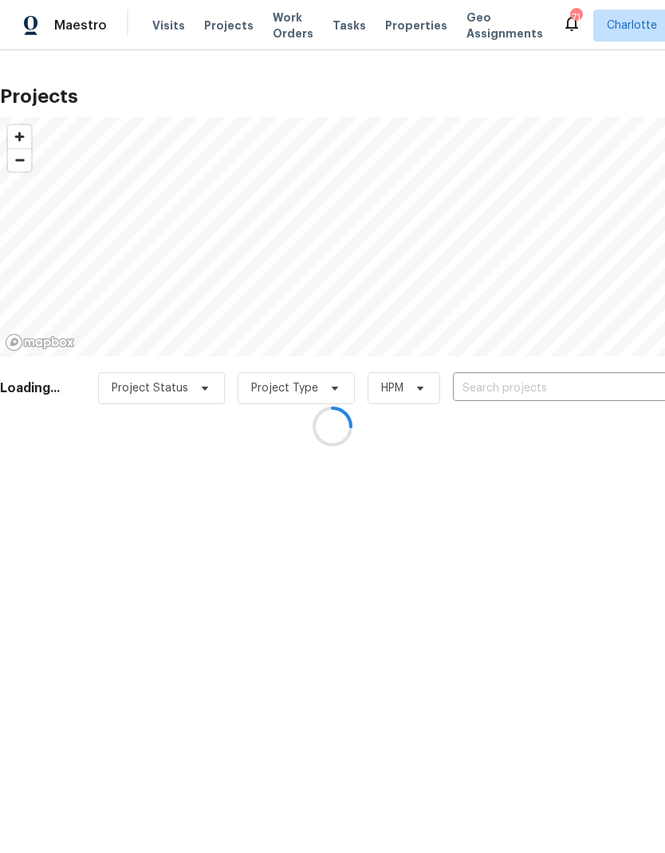
click at [608, 386] on div at bounding box center [332, 426] width 665 height 853
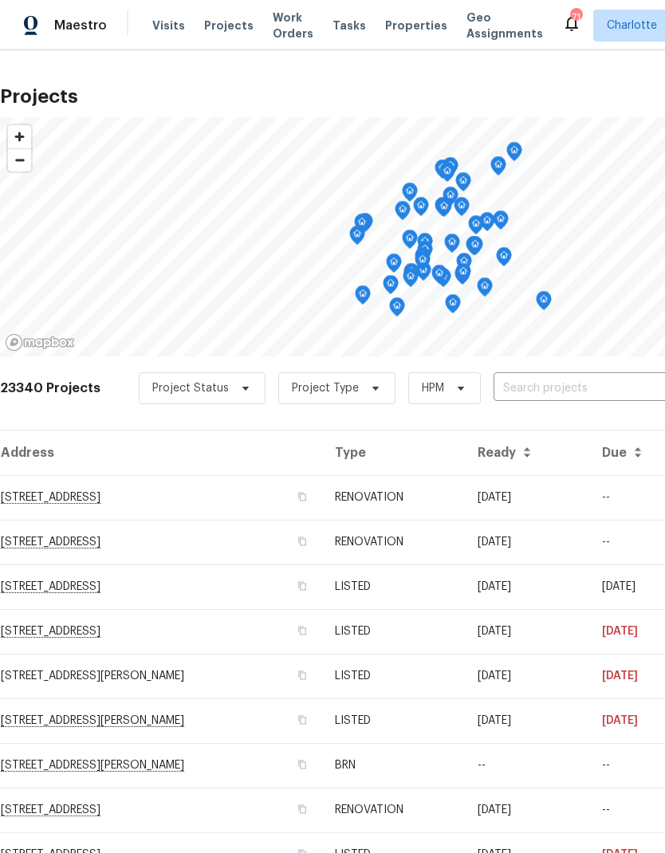
click at [615, 382] on input "text" at bounding box center [585, 388] width 183 height 25
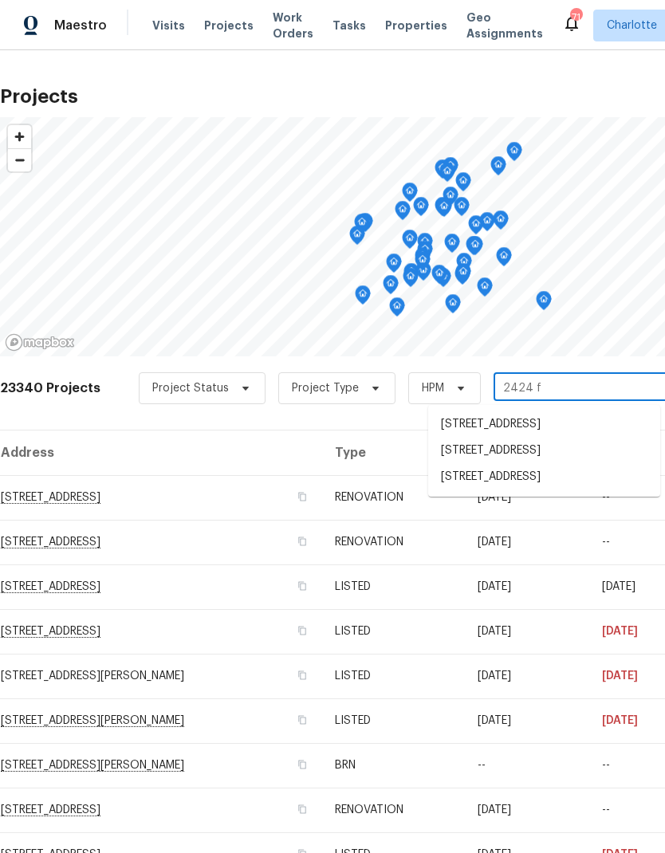
type input "2424 fl"
click at [594, 423] on li "[STREET_ADDRESS]" at bounding box center [544, 424] width 232 height 27
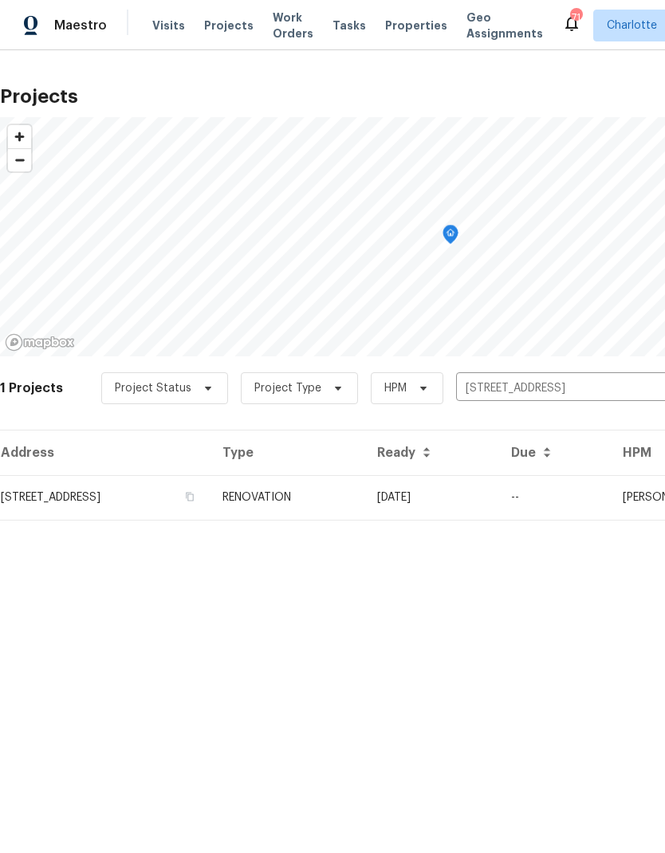
click at [498, 499] on td "[DATE]" at bounding box center [431, 497] width 134 height 45
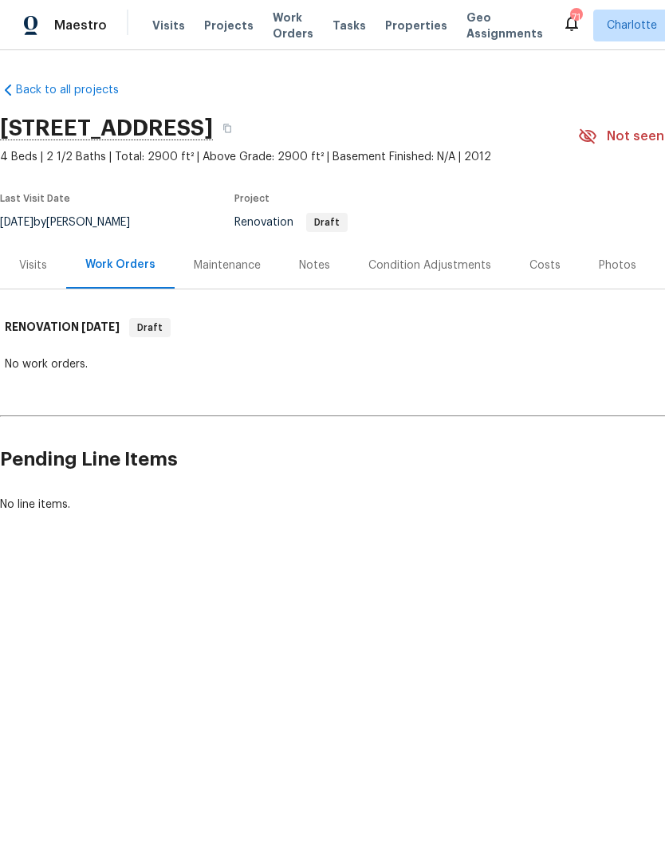
click at [301, 265] on div "Notes" at bounding box center [314, 266] width 31 height 16
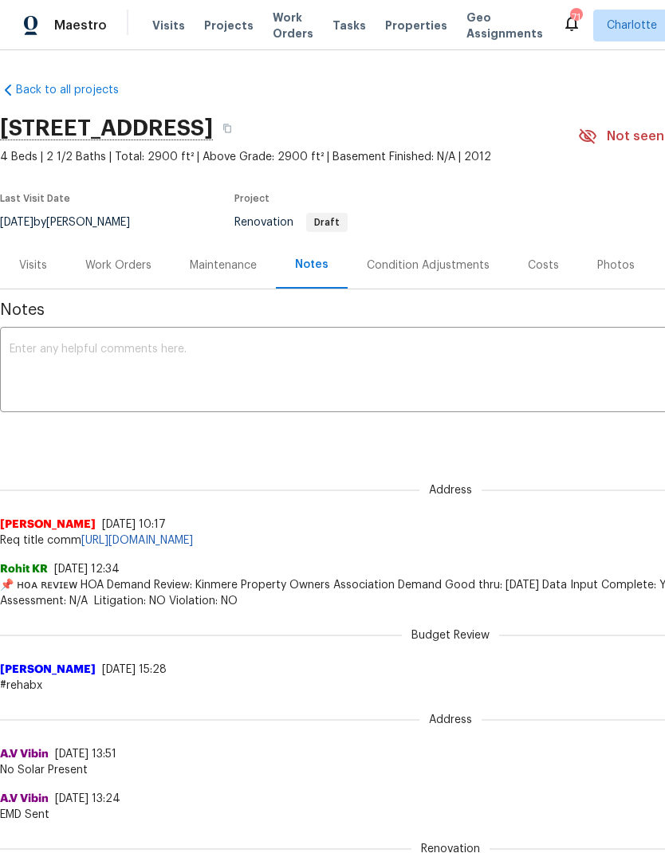
click at [470, 259] on div "Condition Adjustments" at bounding box center [428, 266] width 123 height 16
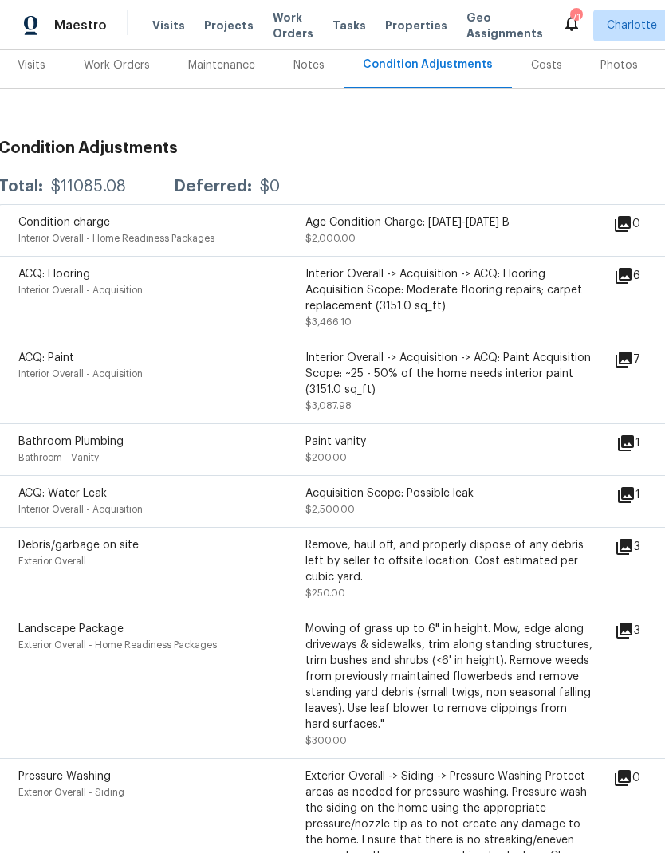
scroll to position [201, 2]
click at [635, 488] on icon at bounding box center [625, 494] width 19 height 19
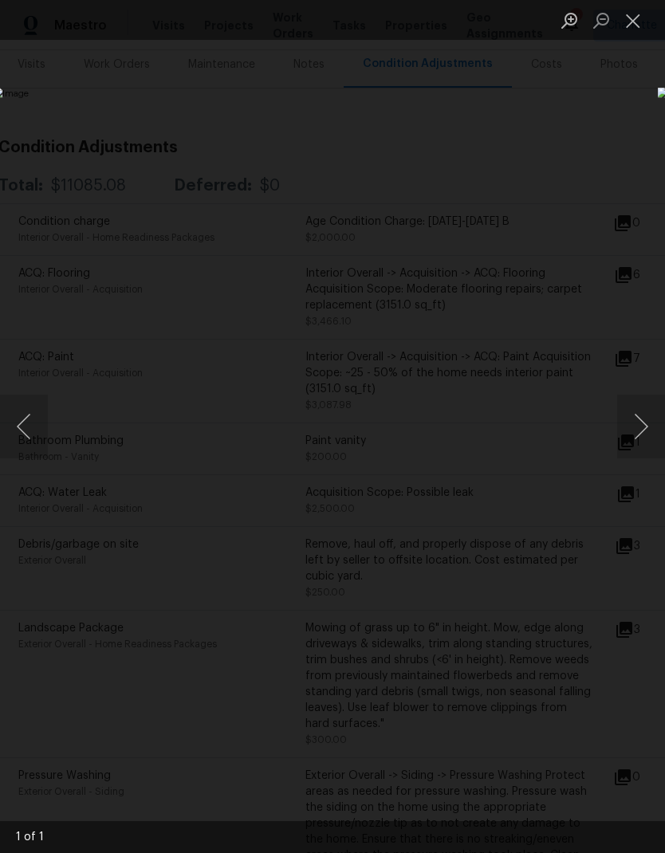
click at [639, 133] on div "Lightbox" at bounding box center [332, 426] width 665 height 853
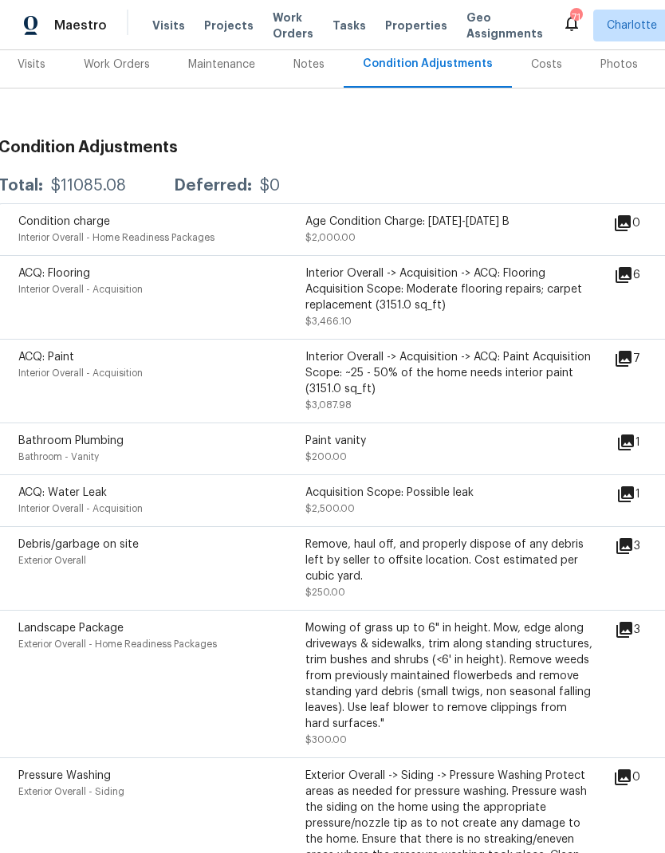
click at [626, 367] on icon at bounding box center [624, 359] width 16 height 16
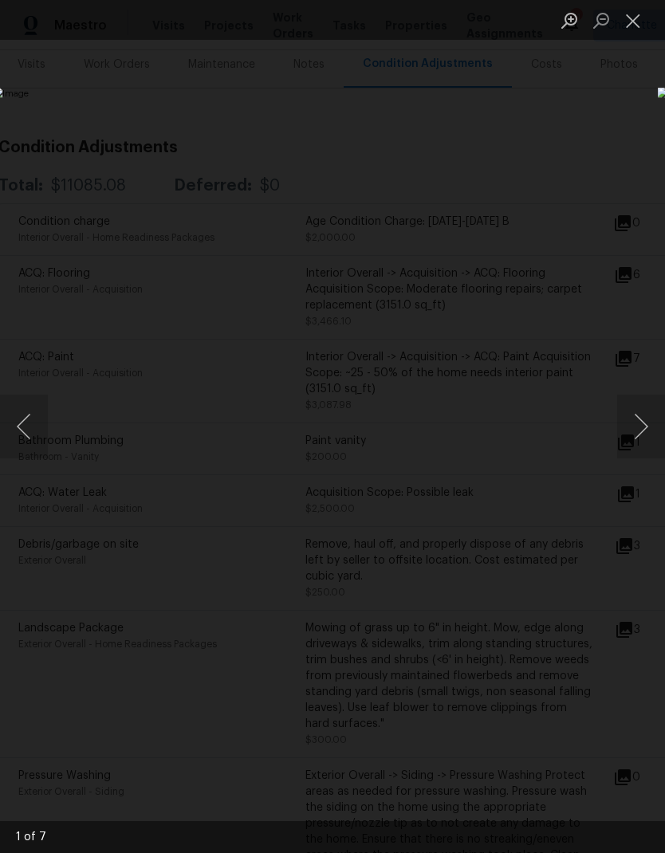
click at [639, 435] on button "Next image" at bounding box center [641, 427] width 48 height 64
click at [636, 433] on button "Next image" at bounding box center [641, 427] width 48 height 64
click at [623, 161] on div "Lightbox" at bounding box center [332, 426] width 665 height 853
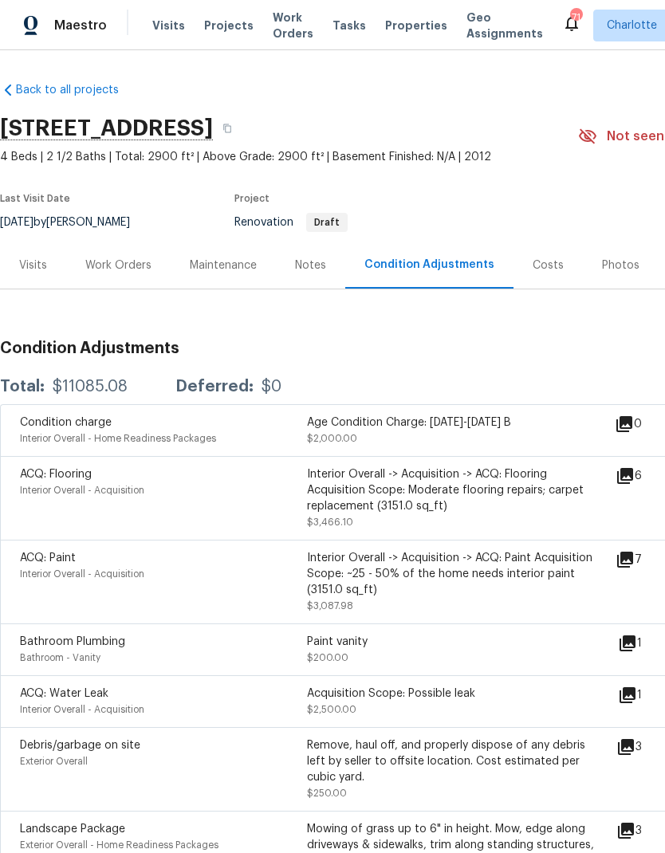
scroll to position [0, 0]
